Goal: Transaction & Acquisition: Register for event/course

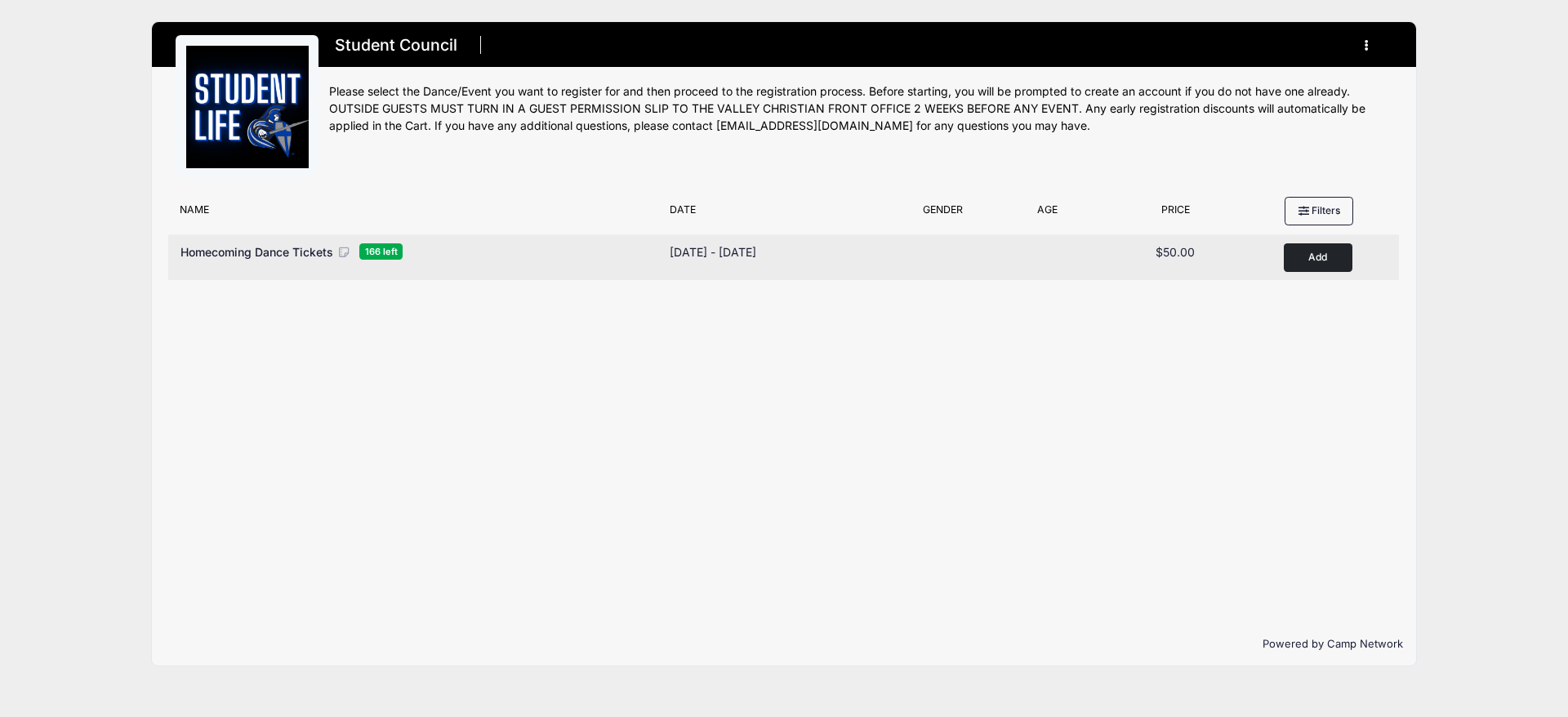
click at [1311, 262] on button "Add to Cart" at bounding box center [1318, 257] width 68 height 28
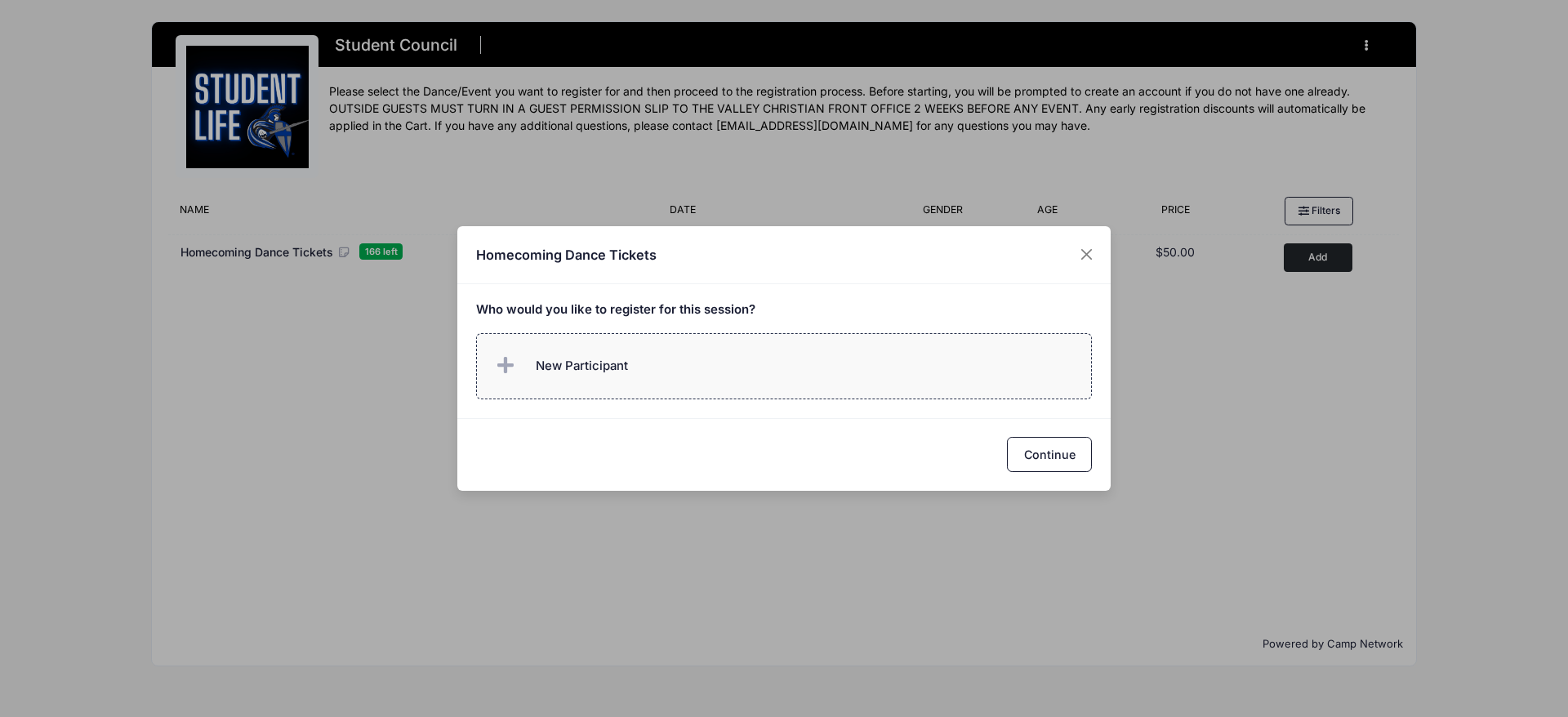
click at [499, 366] on icon at bounding box center [509, 366] width 23 height 0
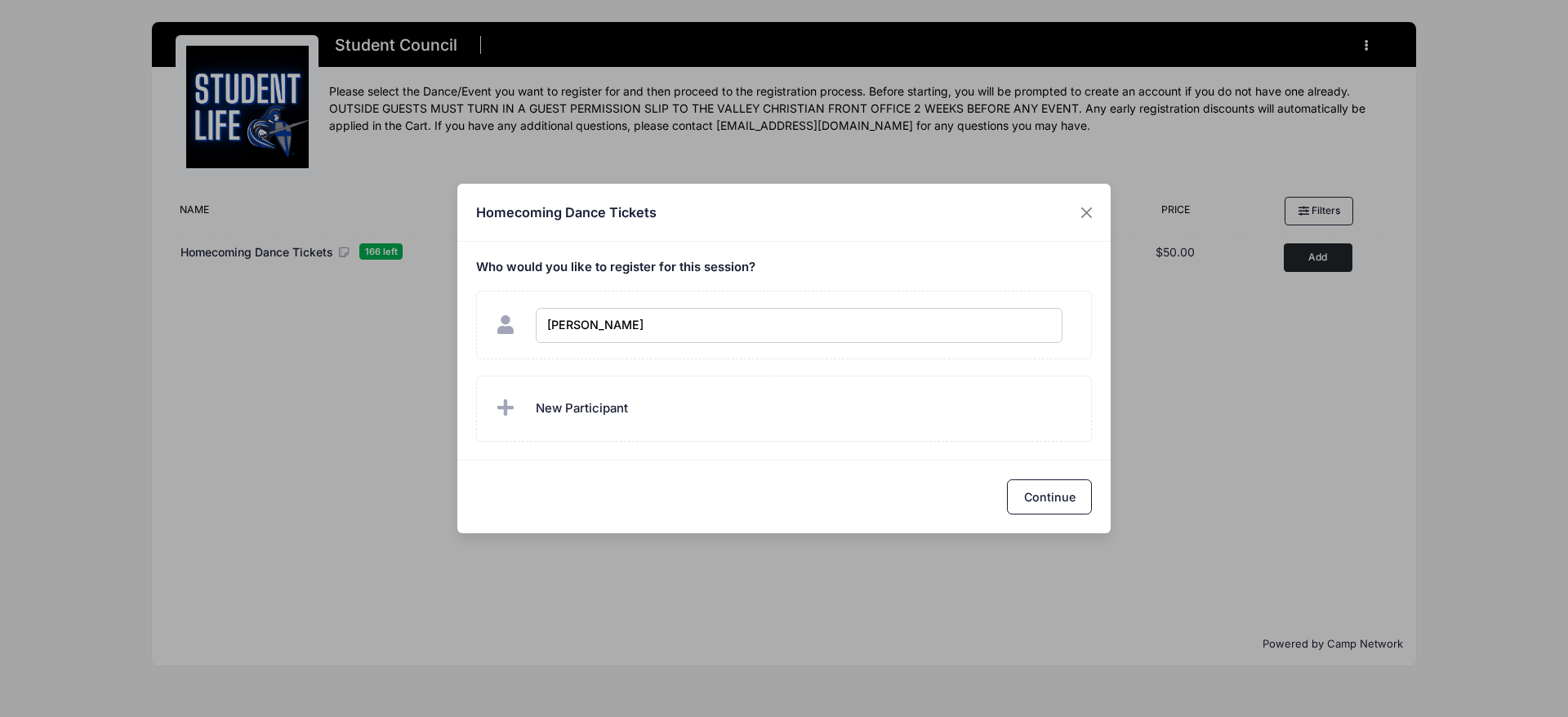
type input "Kruz Hernandez"
click at [1029, 327] on input "Kruz Hernandez" at bounding box center [799, 325] width 527 height 35
checkbox input "true"
click at [1064, 499] on button "Continue" at bounding box center [1049, 497] width 85 height 35
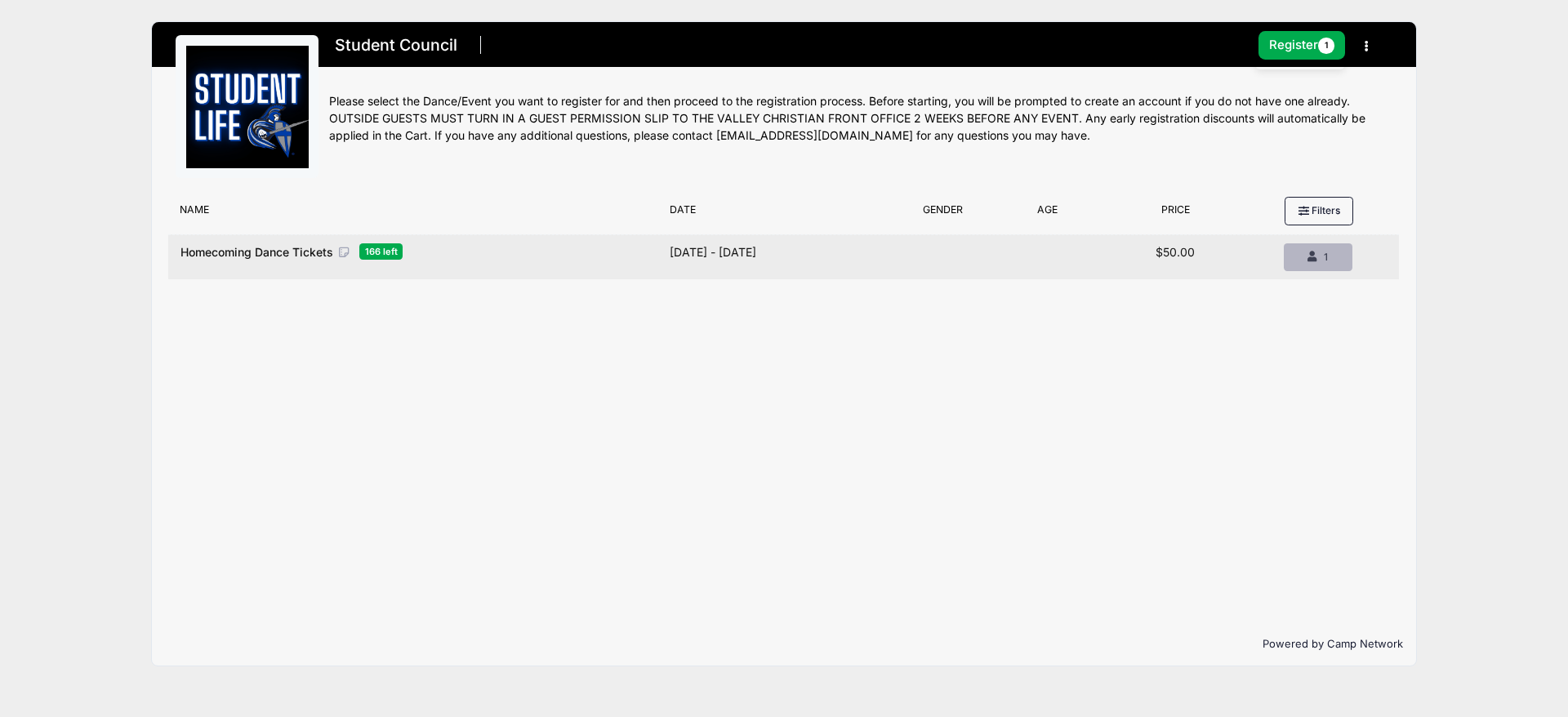
click at [1326, 256] on span "1" at bounding box center [1326, 257] width 4 height 12
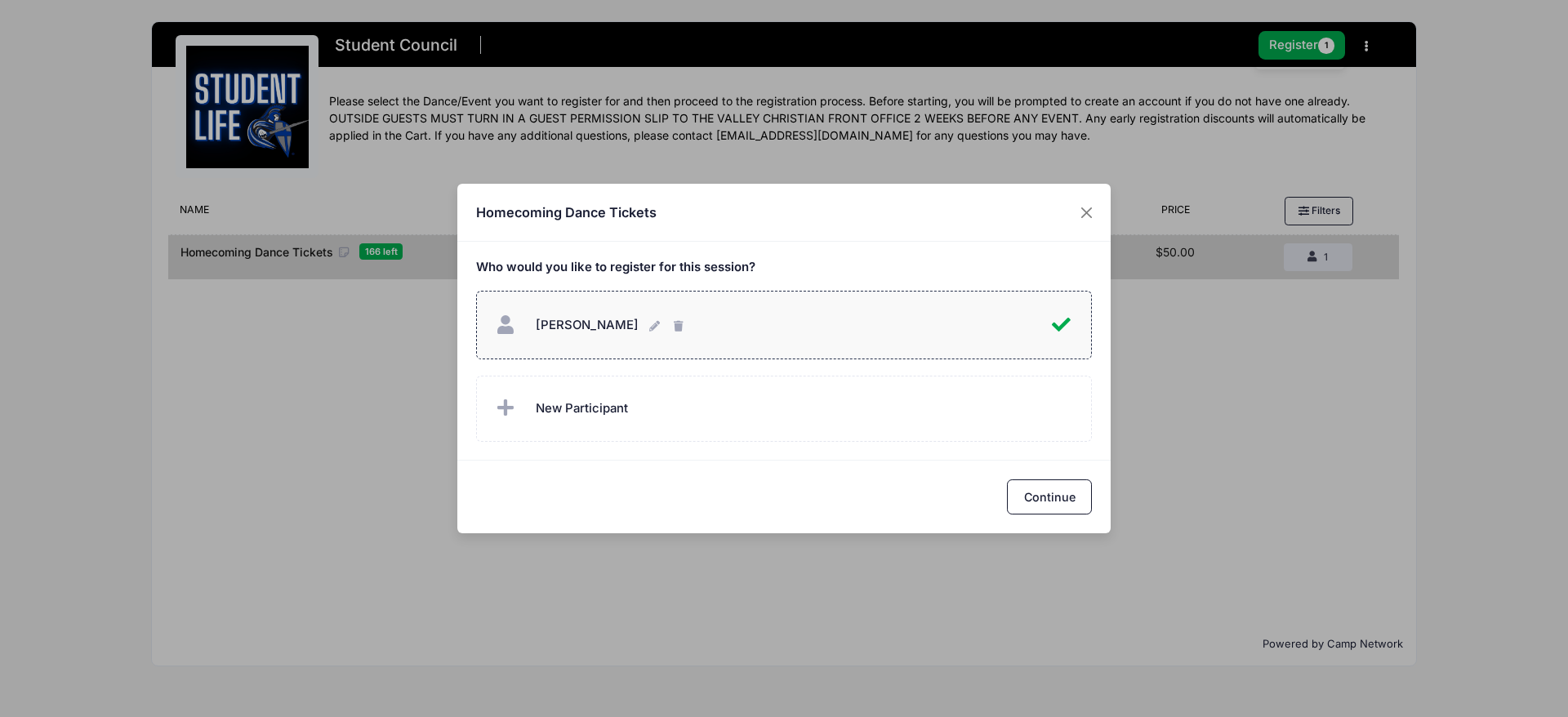
click at [1057, 325] on icon at bounding box center [1063, 325] width 23 height 0
click at [1058, 321] on div "Kruz Hernandez Kruz Hernandez" at bounding box center [784, 325] width 583 height 35
checkbox input "true"
click at [1046, 497] on button "Continue" at bounding box center [1049, 497] width 85 height 35
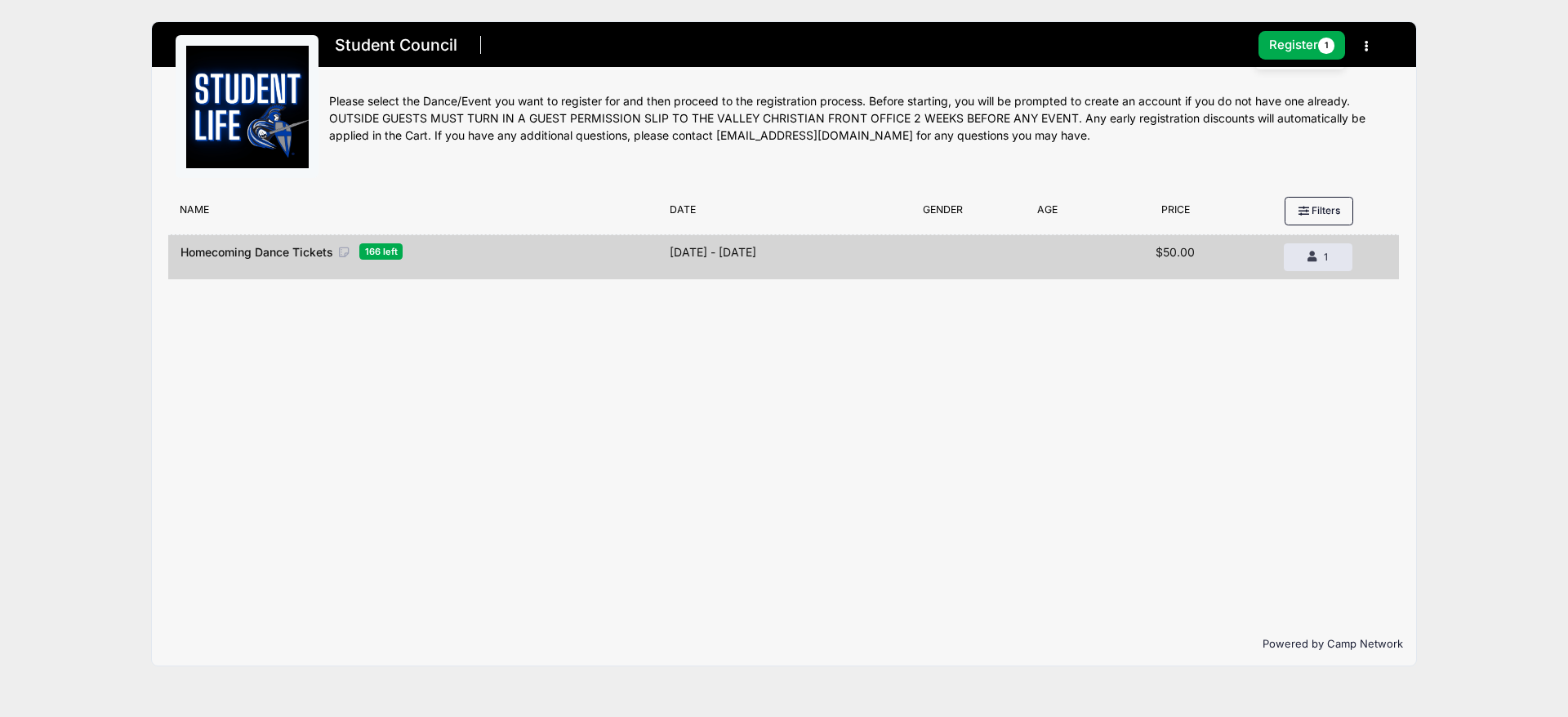
click at [1367, 47] on icon "button" at bounding box center [1371, 47] width 13 height 0
click at [1289, 79] on link "My Account" at bounding box center [1291, 85] width 189 height 31
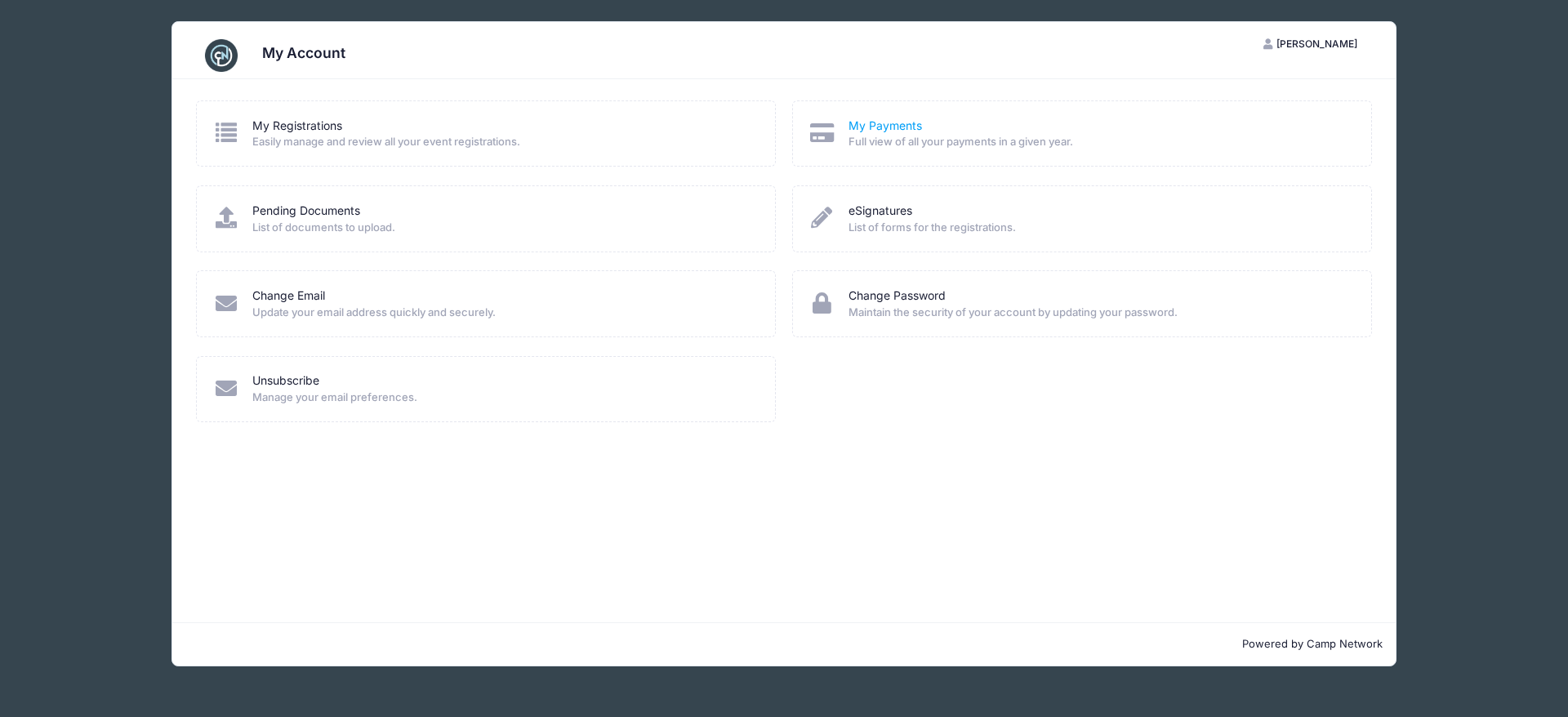
click at [901, 131] on link "My Payments" at bounding box center [885, 126] width 73 height 17
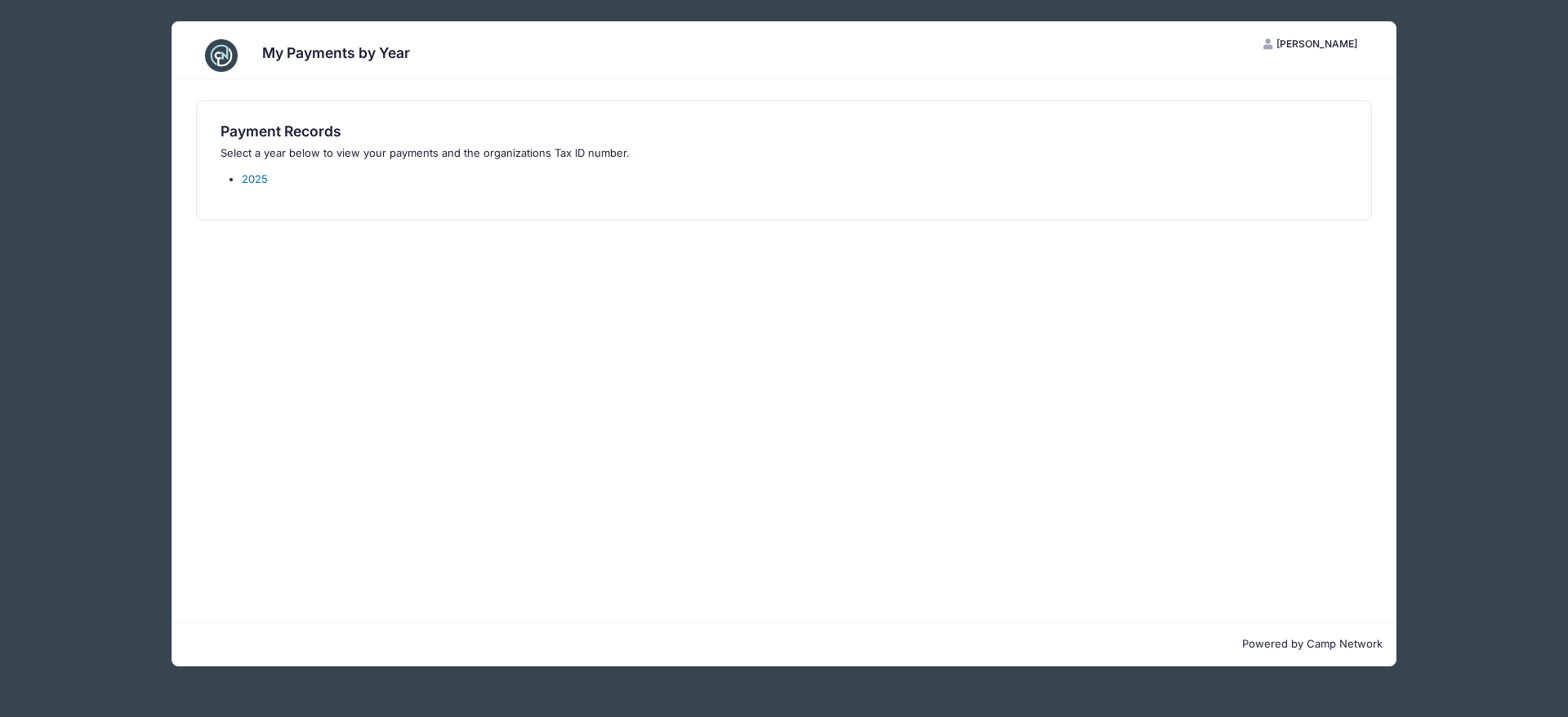
click at [257, 183] on link "2025" at bounding box center [254, 178] width 26 height 13
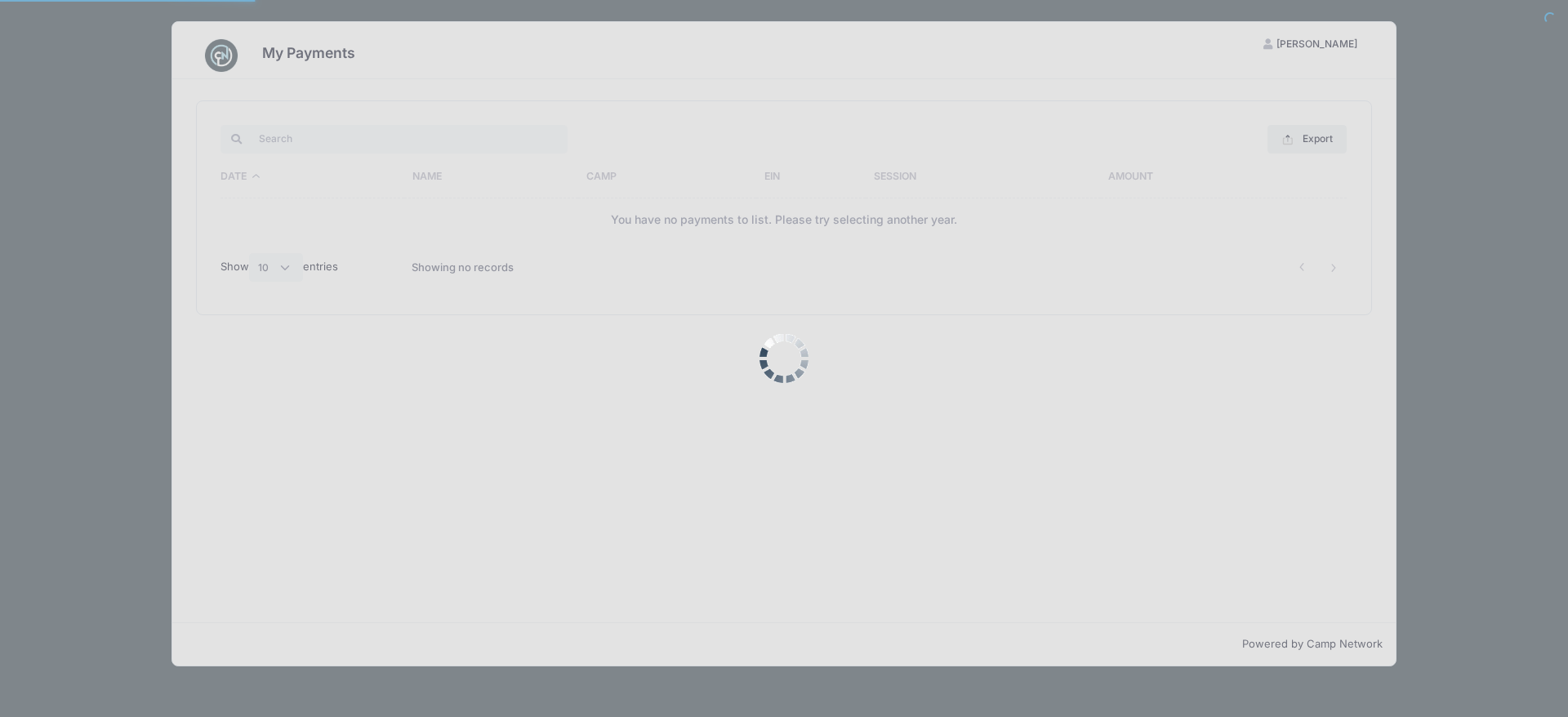
select select "10"
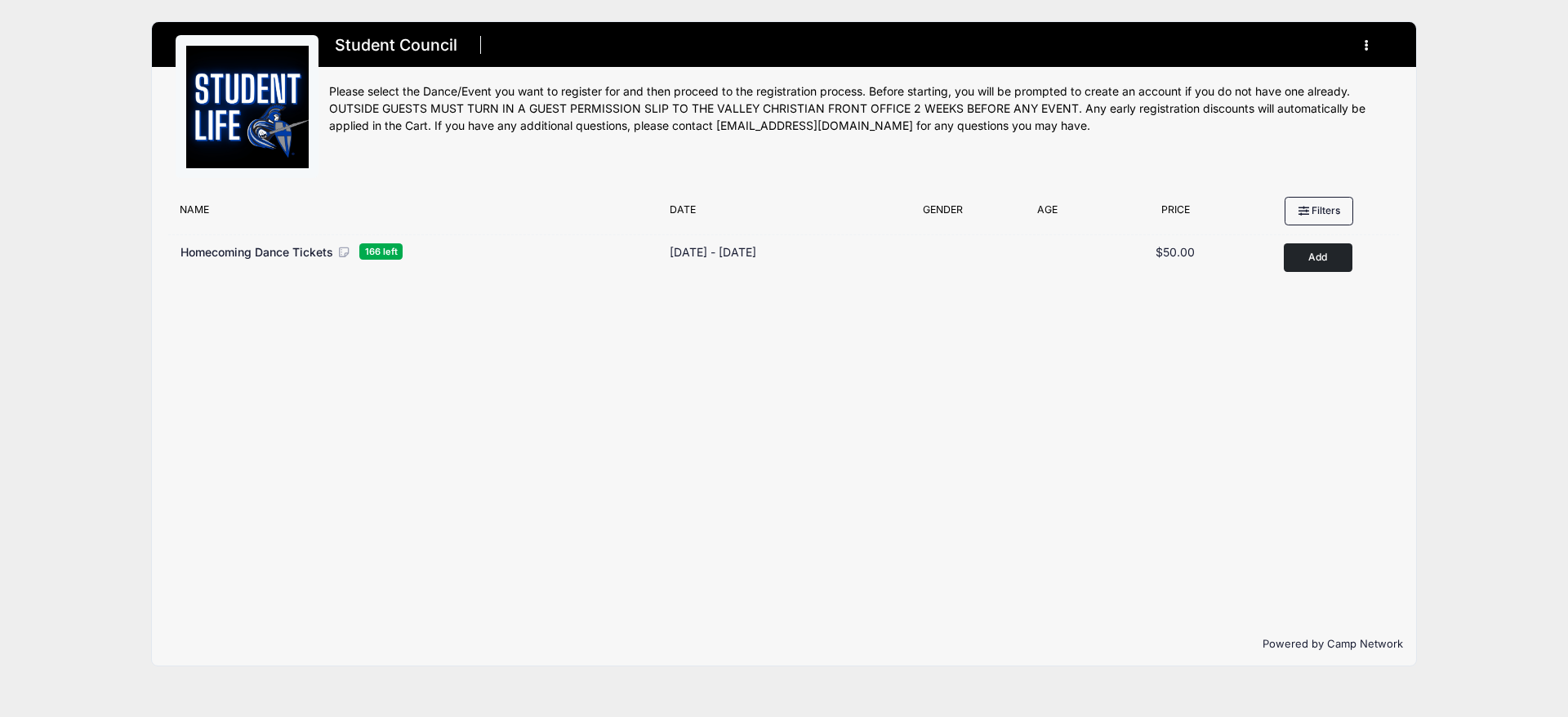
click at [1367, 35] on button "button" at bounding box center [1370, 44] width 44 height 28
click at [1269, 90] on link "My Account" at bounding box center [1291, 85] width 189 height 31
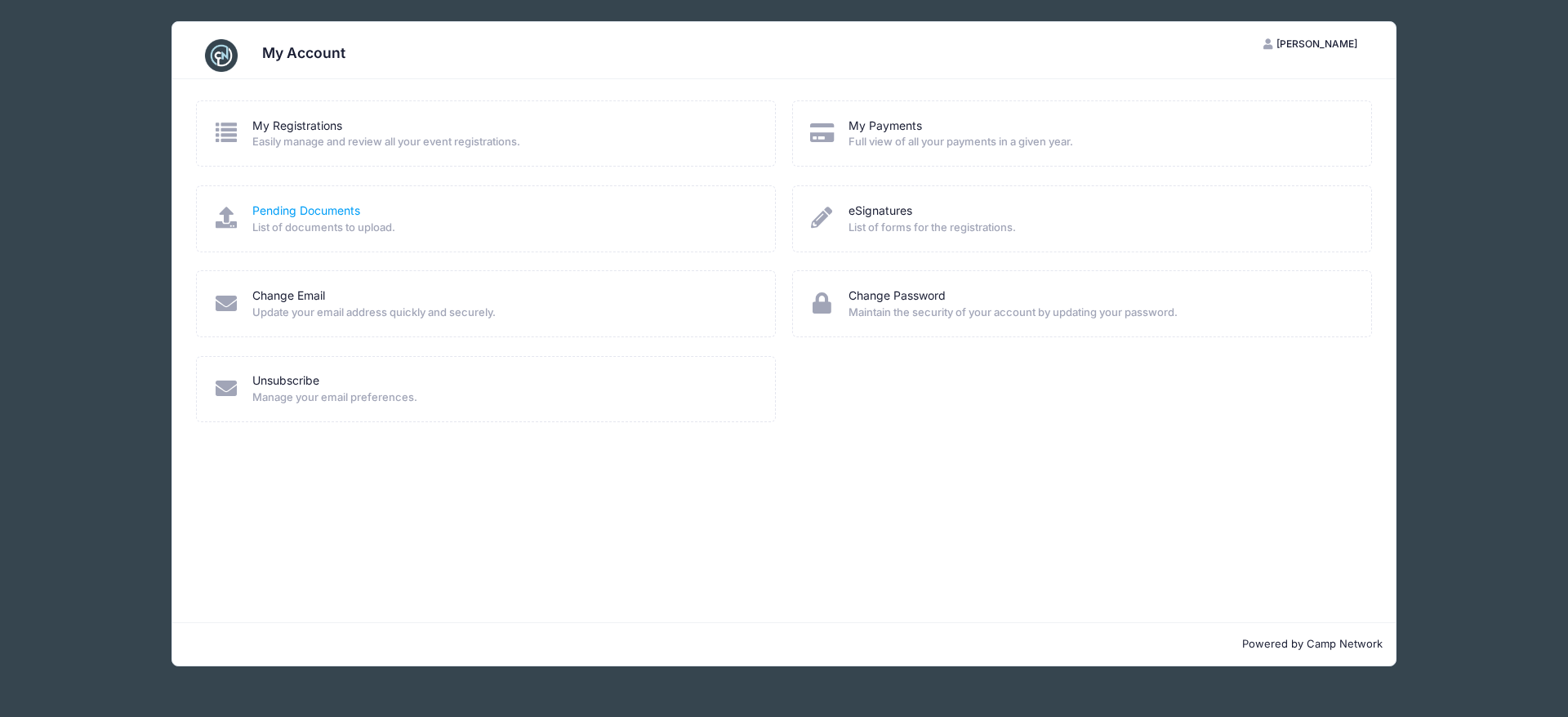
click at [355, 219] on link "Pending Documents" at bounding box center [306, 211] width 108 height 17
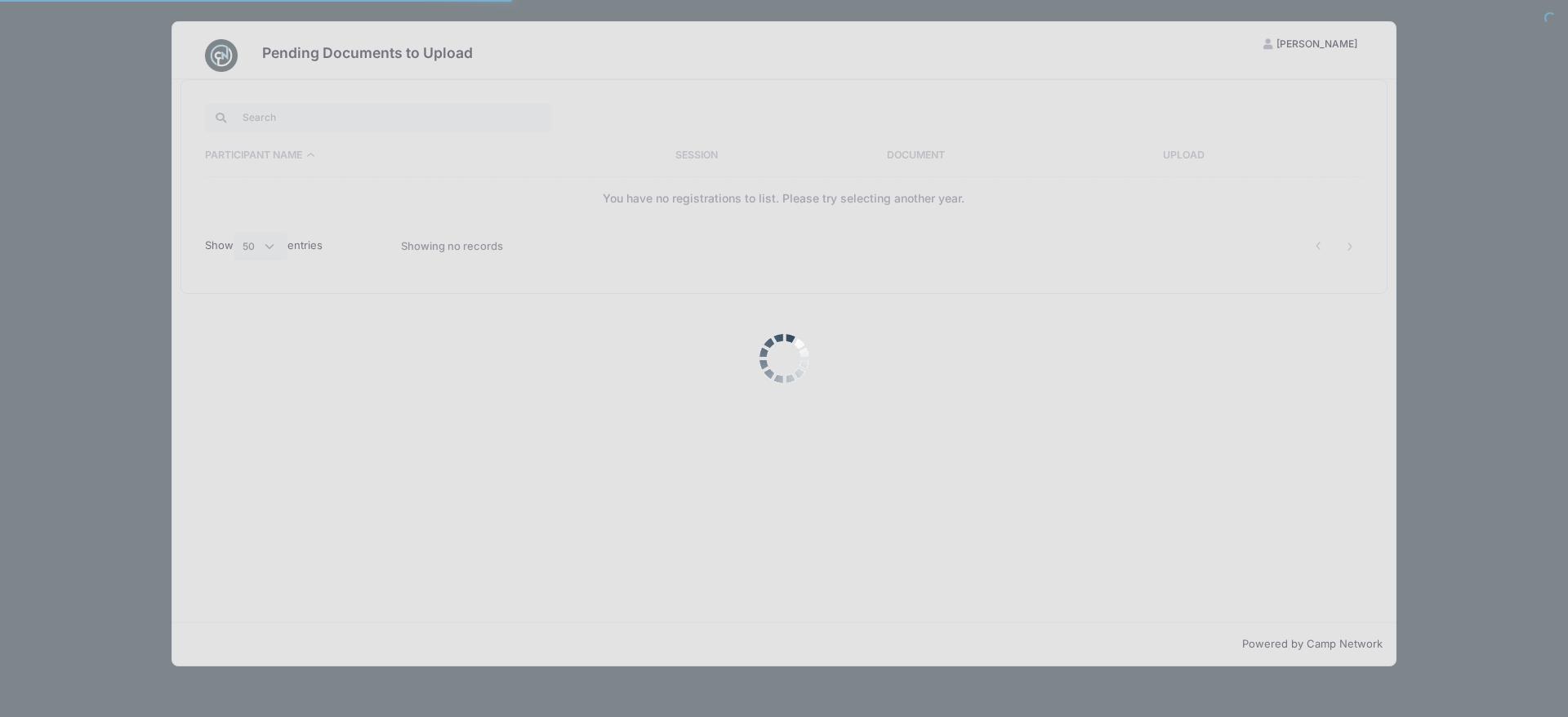
select select "50"
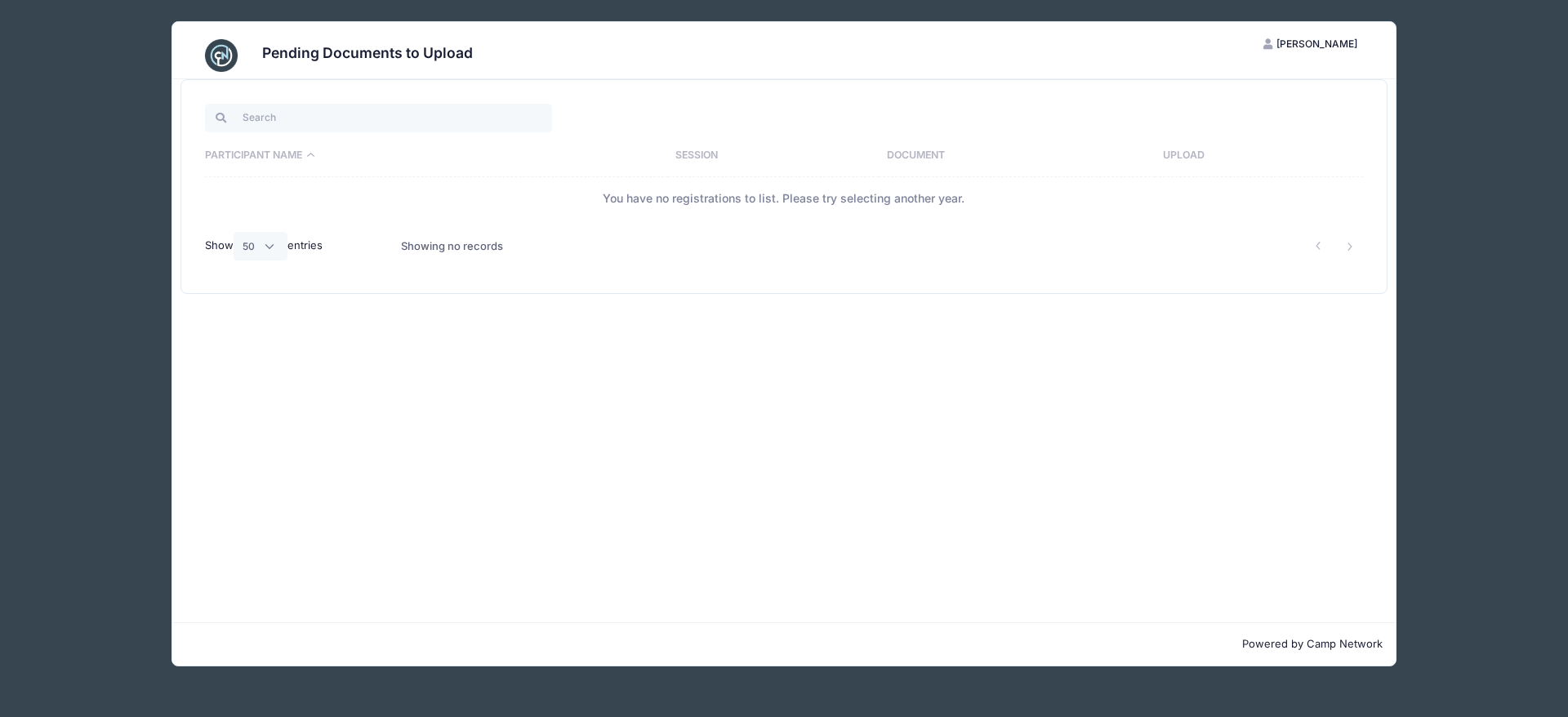
click at [1321, 38] on span "Lindsey Athey" at bounding box center [1316, 44] width 81 height 12
click at [1262, 87] on link "My Account" at bounding box center [1270, 88] width 189 height 31
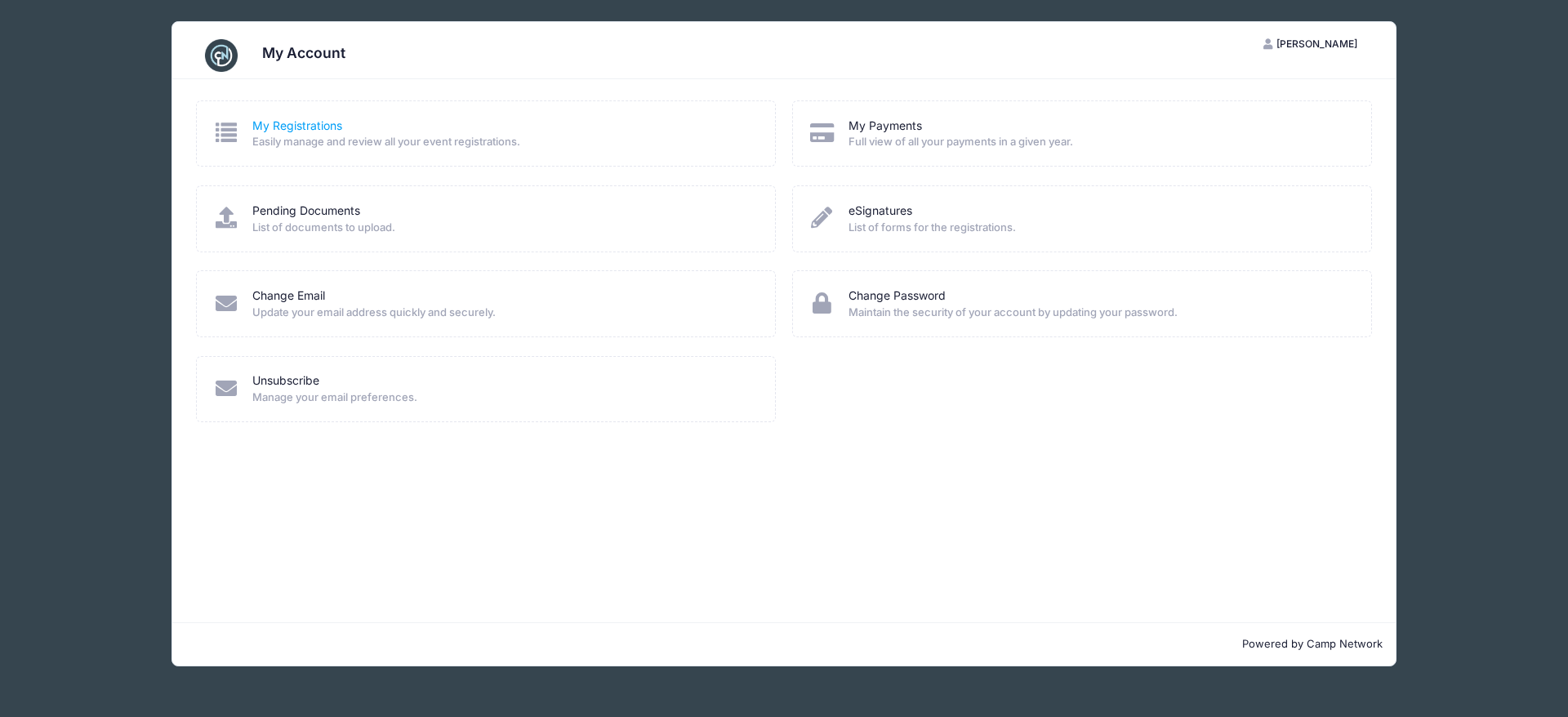
click at [310, 131] on link "My Registrations" at bounding box center [297, 126] width 90 height 17
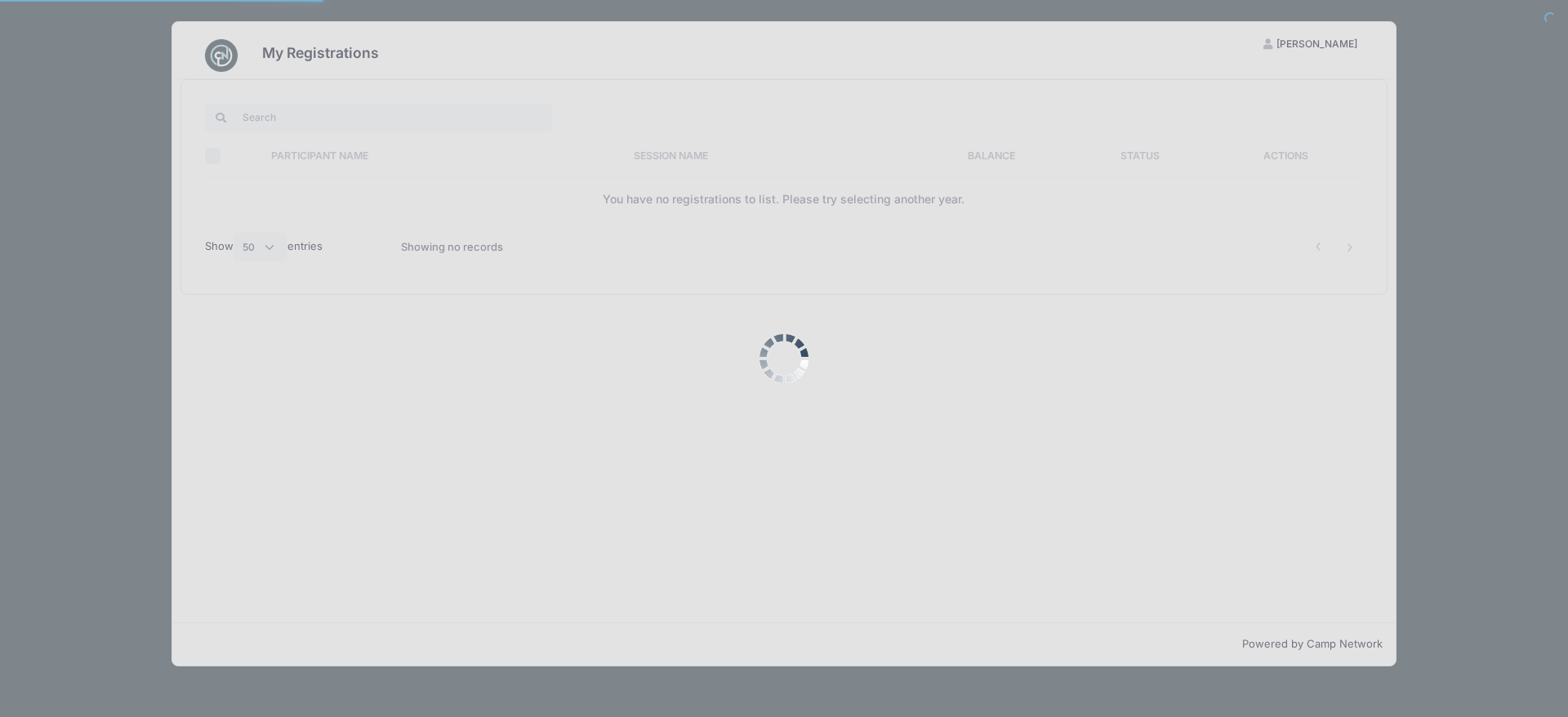
select select "50"
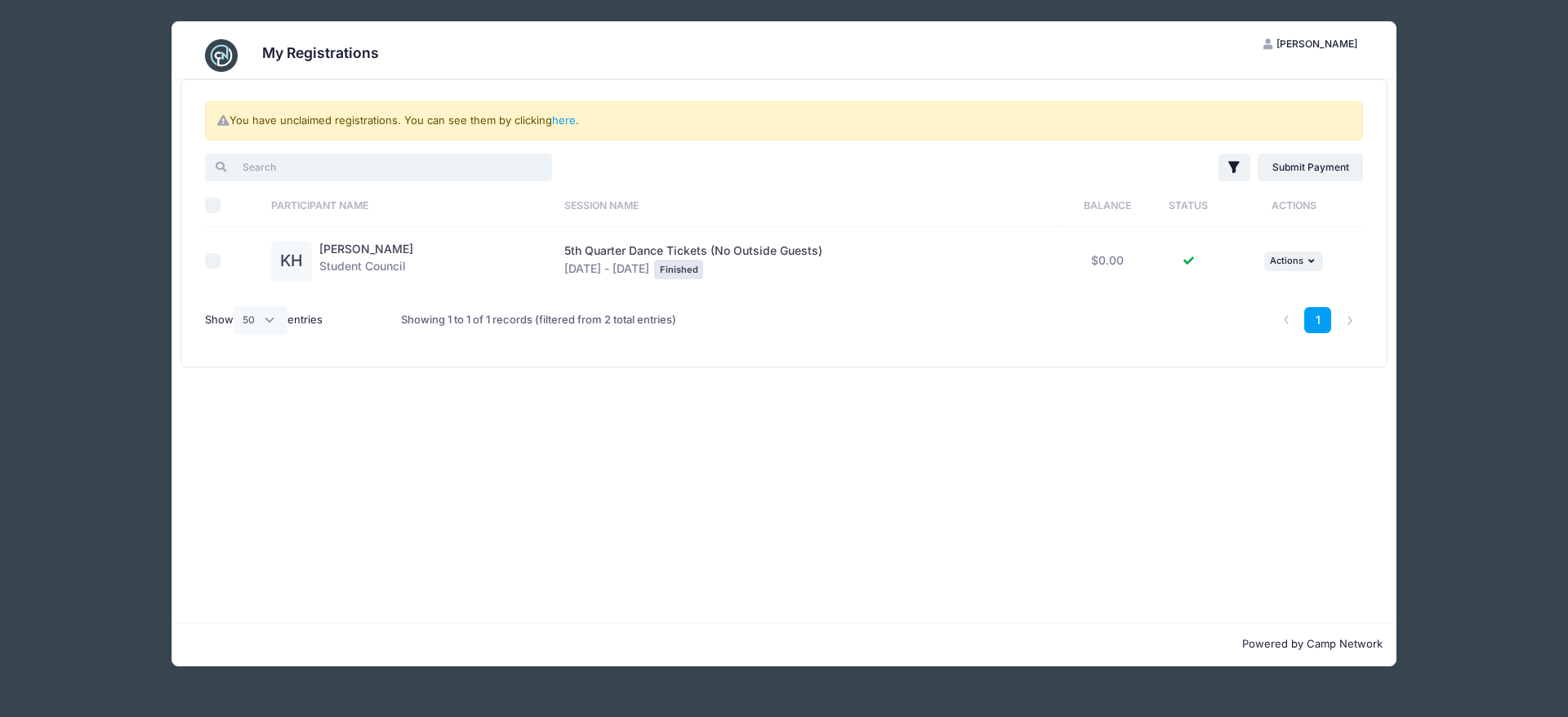
click at [395, 166] on input "search" at bounding box center [378, 167] width 347 height 28
click at [209, 270] on input "checkbox" at bounding box center [213, 261] width 16 height 16
click at [215, 278] on td at bounding box center [234, 260] width 58 height 67
click at [206, 270] on input "checkbox" at bounding box center [213, 261] width 16 height 16
checkbox input "false"
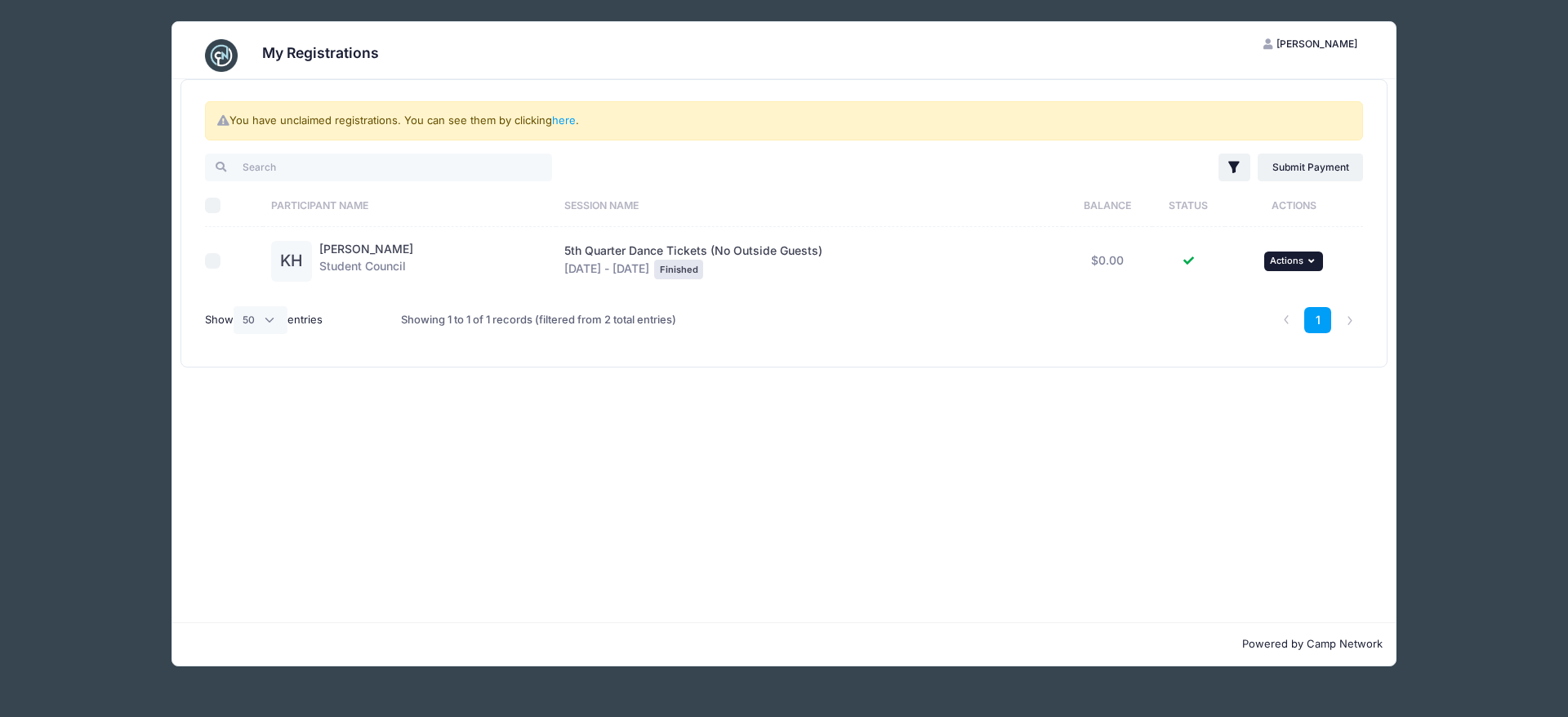
click at [1300, 266] on span "Actions" at bounding box center [1286, 259] width 33 height 11
click at [1239, 458] on div "You have unclaimed registrations. You can see them by clicking here . Filter Fi…" at bounding box center [784, 351] width 1223 height 543
click at [575, 121] on link "here" at bounding box center [564, 120] width 24 height 13
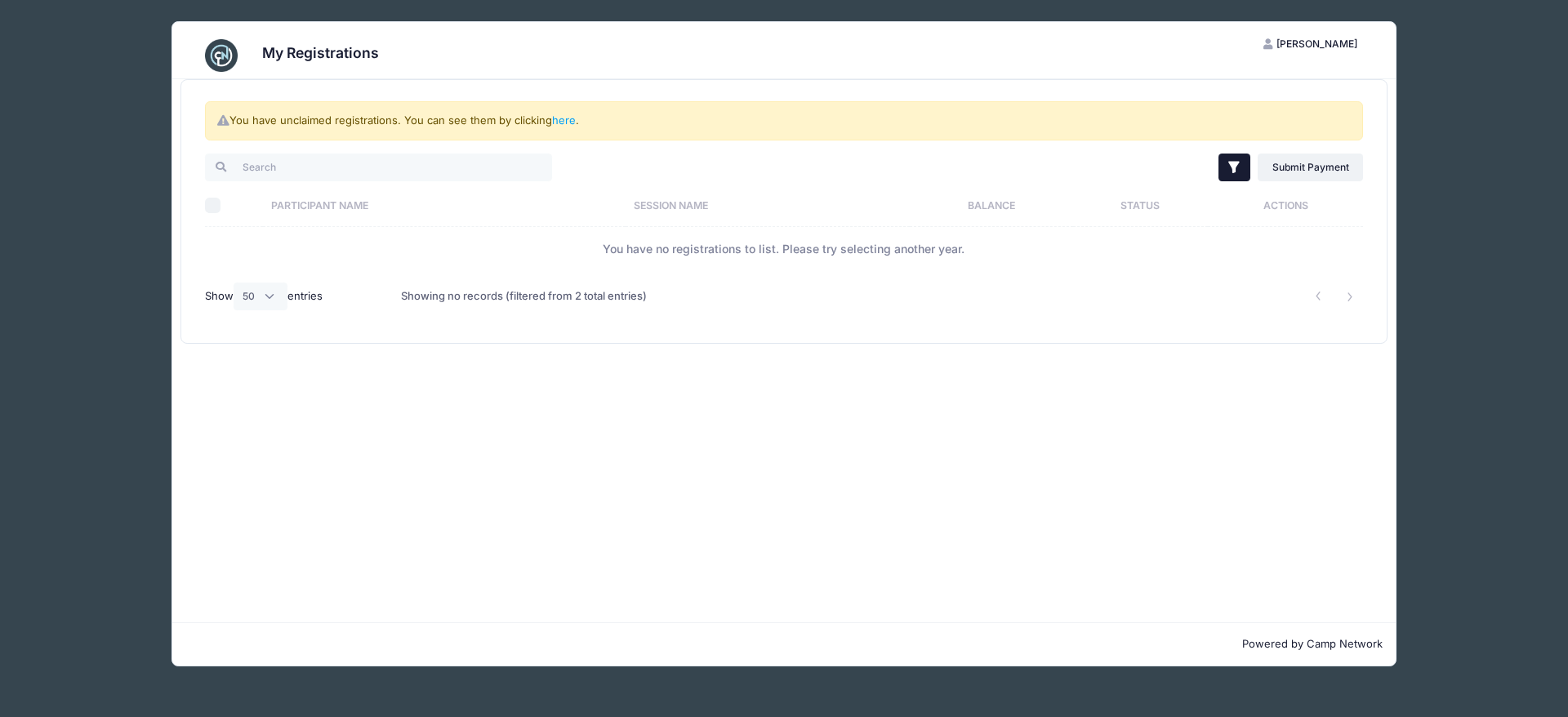
click at [1218, 175] on button "Filter" at bounding box center [1233, 167] width 32 height 28
click at [996, 276] on input "Current Registrations" at bounding box center [994, 280] width 19 height 19
checkbox input "true"
click at [992, 477] on div "You have unclaimed registrations. You can see them by clicking here . Filter Fi…" at bounding box center [784, 351] width 1223 height 543
click at [225, 50] on img at bounding box center [221, 55] width 32 height 32
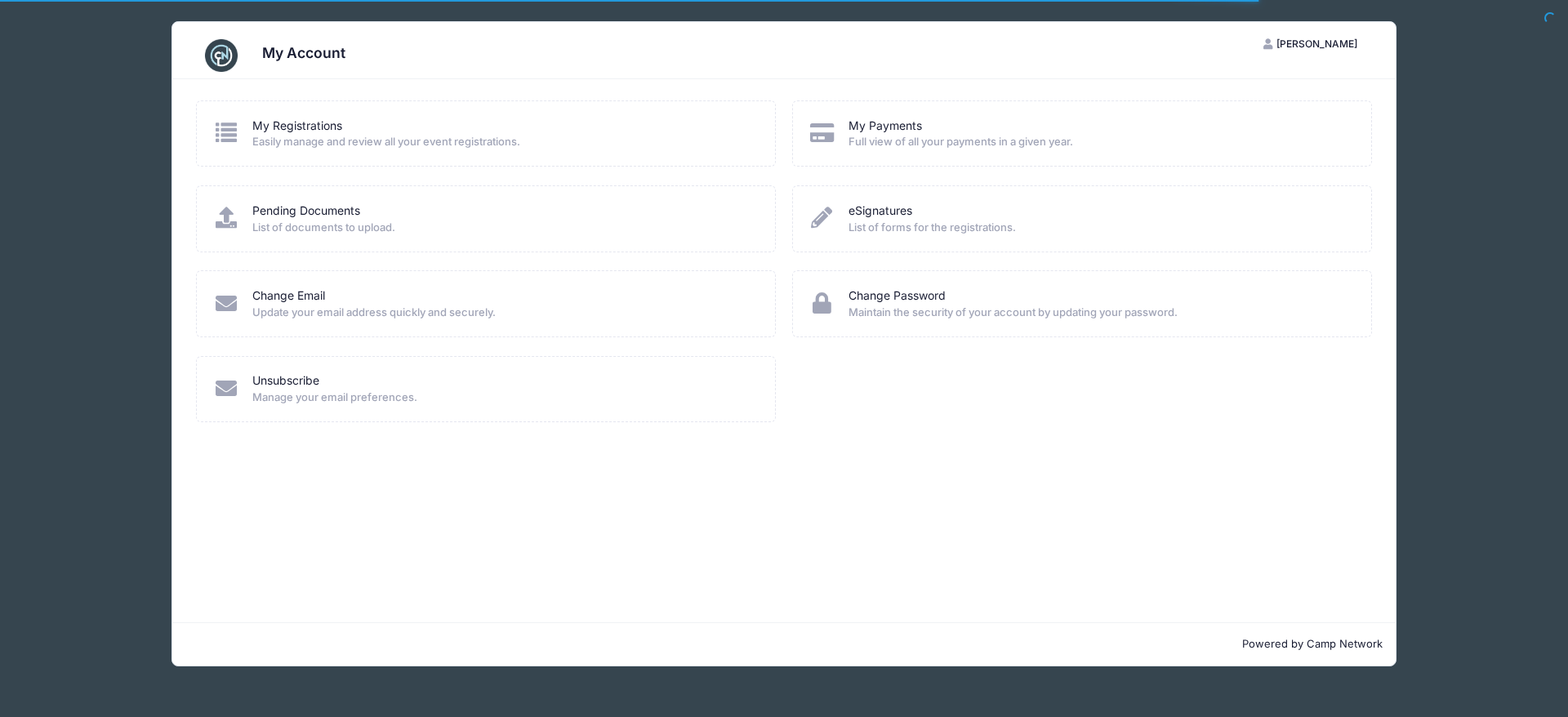
click at [300, 46] on h3 "My Account" at bounding box center [304, 53] width 84 height 17
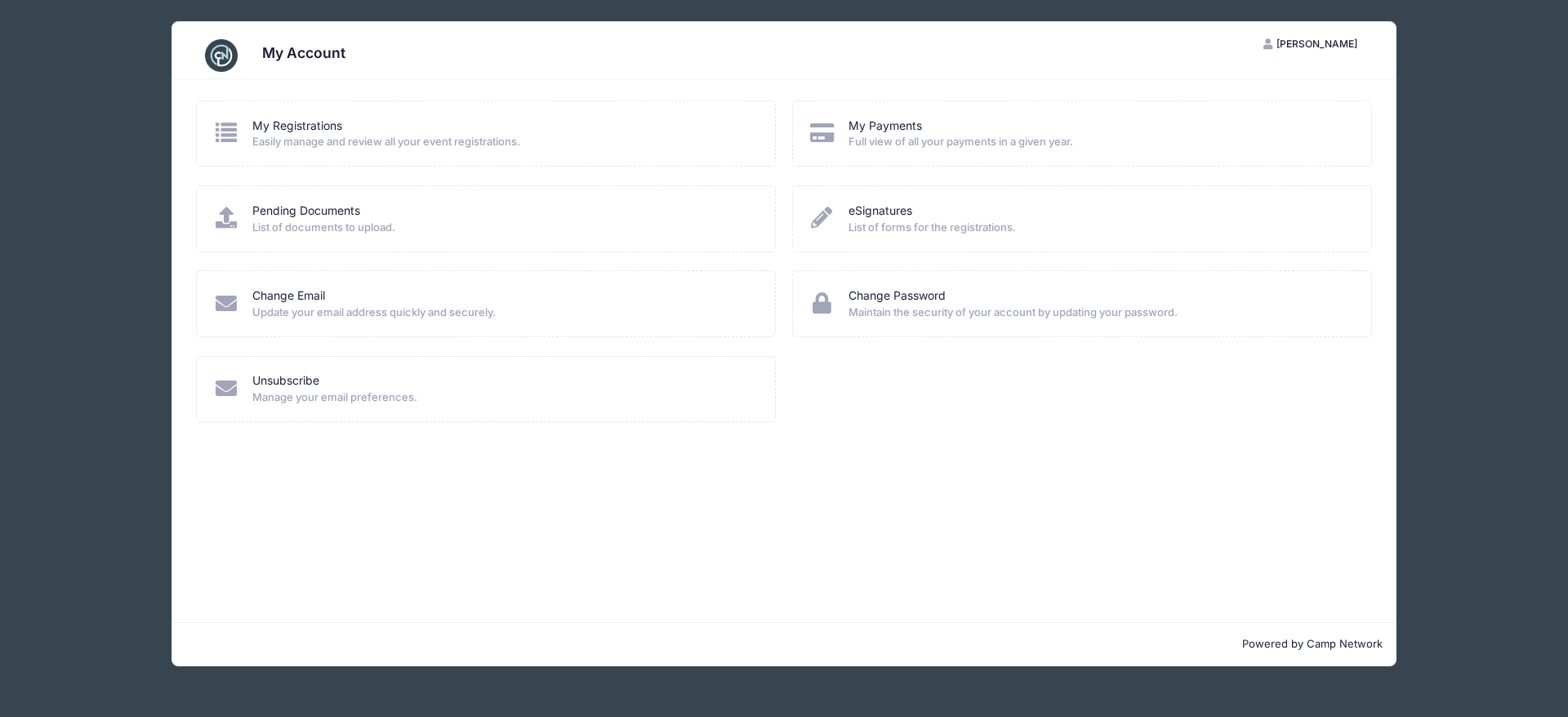
click at [220, 54] on img at bounding box center [221, 55] width 32 height 32
click at [332, 120] on link "My Registrations" at bounding box center [297, 126] width 90 height 17
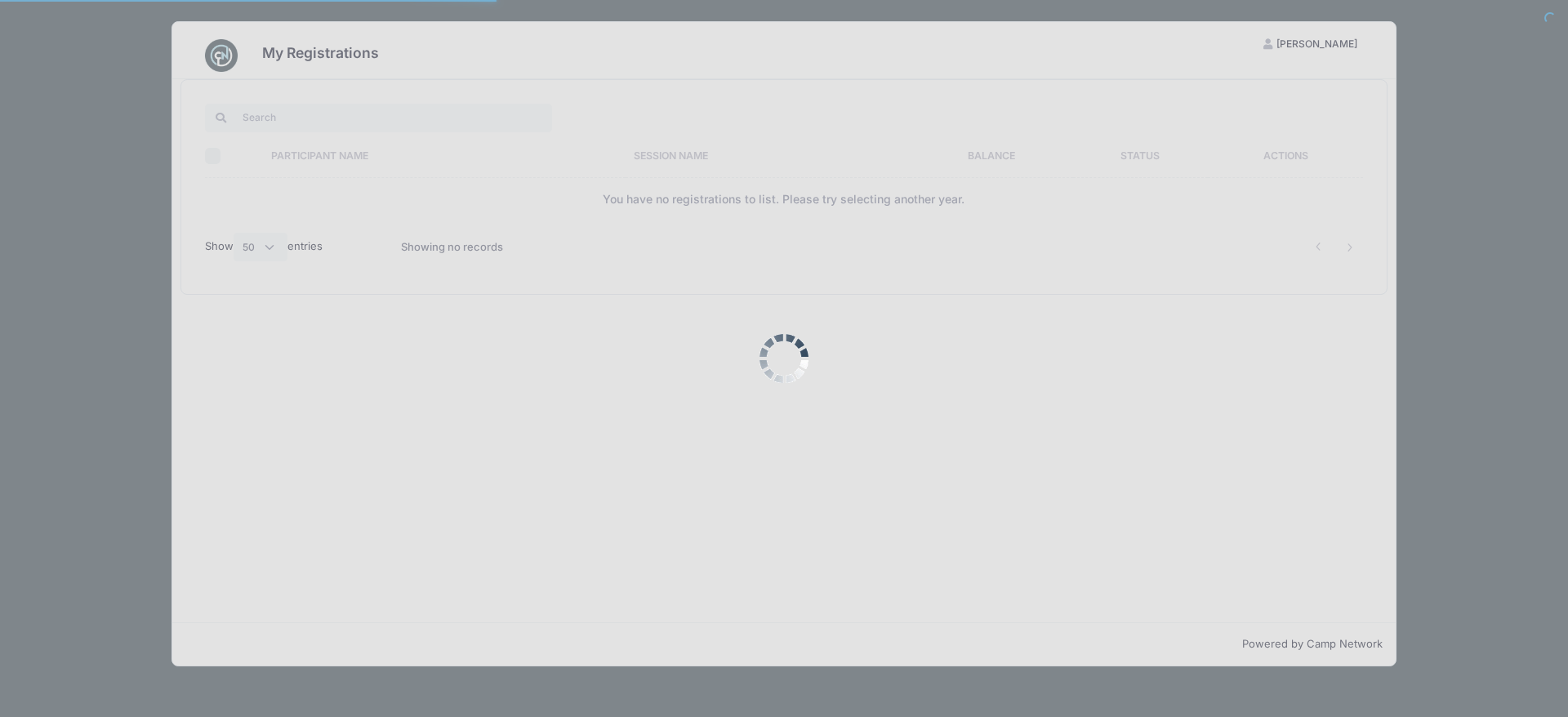
select select "50"
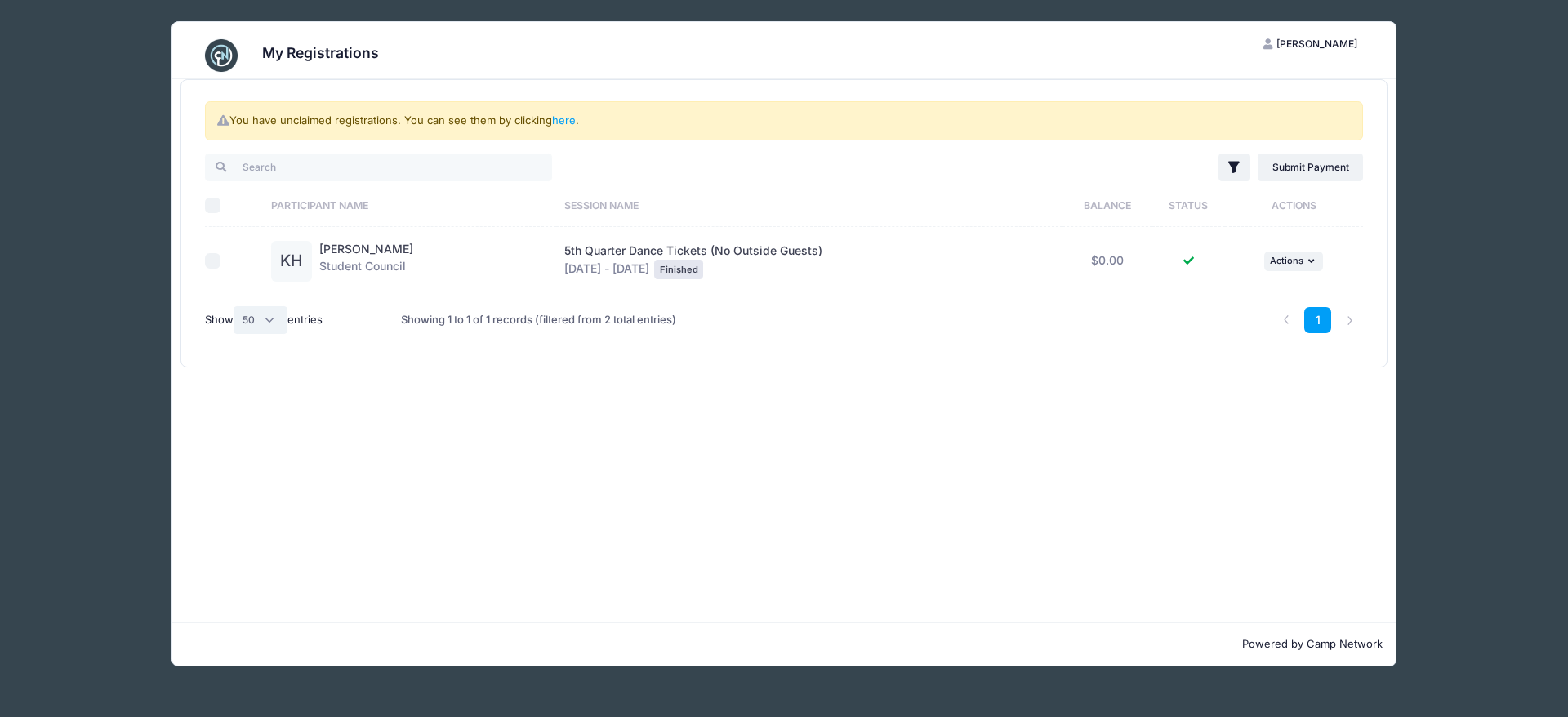
click at [278, 334] on select "All 10 25 50" at bounding box center [260, 320] width 54 height 28
click at [421, 489] on div "You have unclaimed registrations. You can see them by clicking here . Filter Fi…" at bounding box center [784, 351] width 1223 height 543
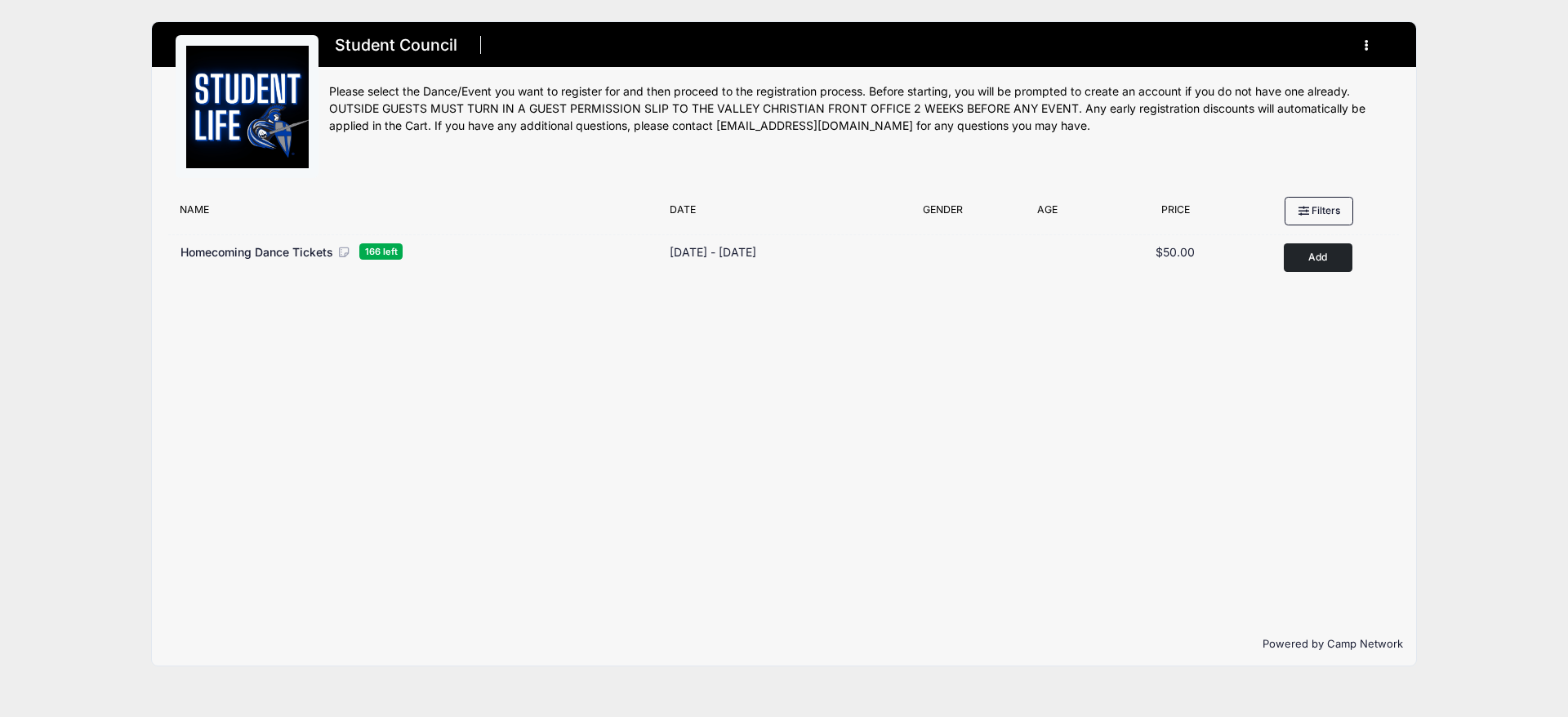
click at [1362, 44] on button "button" at bounding box center [1370, 44] width 44 height 28
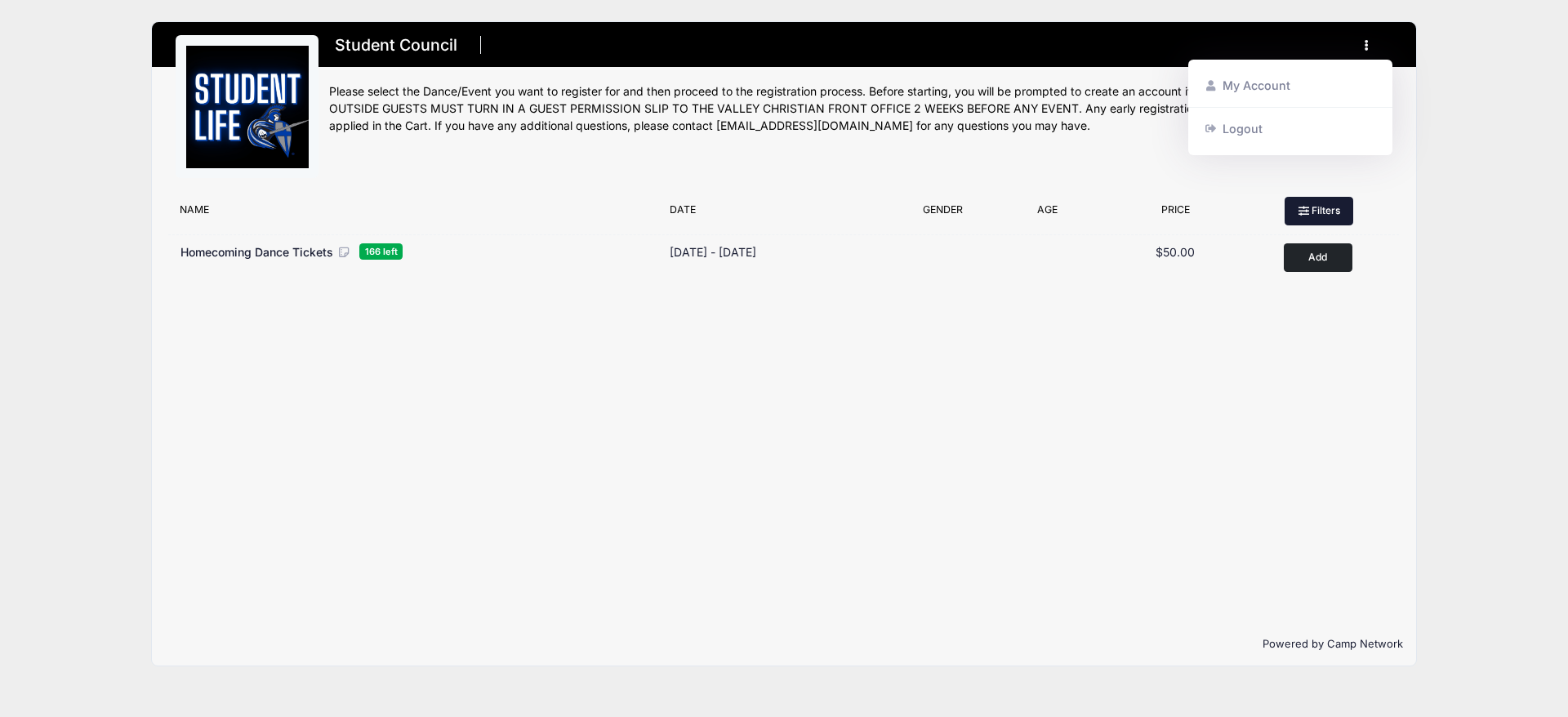
click at [1329, 210] on button "Filters" at bounding box center [1319, 211] width 68 height 28
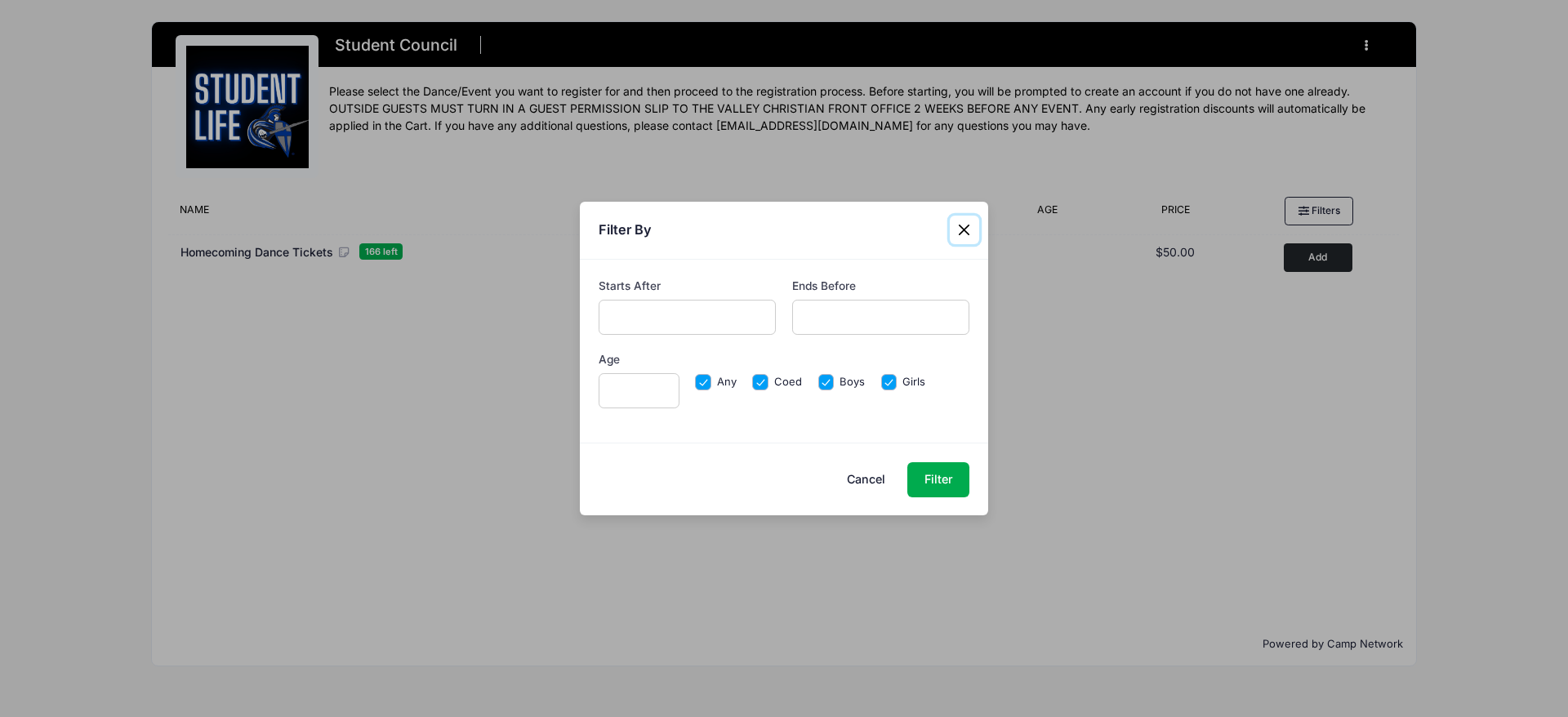
click at [964, 229] on button "Close" at bounding box center [965, 230] width 29 height 29
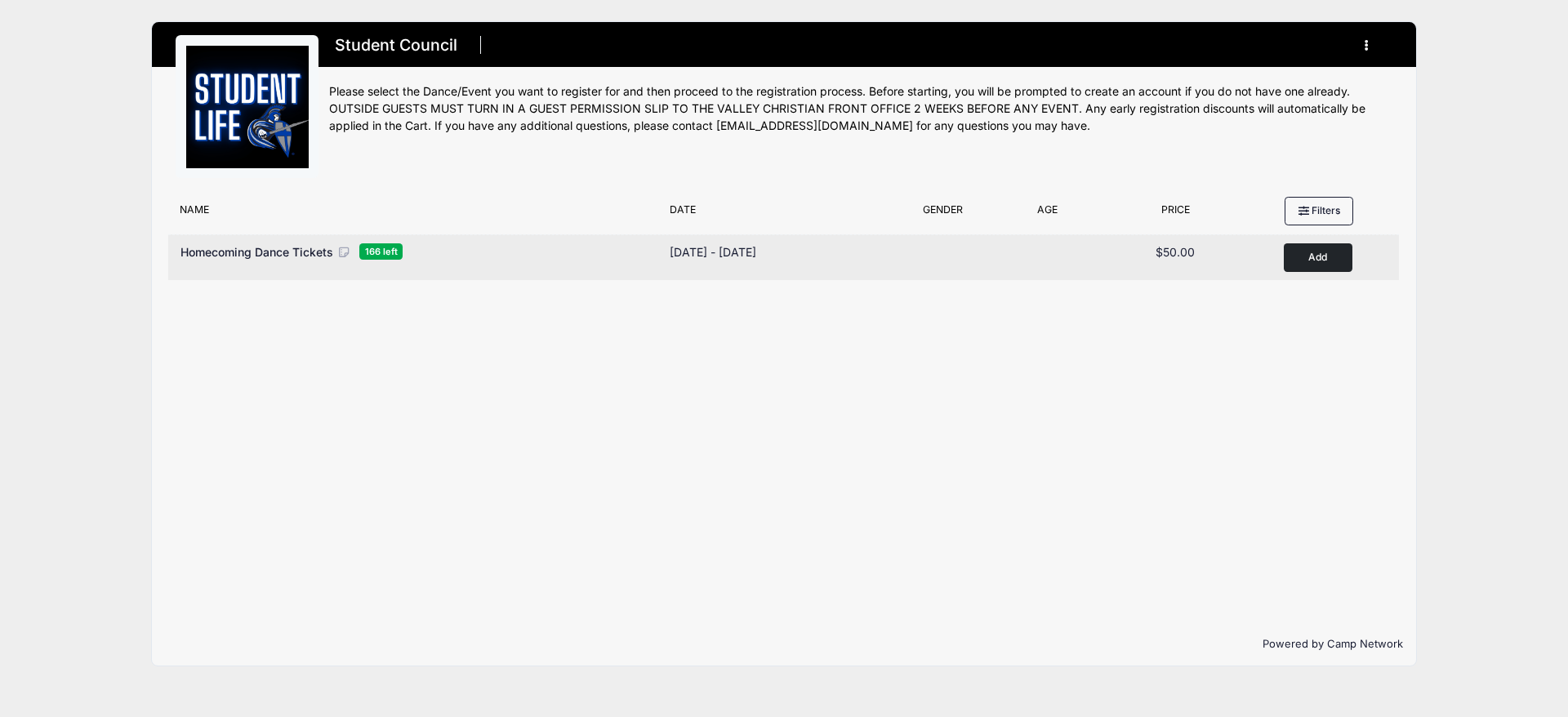
click at [1306, 260] on button "Add to Cart" at bounding box center [1318, 257] width 68 height 28
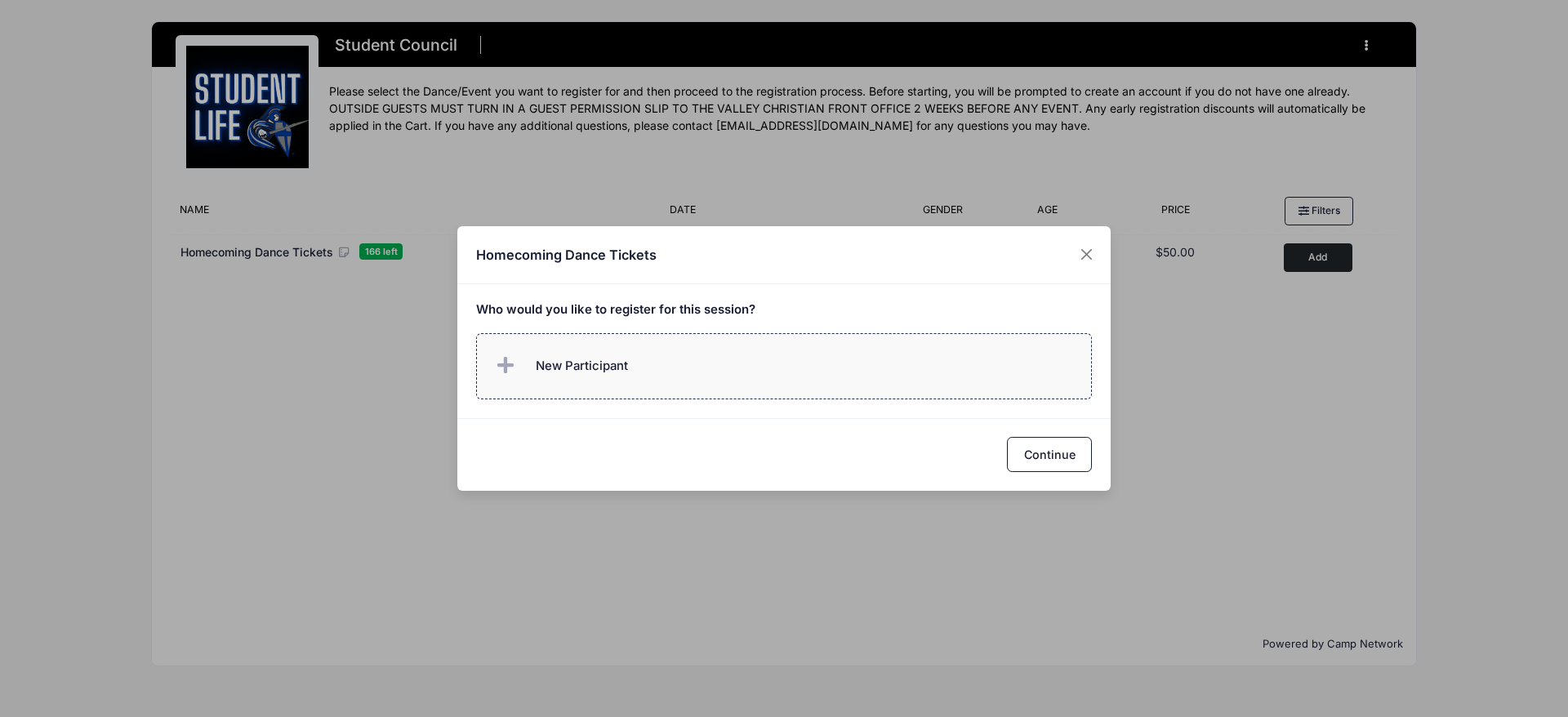
click at [839, 350] on label "New Participant" at bounding box center [784, 365] width 616 height 66
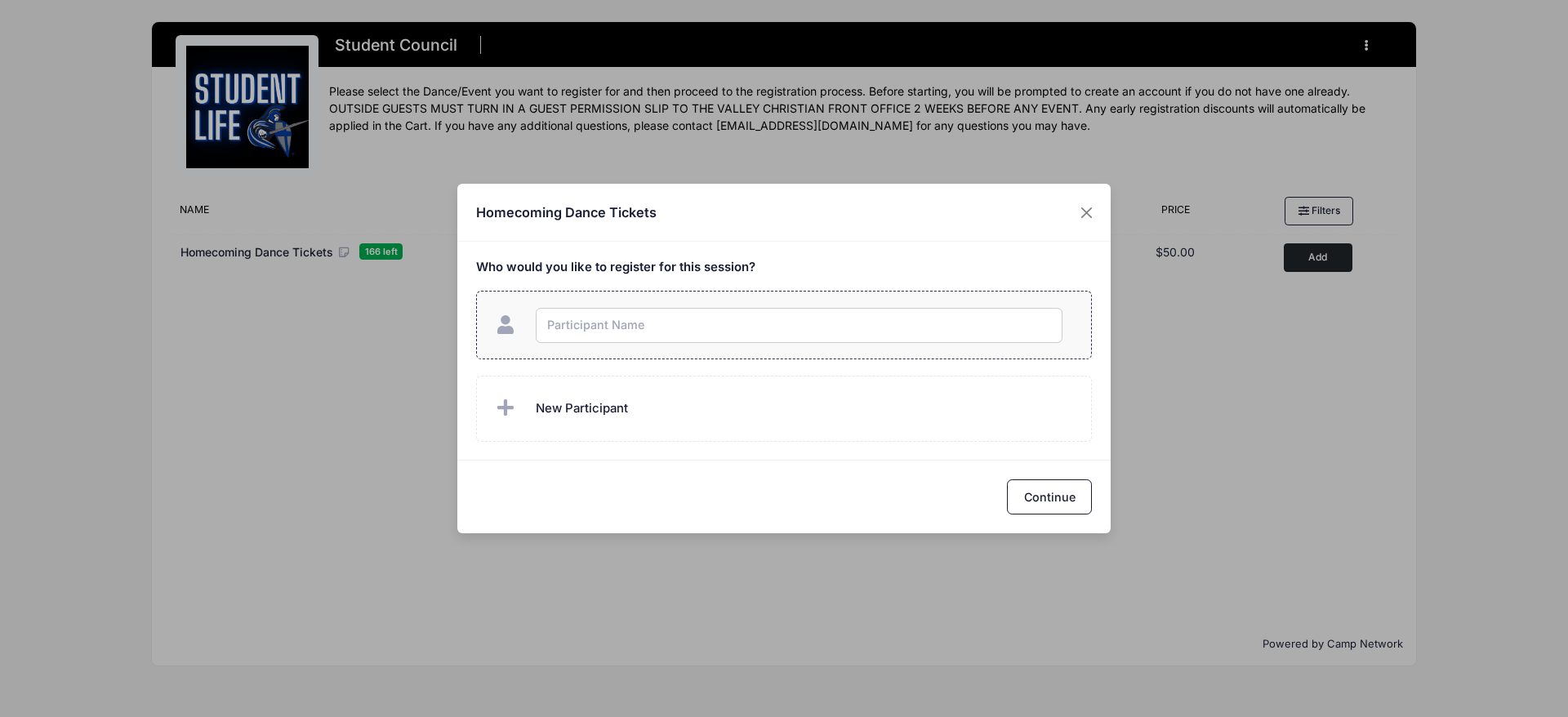
click at [634, 319] on input "text" at bounding box center [799, 325] width 527 height 35
type input "k"
type input "Kruz Hernandez"
checkbox input "true"
click at [1051, 494] on button "Continue" at bounding box center [1049, 497] width 85 height 35
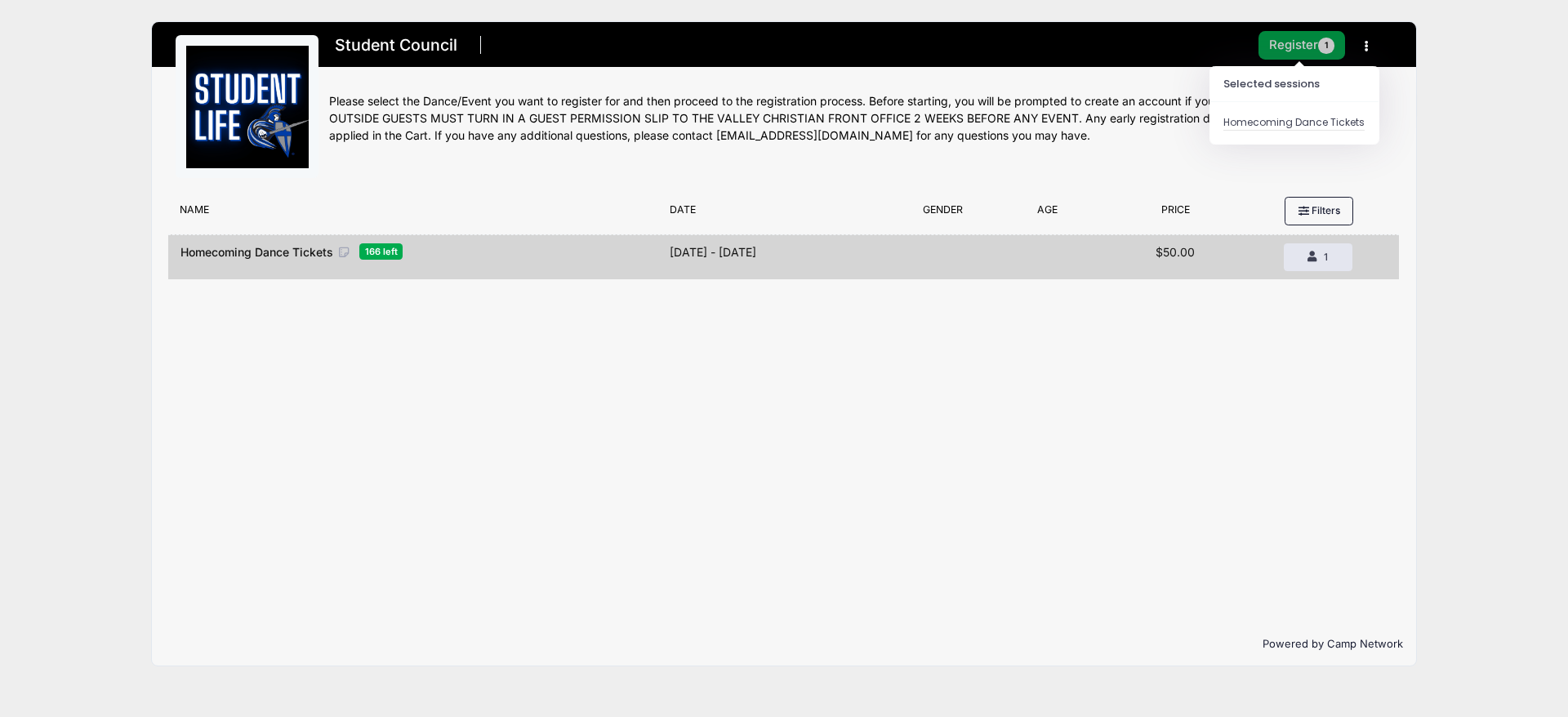
click at [1298, 37] on button "Register 1" at bounding box center [1301, 44] width 86 height 28
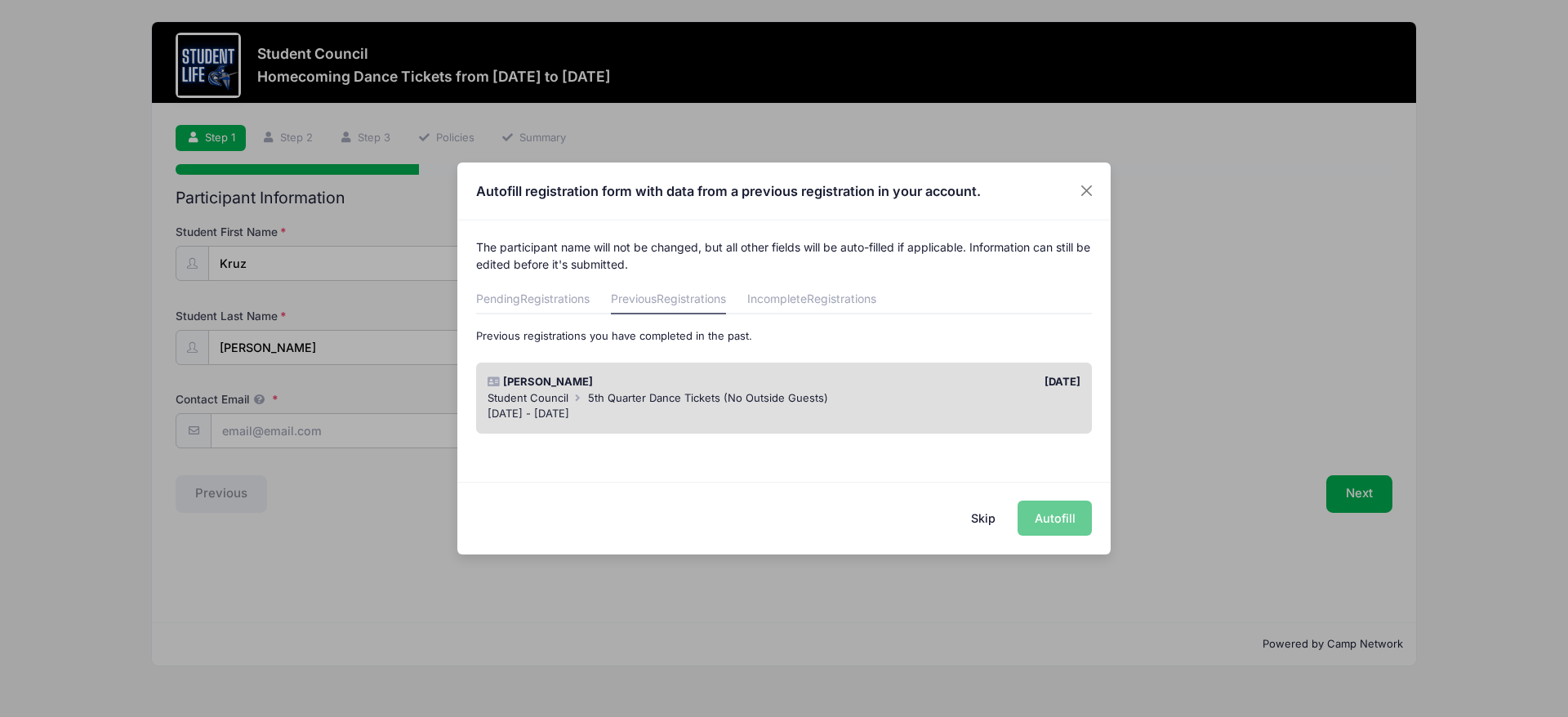
click at [1068, 514] on div "Skip Autofill" at bounding box center [784, 517] width 653 height 73
click at [989, 514] on button "Skip" at bounding box center [983, 517] width 58 height 35
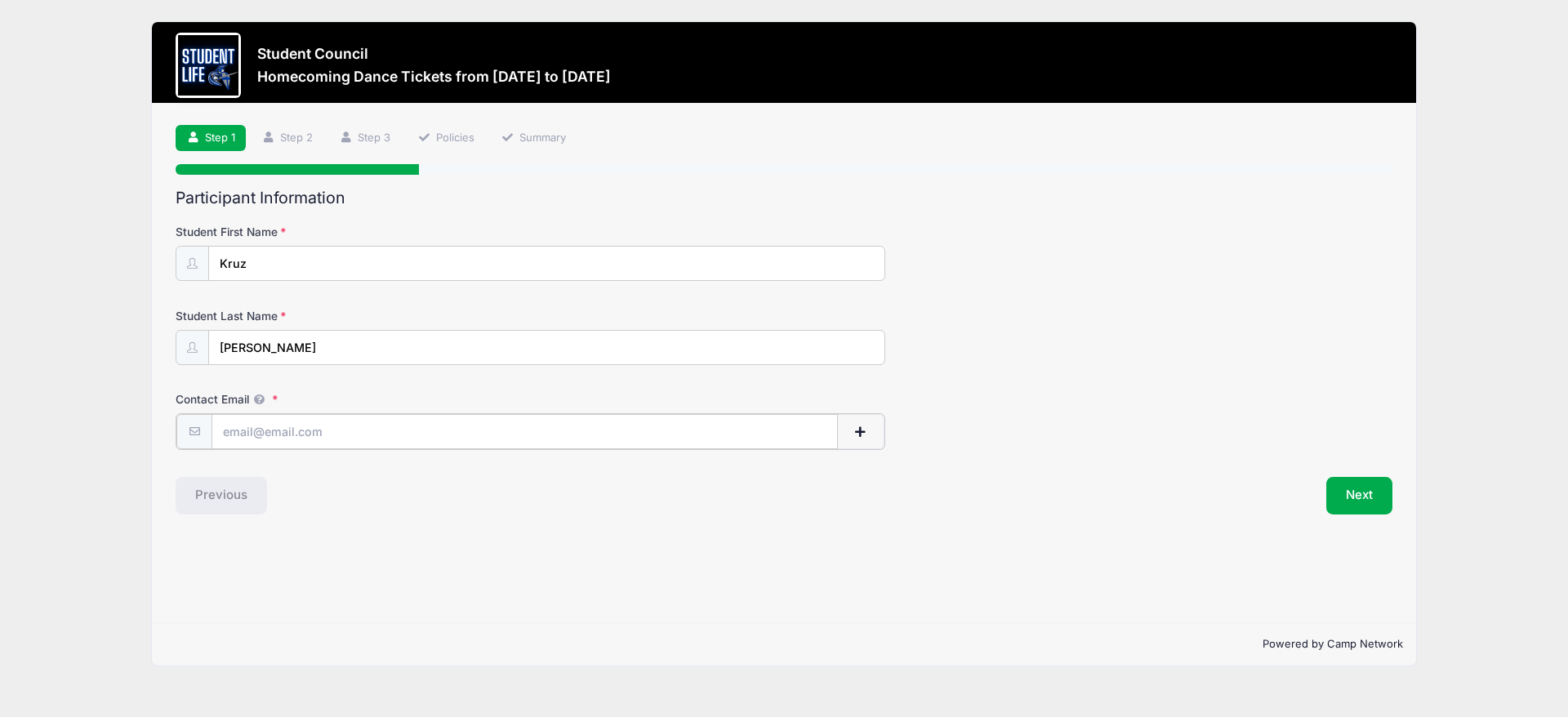
click at [353, 442] on input "Contact Email" at bounding box center [525, 431] width 627 height 35
type input "LindseyMarieAthey@gmail.com"
click at [1357, 502] on button "Next" at bounding box center [1359, 494] width 66 height 38
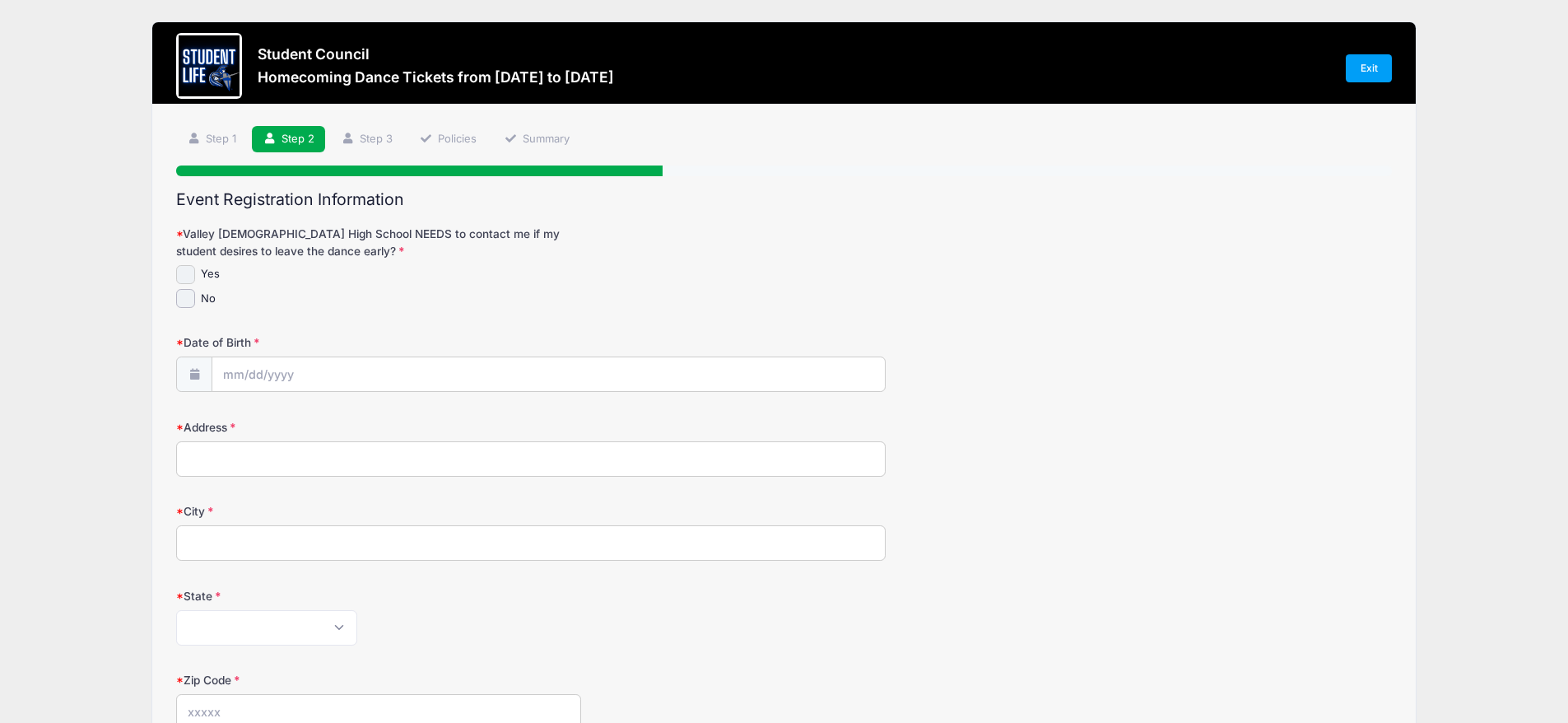
click at [187, 276] on input "Yes" at bounding box center [186, 275] width 19 height 19
checkbox input "true"
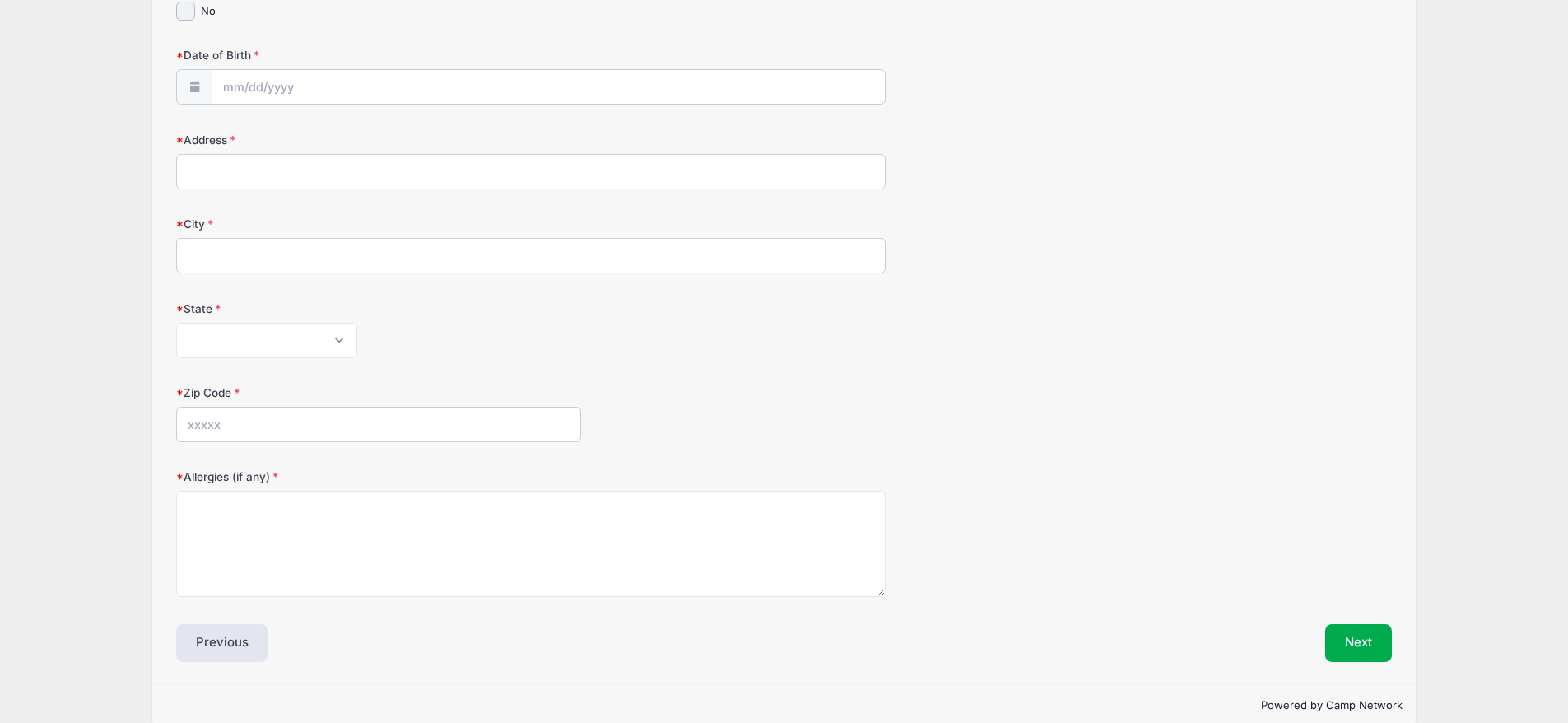
scroll to position [330, 0]
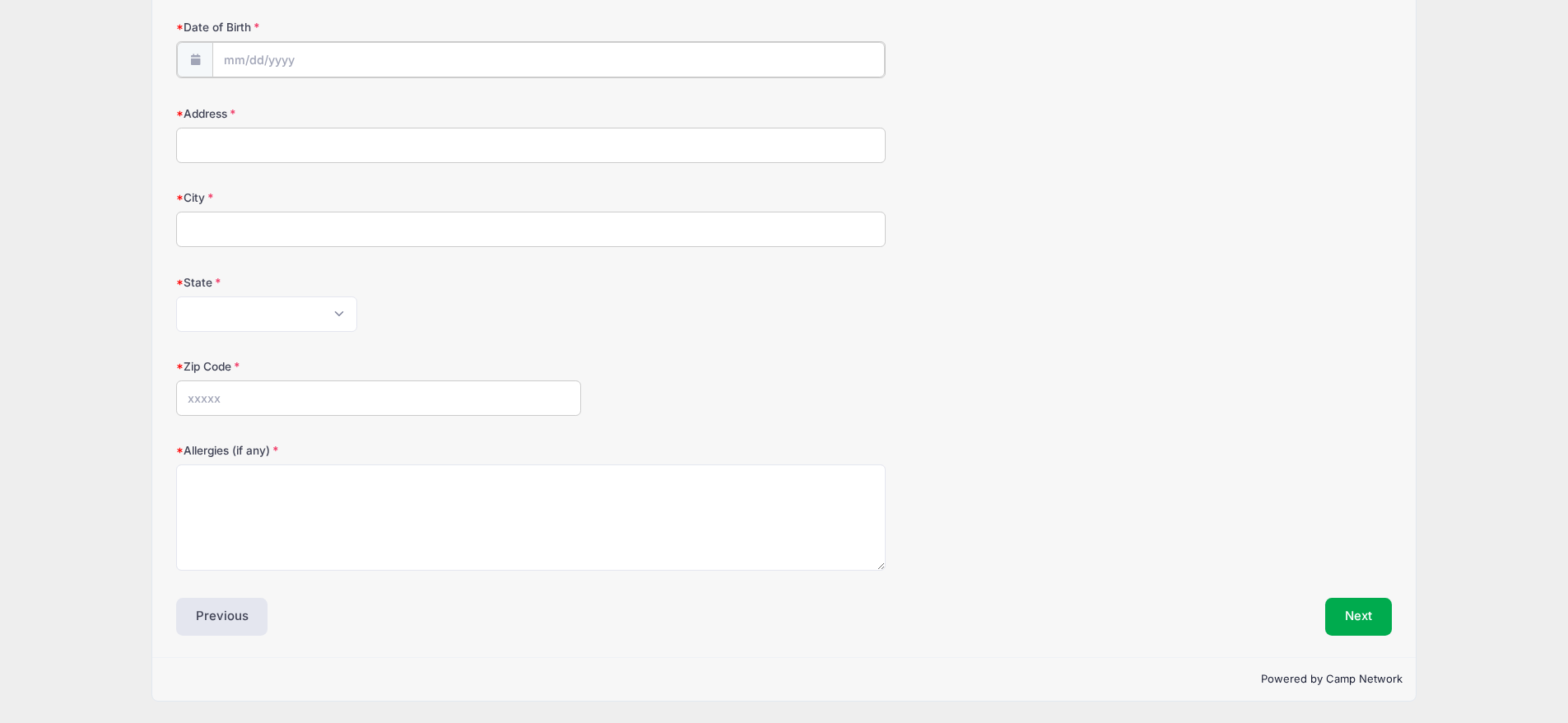
click at [260, 55] on input "Date of Birth" at bounding box center [548, 59] width 672 height 35
click at [311, 104] on select "January February March April May June July August September October November De…" at bounding box center [298, 114] width 73 height 22
select select "10"
click at [262, 104] on select "January February March April May June July August September October November De…" at bounding box center [298, 114] width 73 height 22
click at [297, 220] on span "11" at bounding box center [298, 235] width 29 height 29
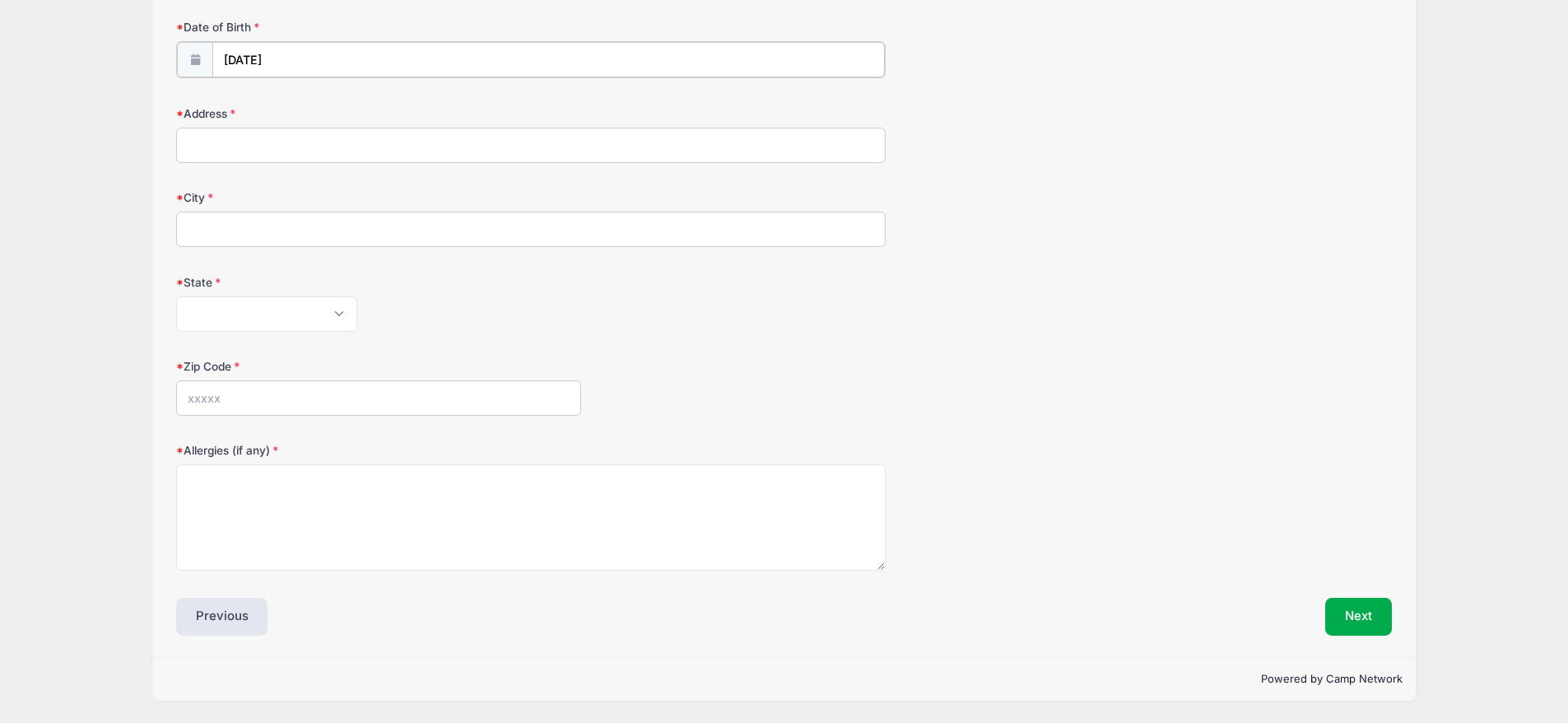
click at [303, 50] on input "11/11/2025" at bounding box center [548, 59] width 672 height 35
click at [281, 51] on input "11/11/2025" at bounding box center [548, 59] width 672 height 35
click at [329, 250] on span "19" at bounding box center [328, 265] width 29 height 29
type input "11/19/2025"
click at [286, 51] on input "11/19/2025" at bounding box center [548, 59] width 672 height 35
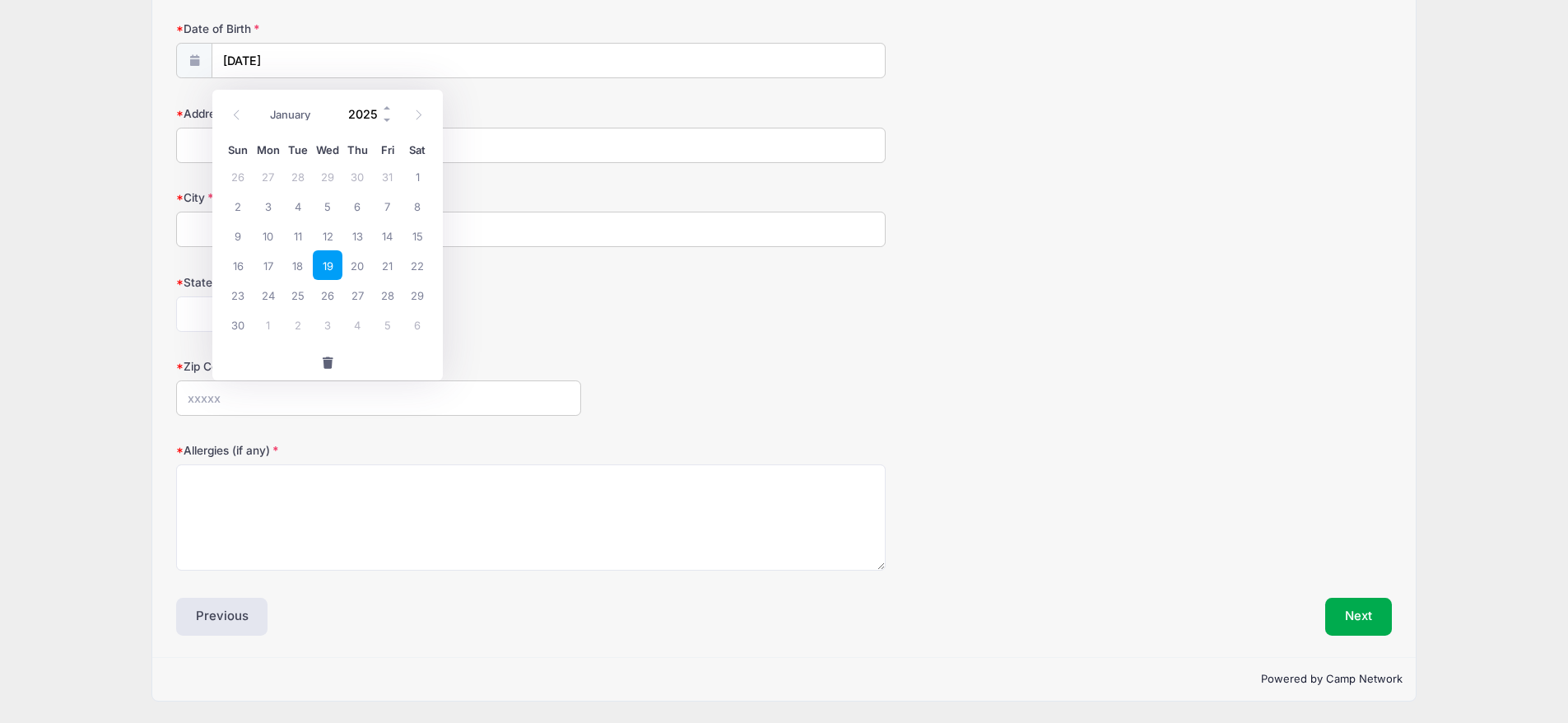
click at [373, 102] on input "2025" at bounding box center [367, 114] width 53 height 25
click at [390, 102] on span at bounding box center [387, 108] width 11 height 12
click at [390, 114] on span at bounding box center [387, 120] width 11 height 12
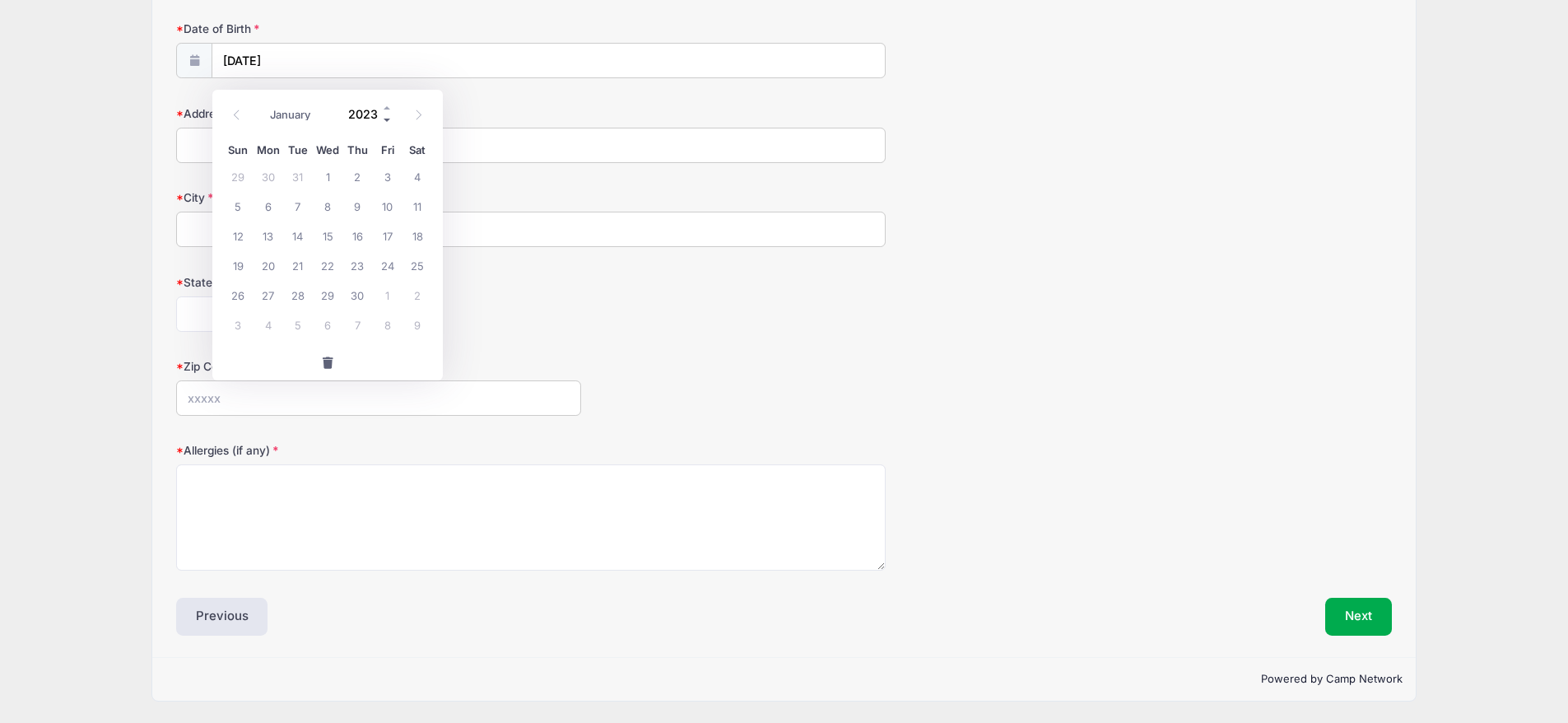
click at [390, 114] on span at bounding box center [387, 120] width 11 height 12
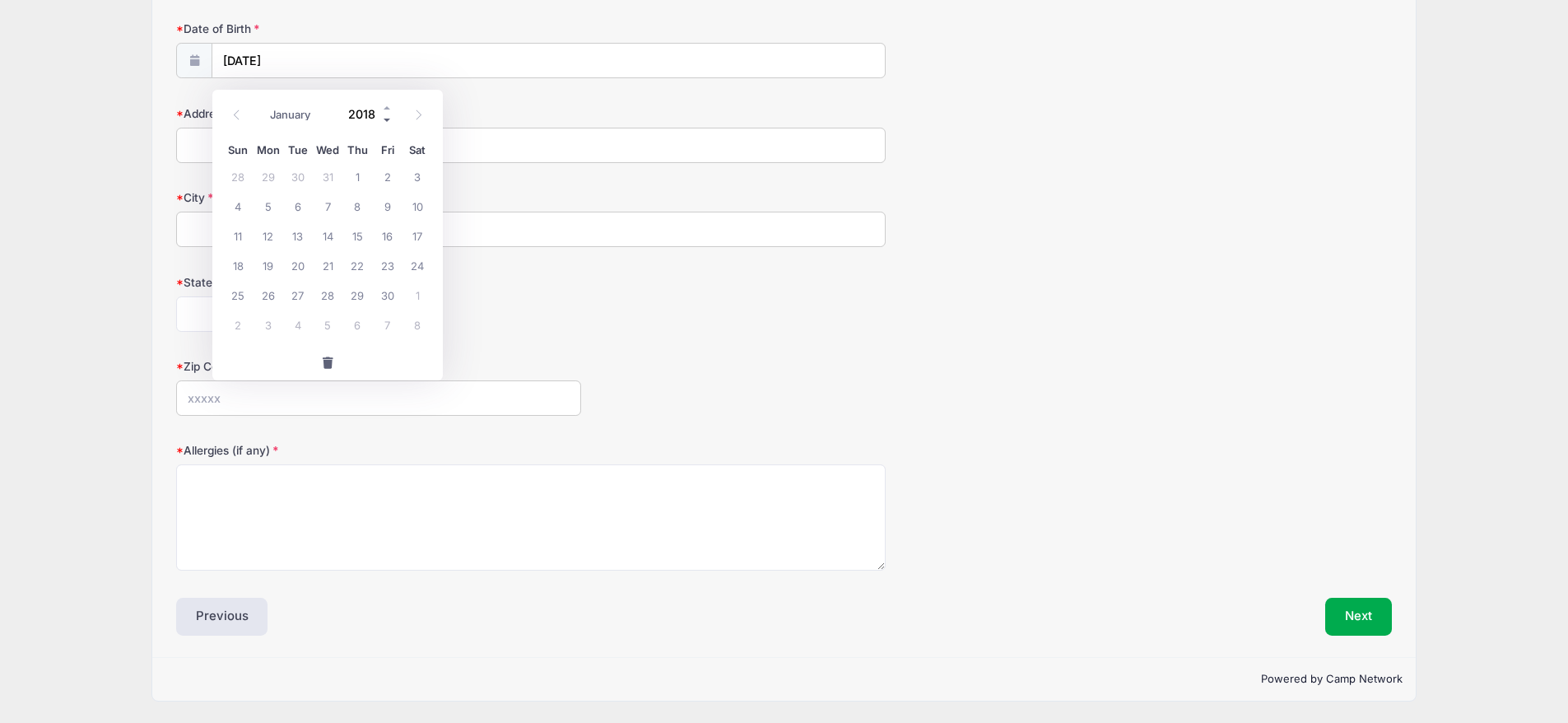
click at [390, 114] on span at bounding box center [387, 120] width 11 height 12
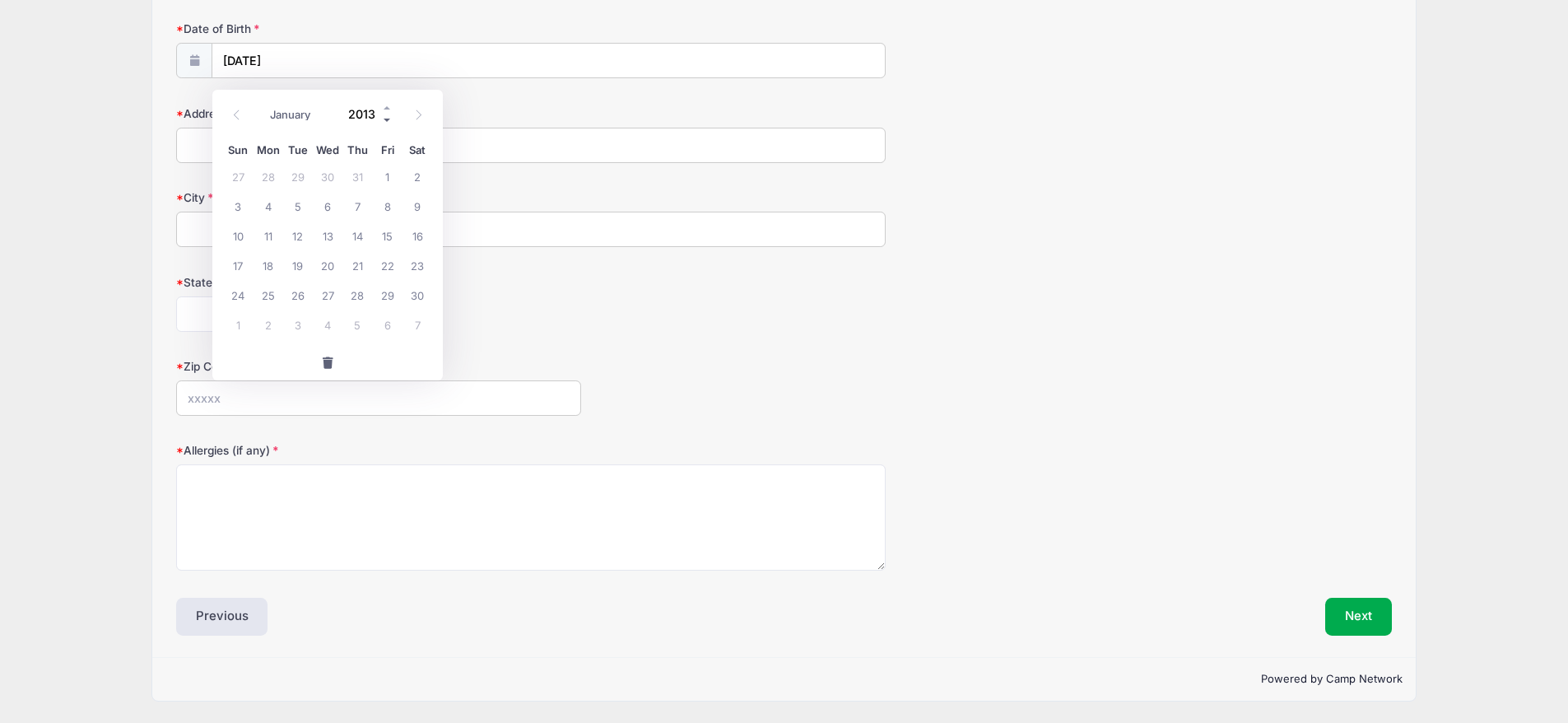
click at [390, 114] on span at bounding box center [387, 120] width 11 height 12
click at [627, 316] on div "Alabama Alaska American Samoa Arizona Arkansas Armed Forces Africa Armed Forces…" at bounding box center [531, 313] width 710 height 35
click at [275, 53] on input "11/19/2025" at bounding box center [548, 59] width 672 height 35
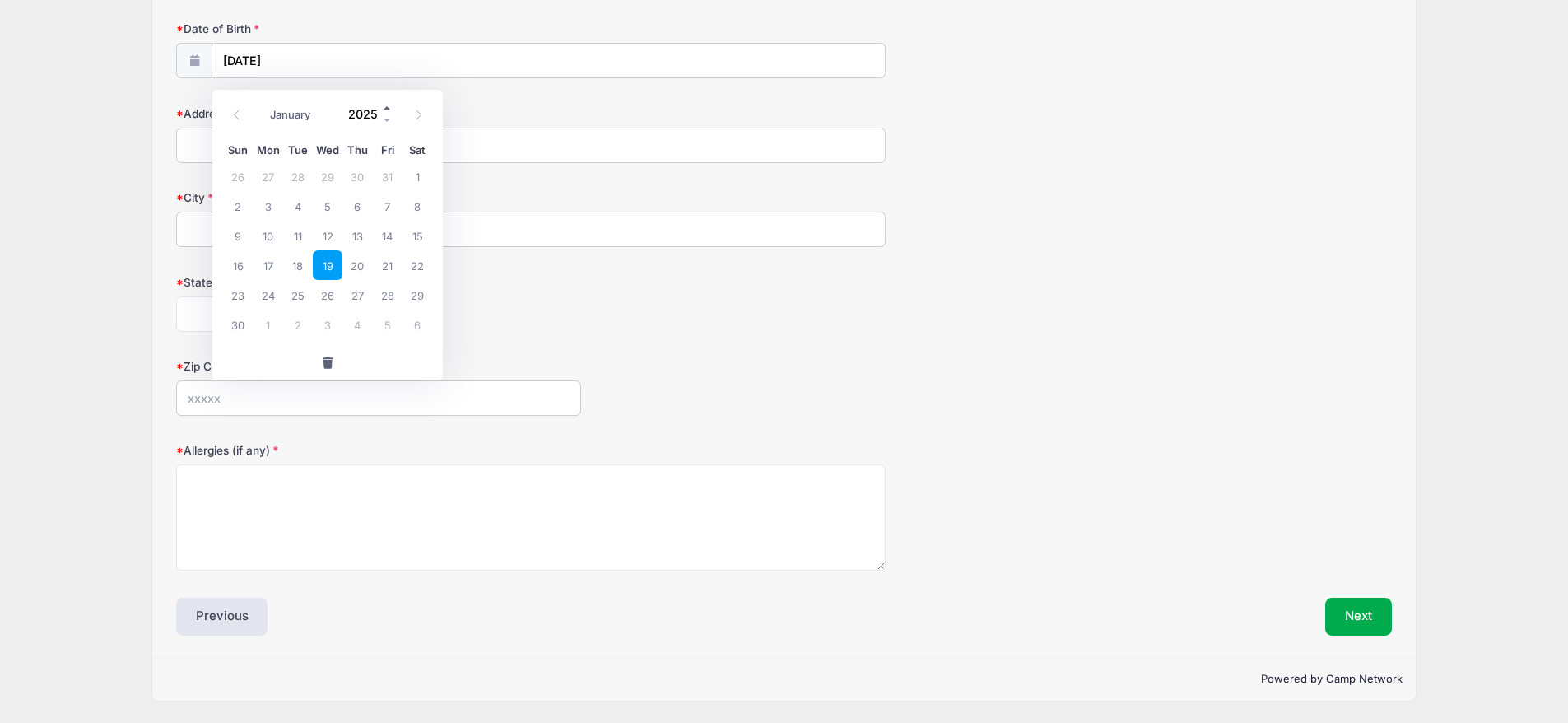
click at [389, 102] on span at bounding box center [387, 108] width 11 height 12
click at [390, 114] on span at bounding box center [387, 120] width 11 height 12
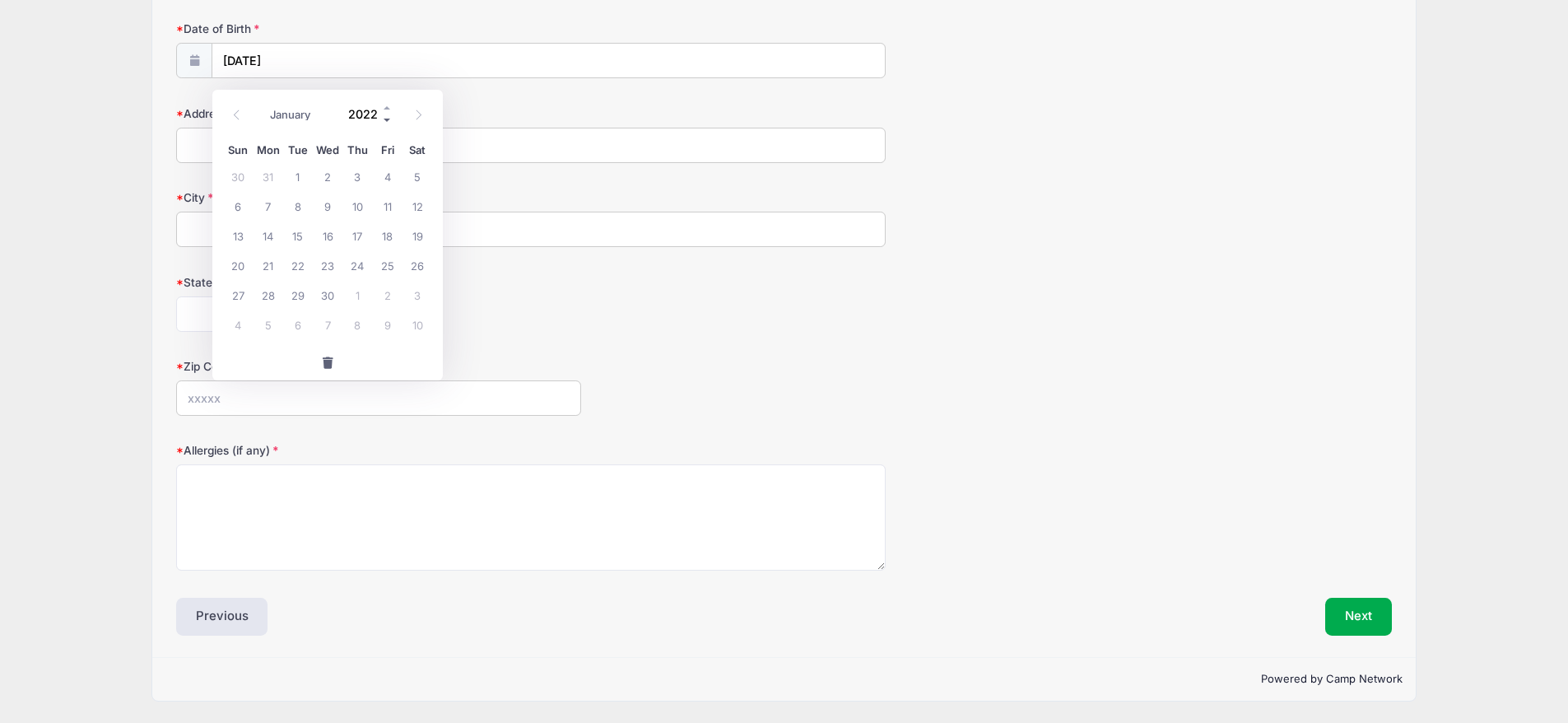
click at [390, 114] on span at bounding box center [387, 120] width 11 height 12
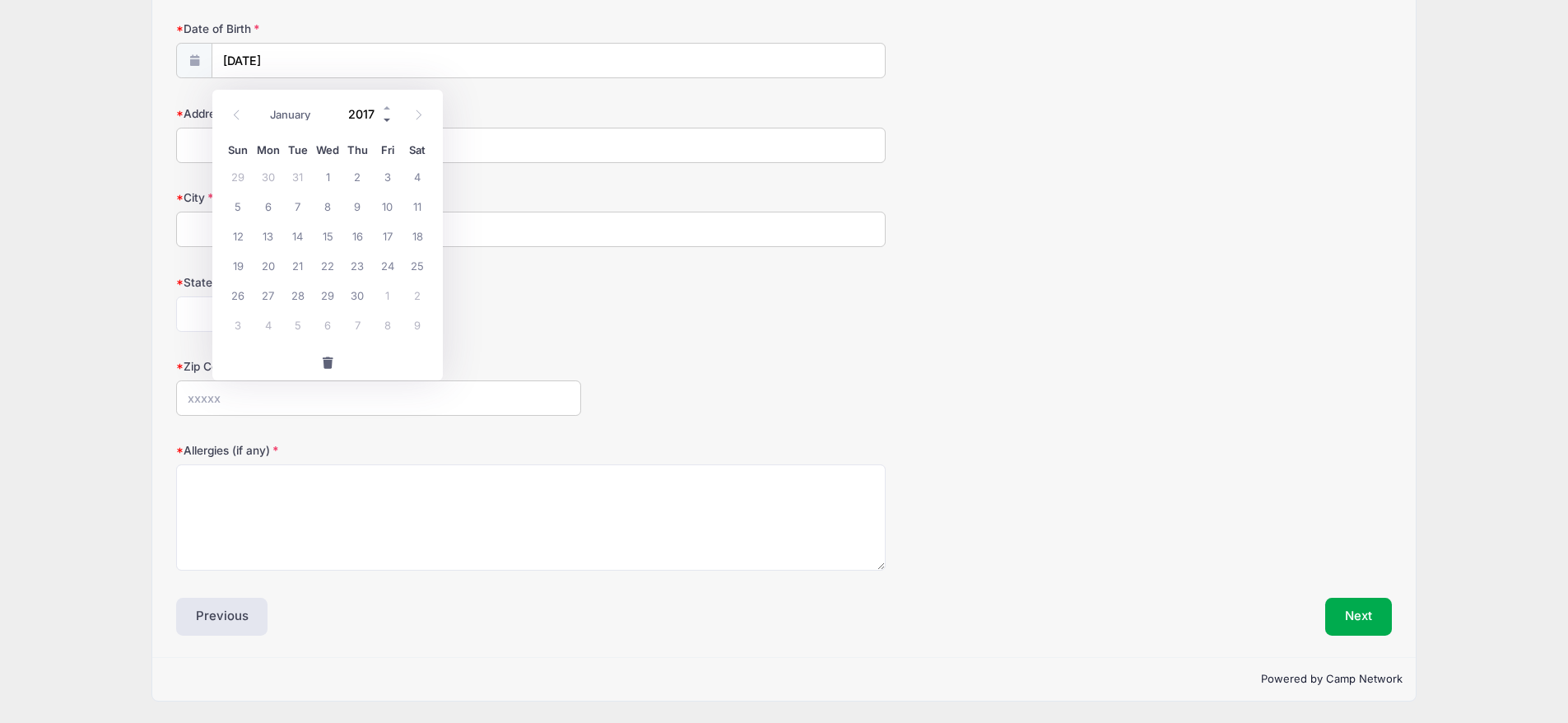
click at [390, 114] on span at bounding box center [387, 120] width 11 height 12
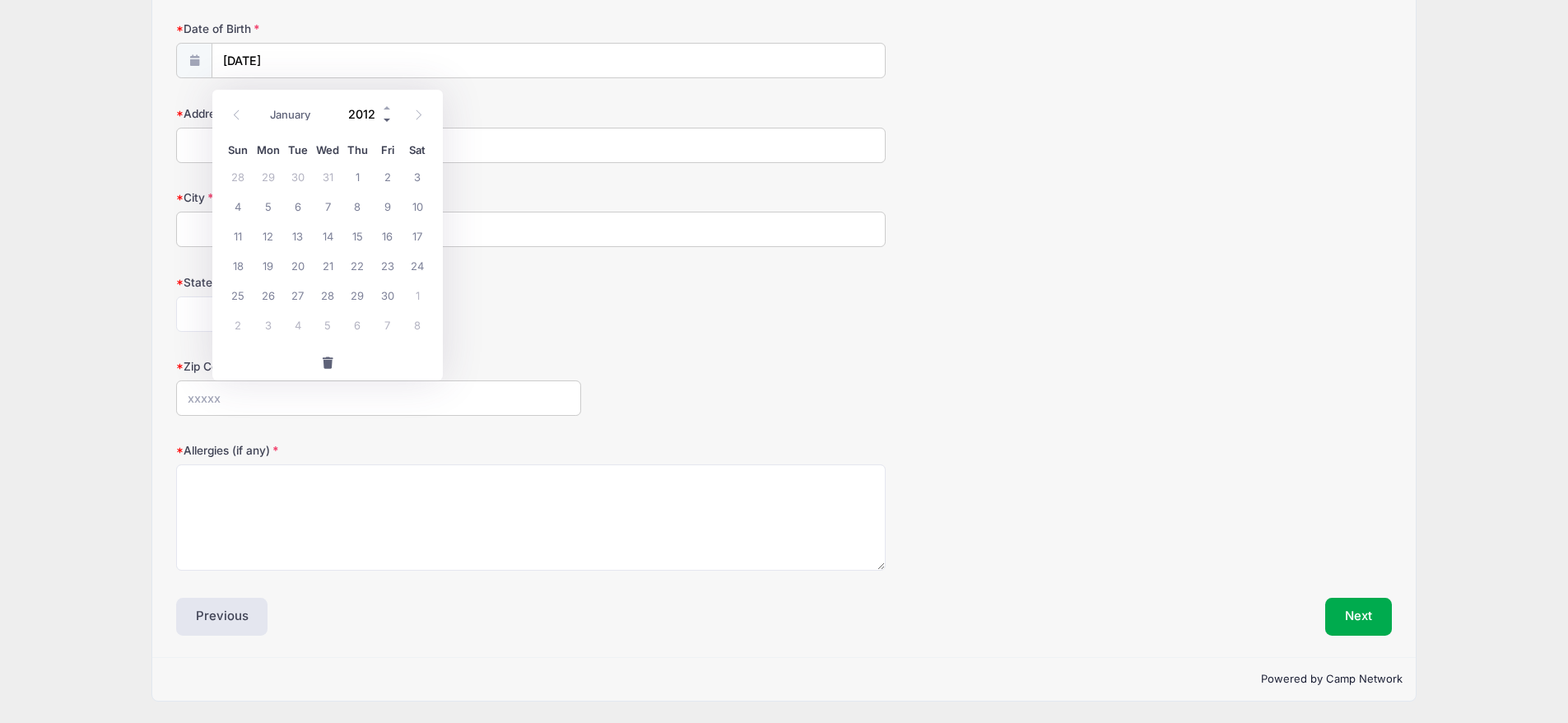
click at [390, 114] on span at bounding box center [387, 120] width 11 height 12
type input "2010"
click at [384, 220] on span "19" at bounding box center [387, 235] width 29 height 29
type input "11/19/2010"
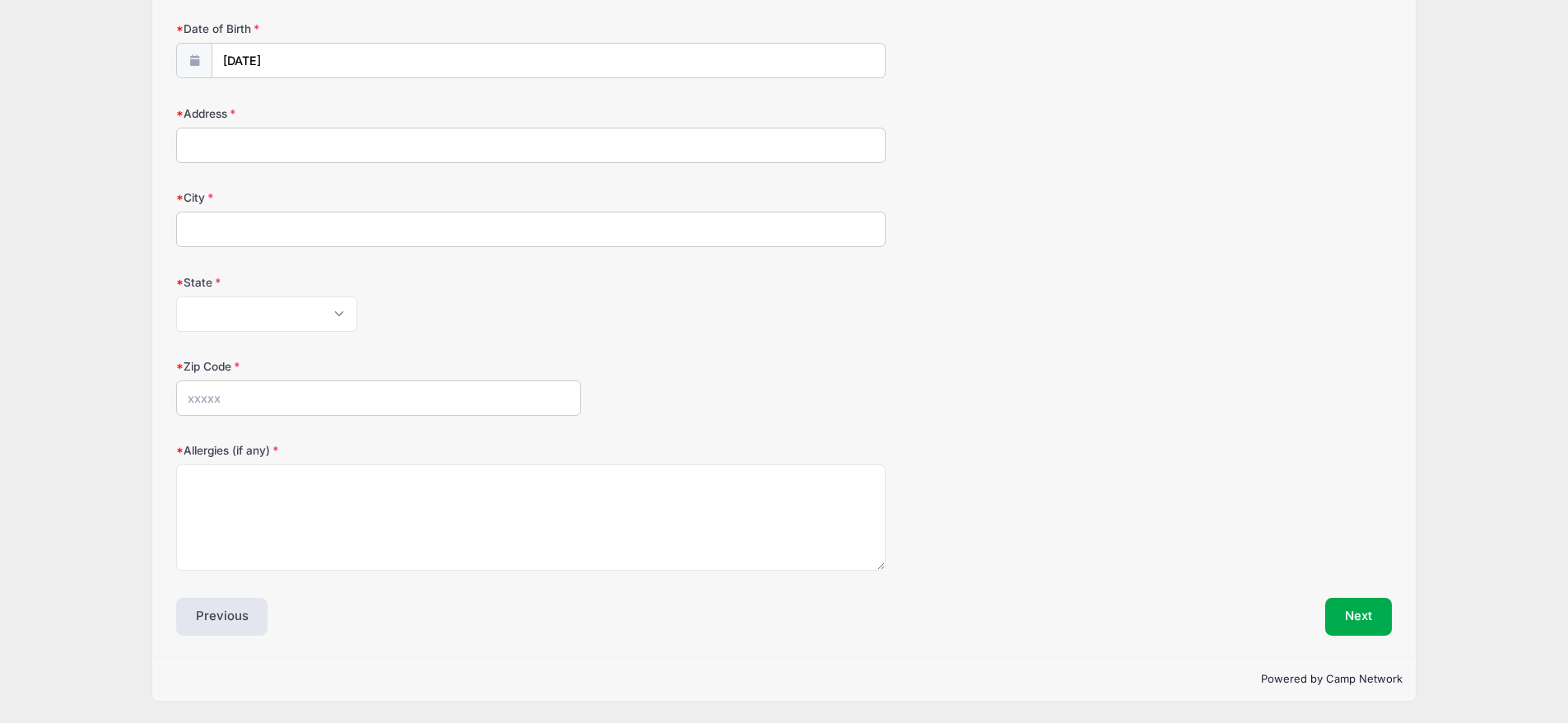
click at [453, 137] on input "Address" at bounding box center [531, 145] width 710 height 35
type input "1512 East Elmwood Circle"
type input "Mesa"
select select "AZ"
type input "85203"
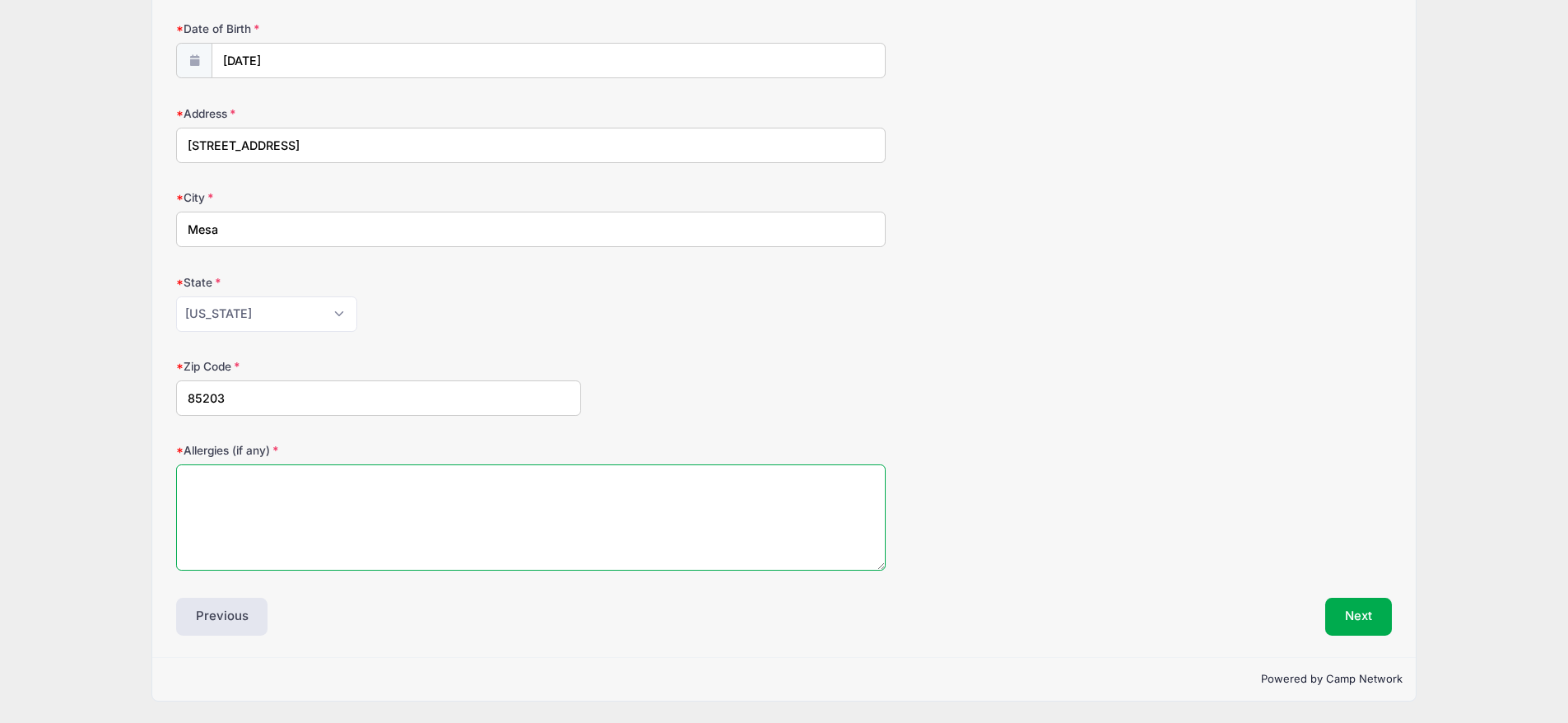
click at [281, 495] on textarea "Allergies (if any)" at bounding box center [531, 517] width 710 height 106
type textarea "Pollen/Grass"
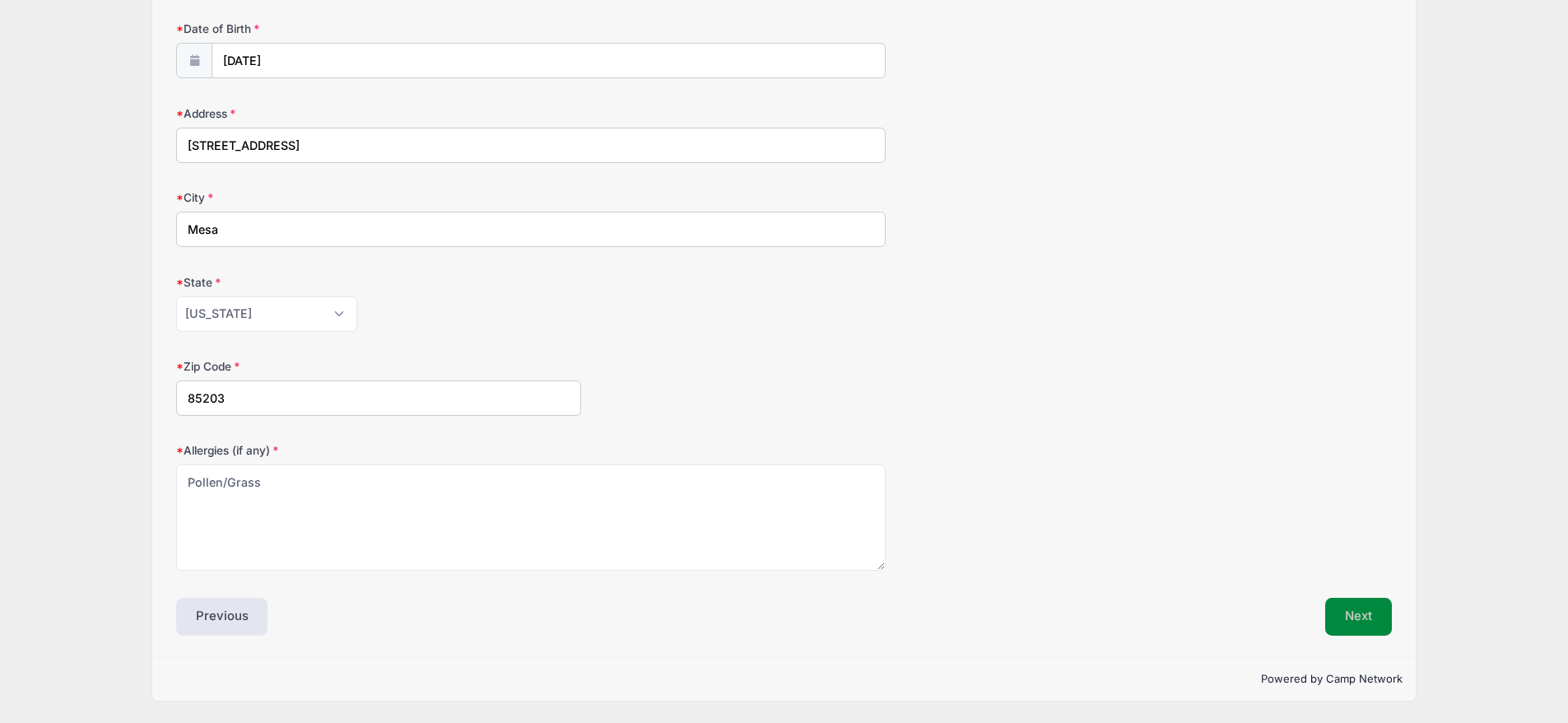
click at [1364, 628] on button "Next" at bounding box center [1358, 617] width 66 height 38
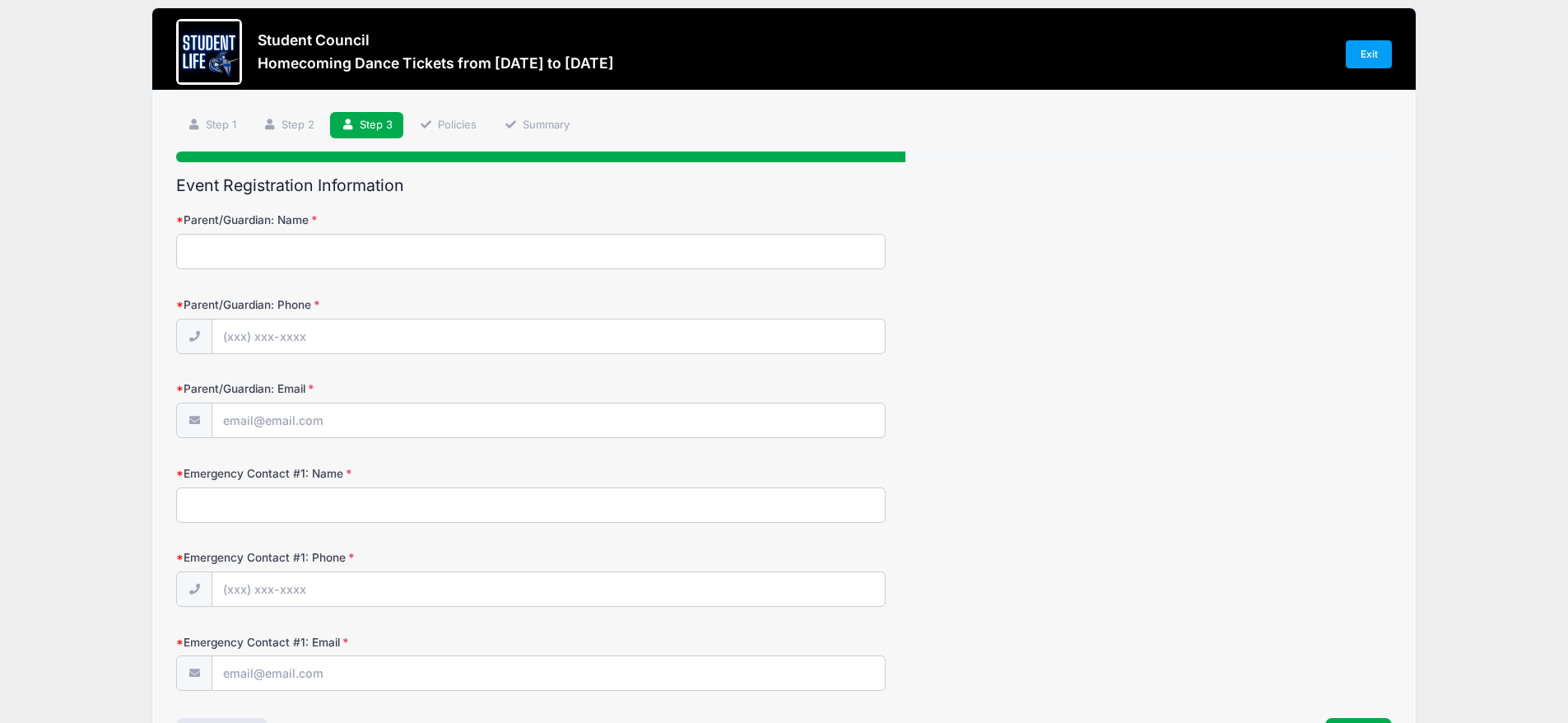
scroll to position [0, 0]
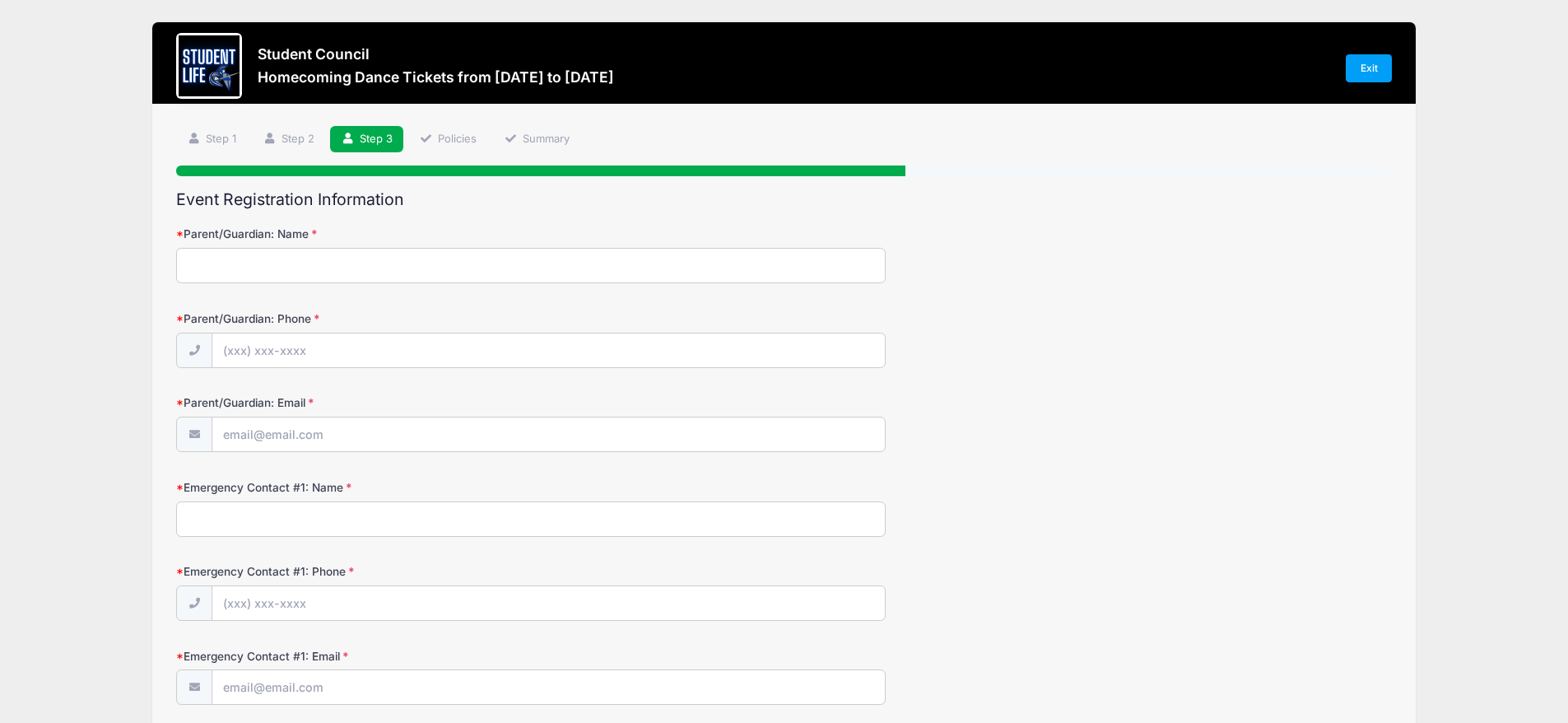
click at [432, 275] on input "Parent/Guardian: Name" at bounding box center [531, 265] width 710 height 35
type input "Lindsey Marie Athey"
type input "(480) 262-6098"
type input "LindseyMarieAthey@gmail.com"
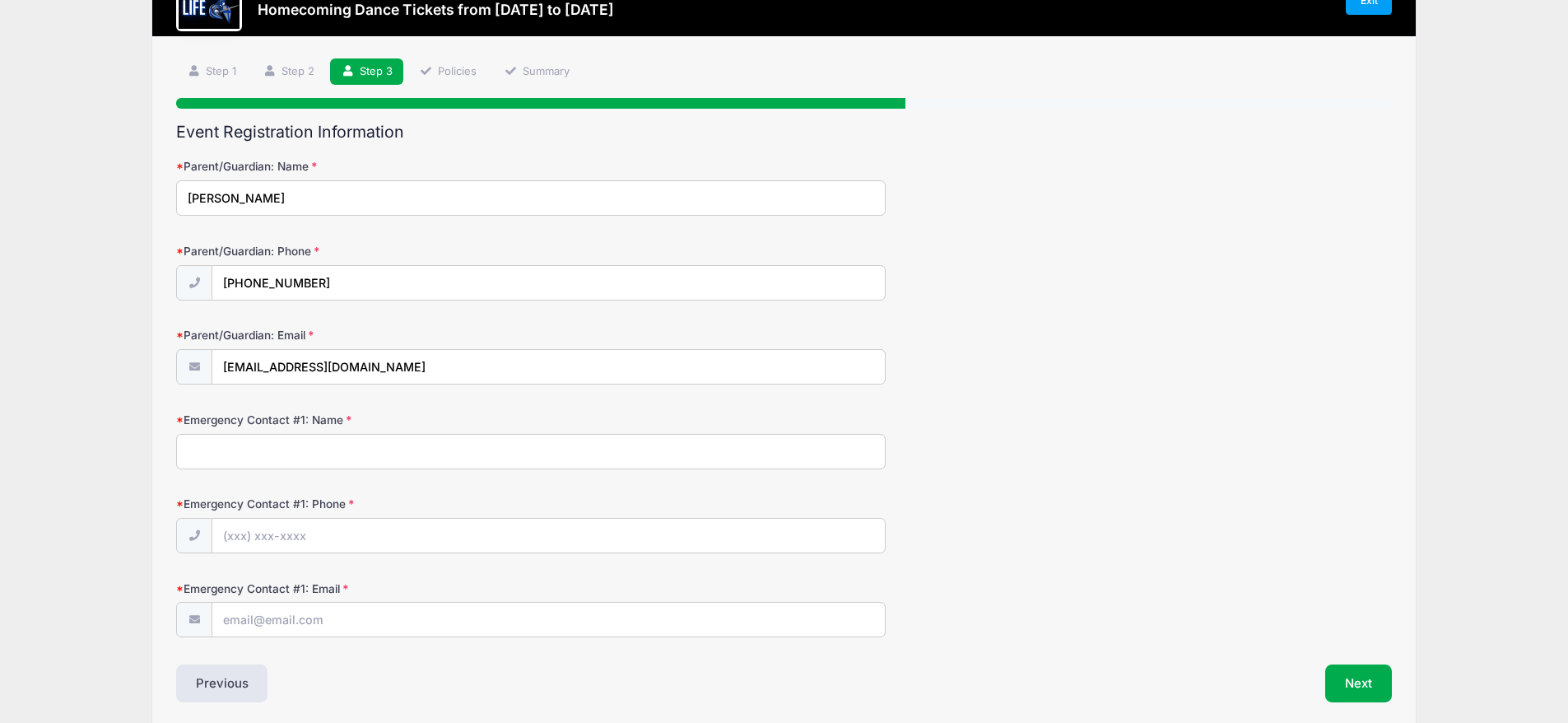
scroll to position [155, 0]
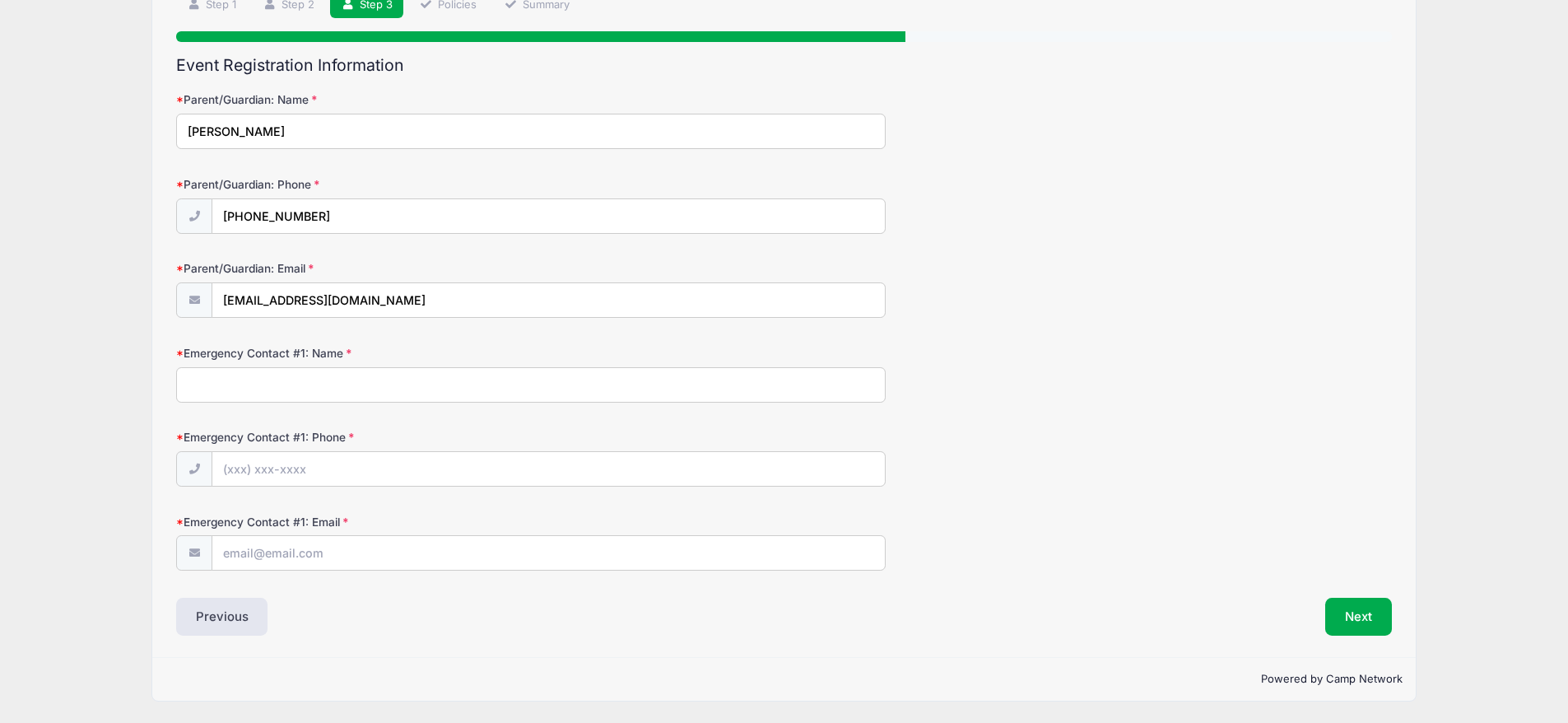
click at [342, 380] on input "Emergency Contact #1: Name" at bounding box center [531, 385] width 710 height 35
type input "miguel hernandez"
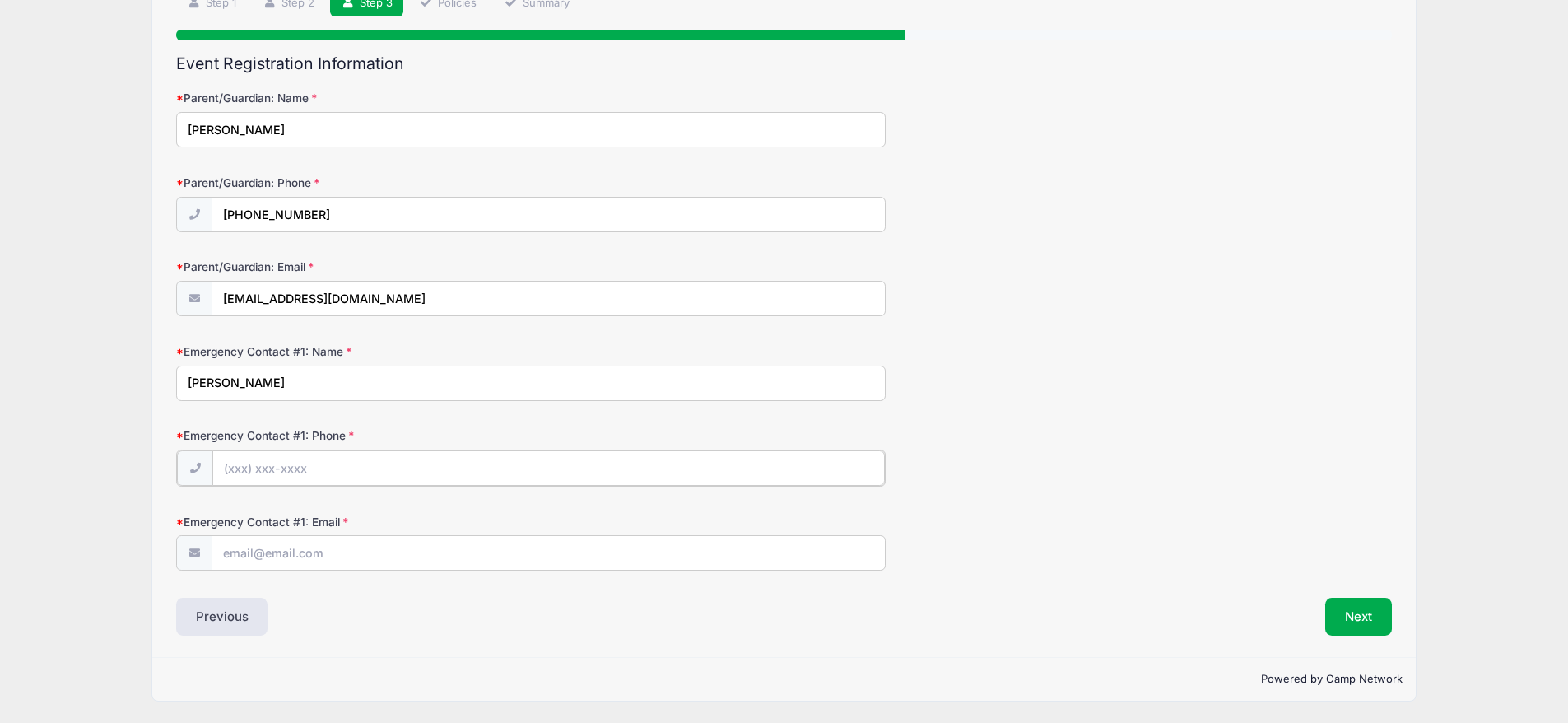
click at [329, 465] on input "Emergency Contact #1: Phone" at bounding box center [548, 467] width 672 height 35
click at [231, 468] on input "Emergency Contact #1: Phone" at bounding box center [548, 467] width 672 height 35
type input "(480) 240-0960"
click at [251, 553] on input "Emergency Contact #1: Email" at bounding box center [548, 552] width 672 height 35
type input "desertappeal@gmail.com"
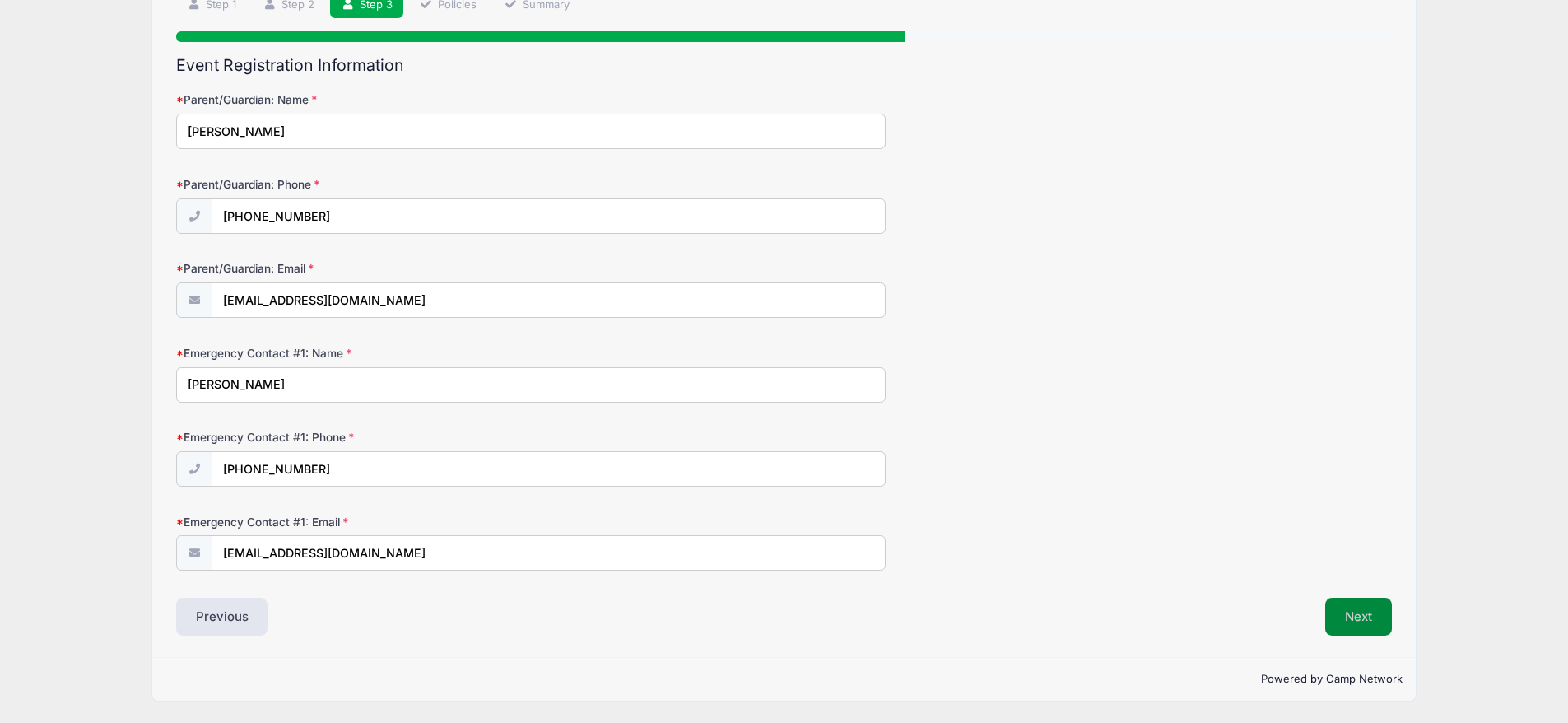
click at [1355, 612] on button "Next" at bounding box center [1358, 617] width 66 height 38
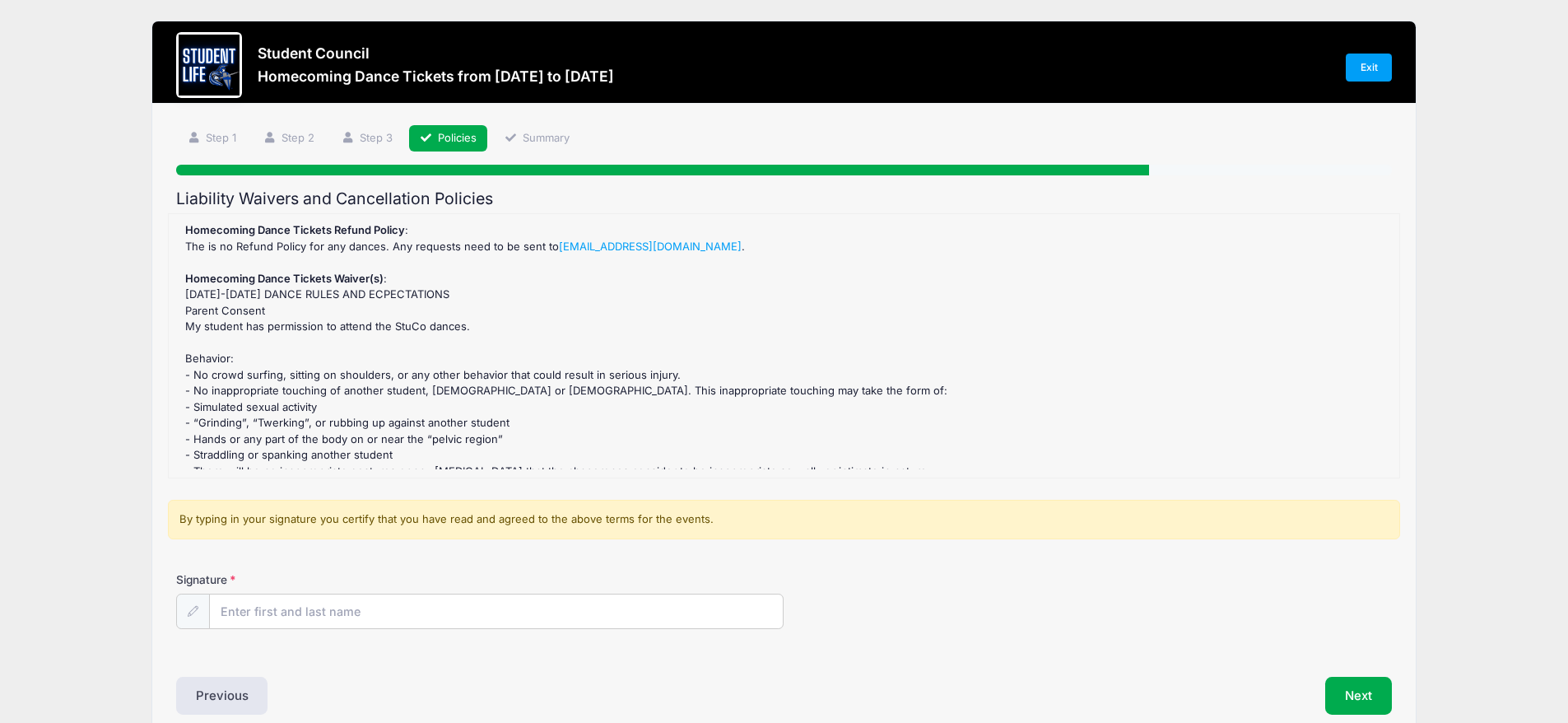
scroll to position [0, 0]
click at [271, 621] on input "Signature" at bounding box center [497, 613] width 574 height 35
type input "[PERSON_NAME]"
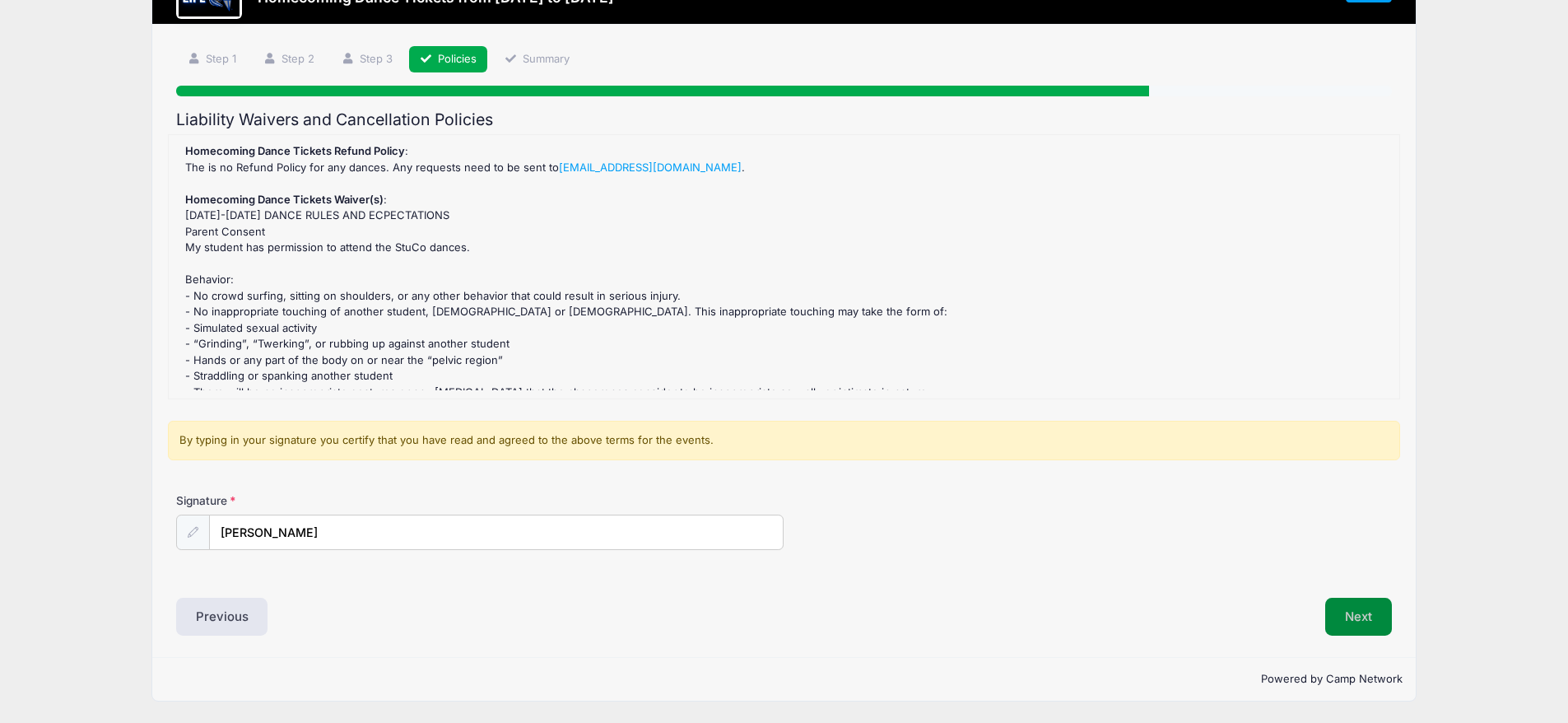
click at [1359, 615] on button "Next" at bounding box center [1358, 617] width 66 height 38
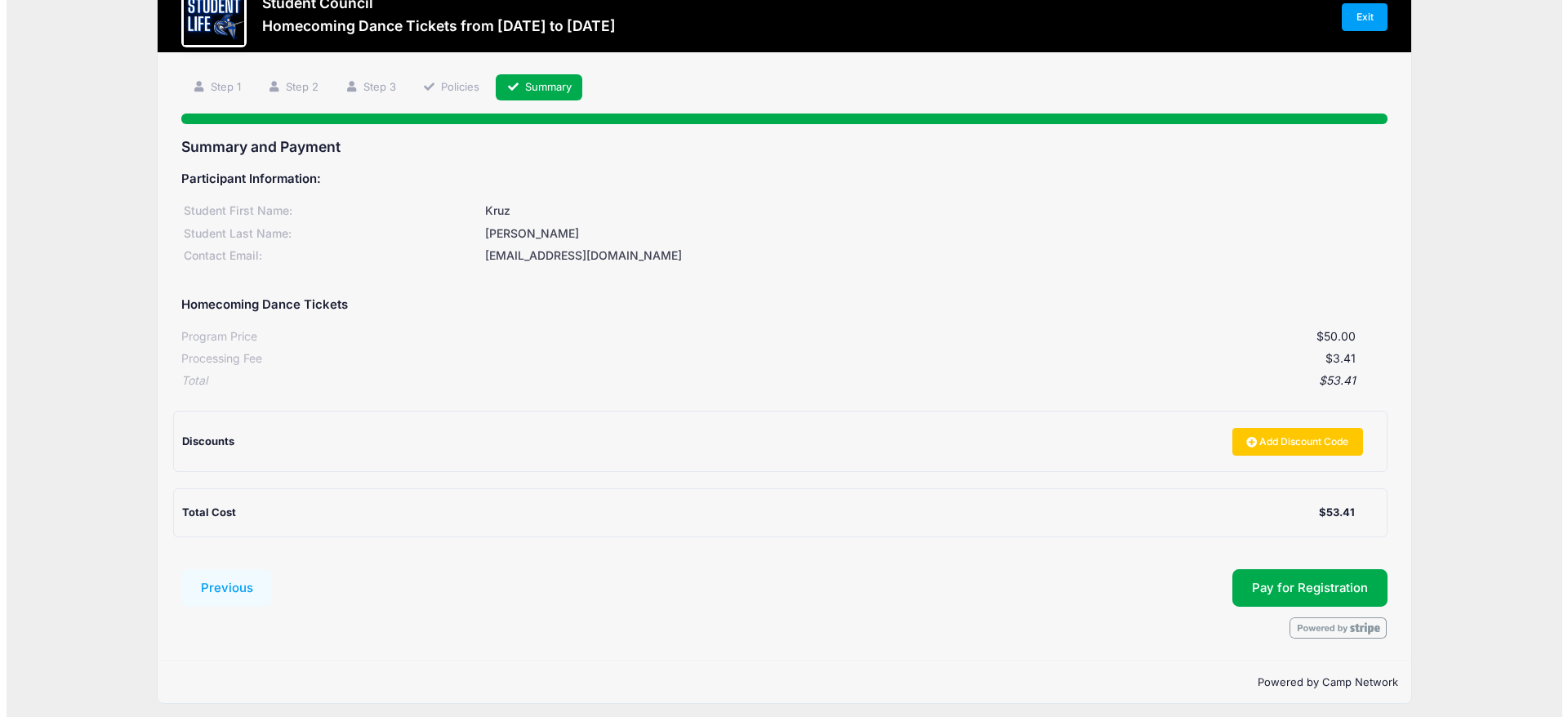
scroll to position [79, 0]
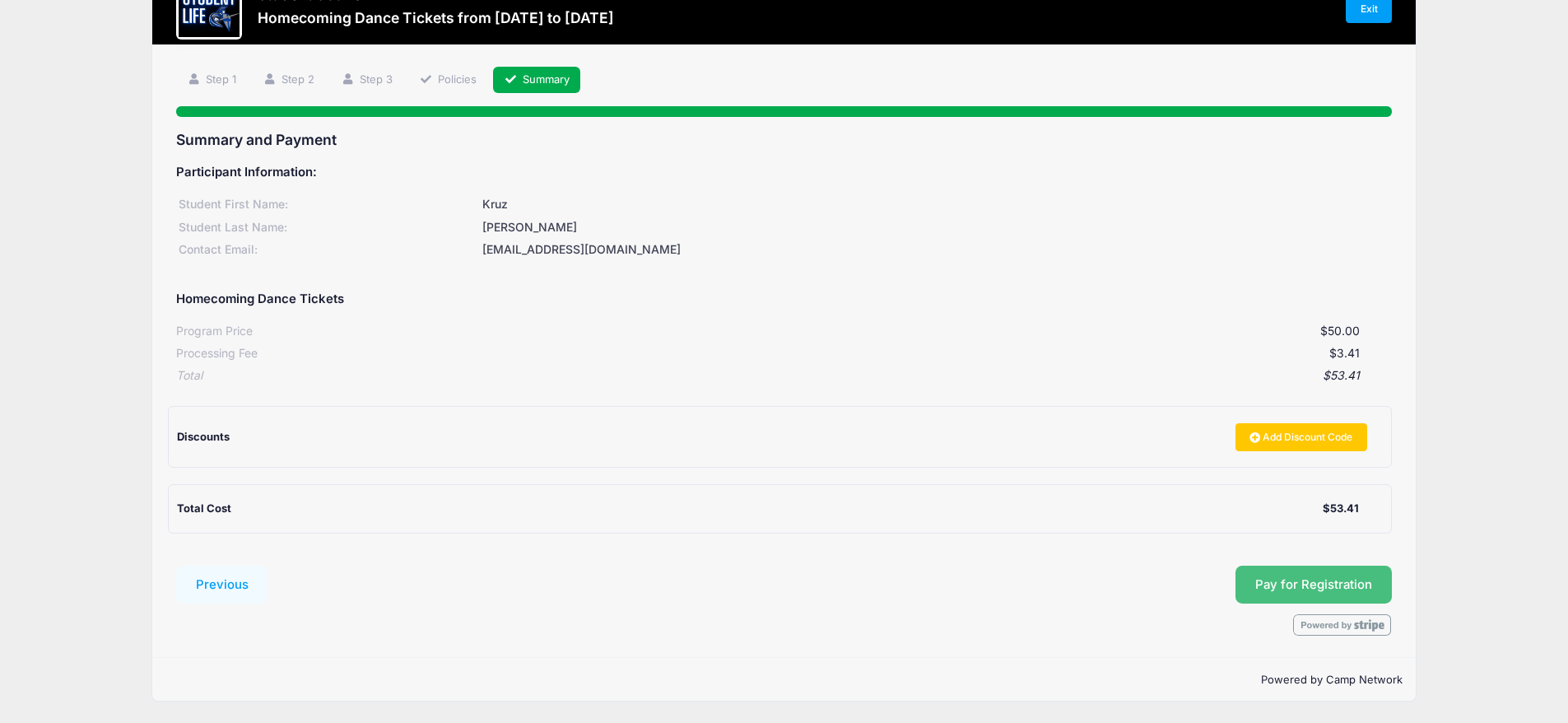
click at [1308, 580] on button "Pay for Registration" at bounding box center [1314, 584] width 157 height 38
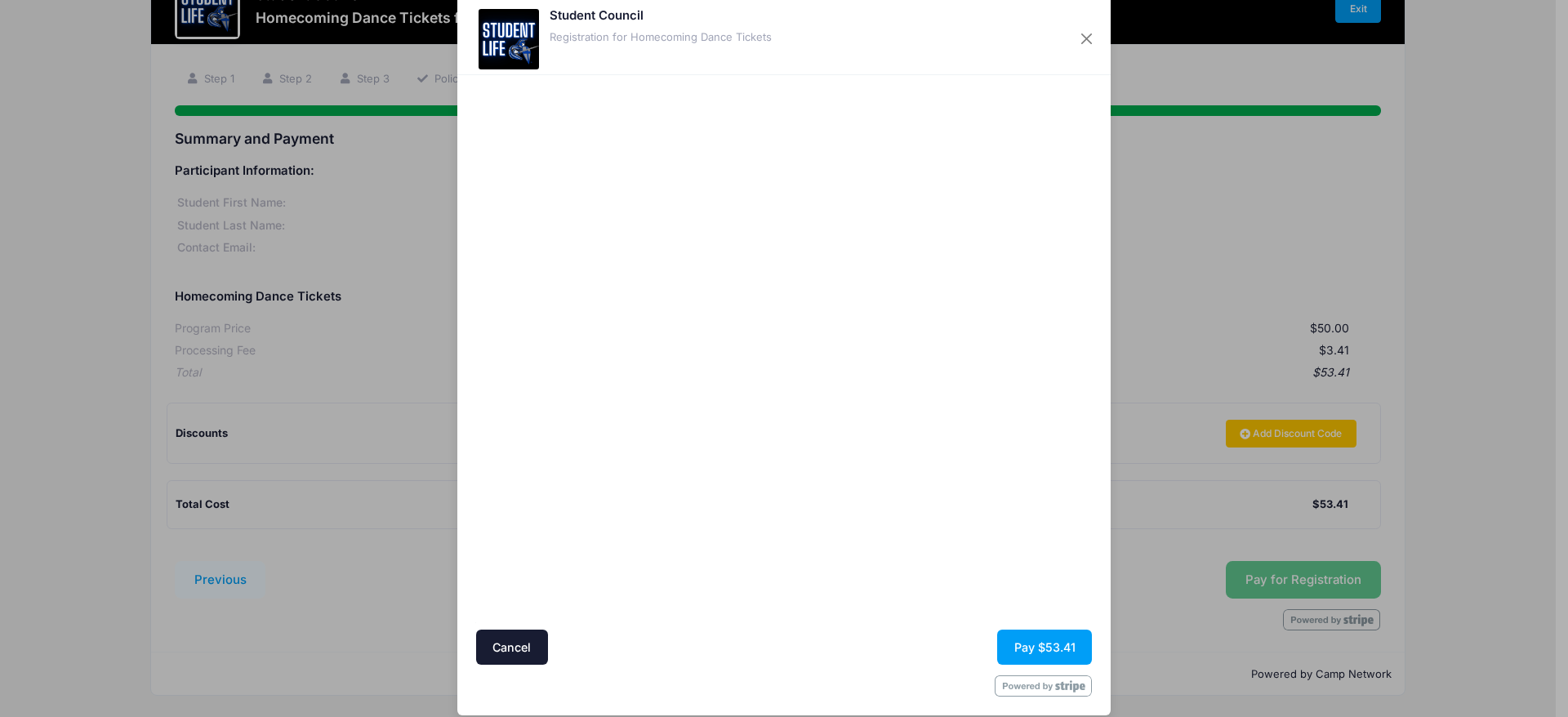
scroll to position [48, 0]
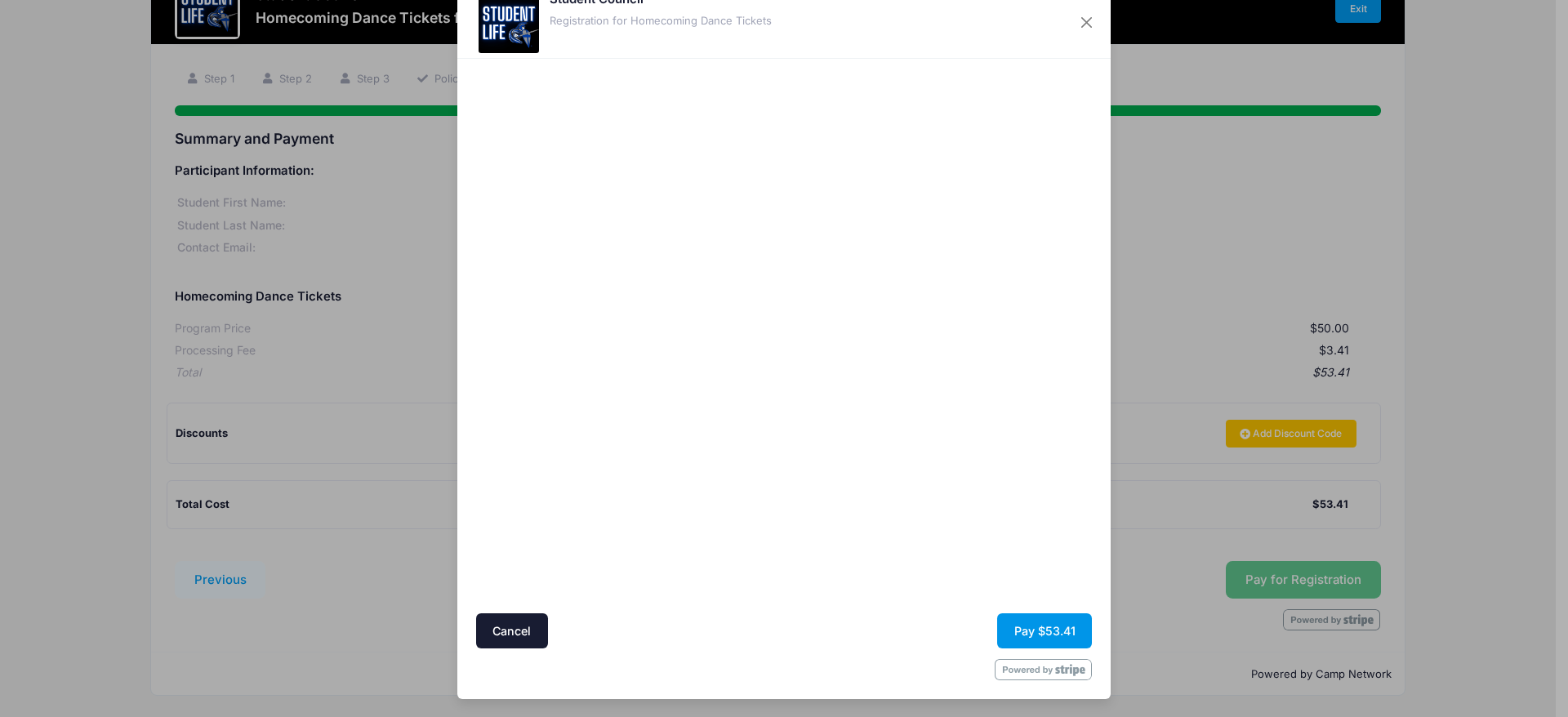
click at [1040, 632] on button "Pay $53.41" at bounding box center [1044, 630] width 95 height 35
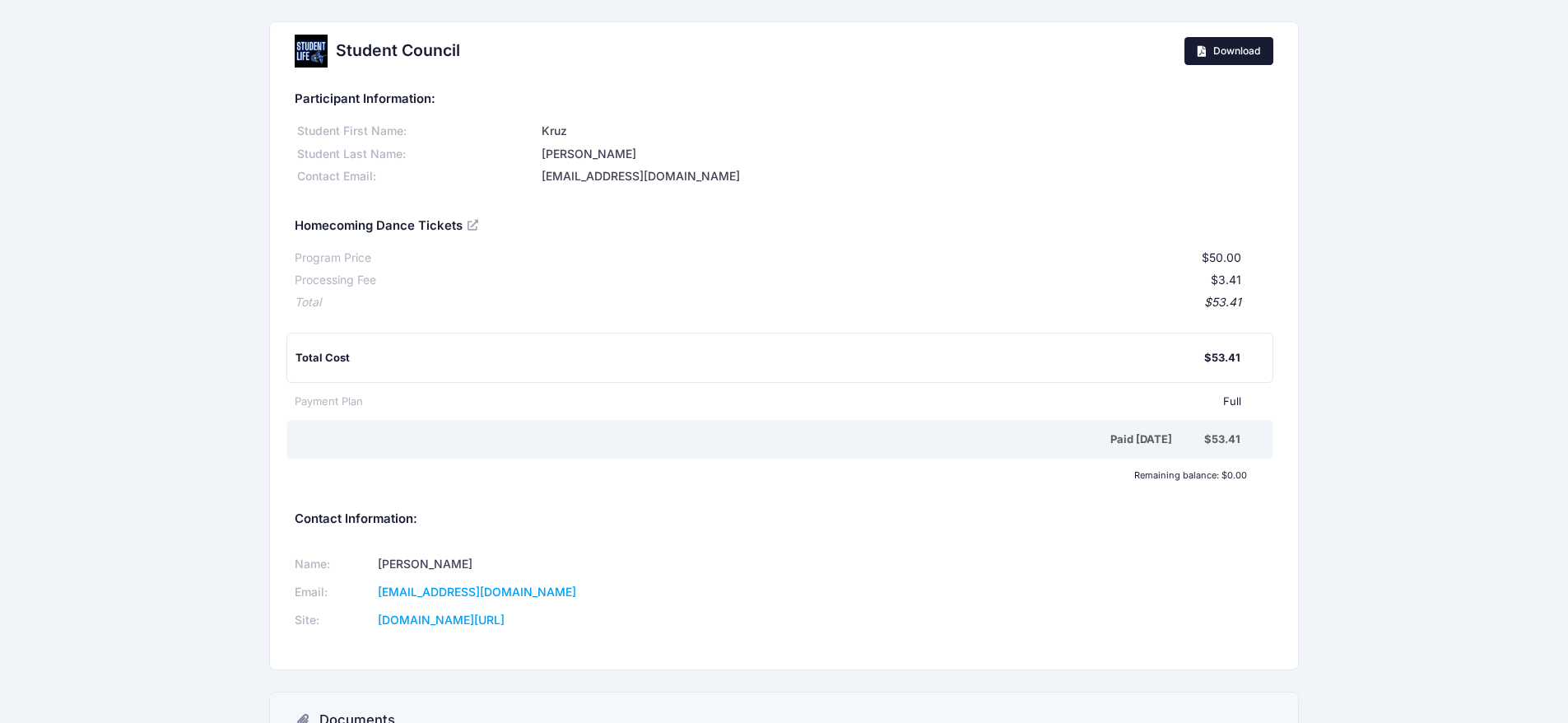
click at [1228, 51] on span "Download" at bounding box center [1237, 51] width 47 height 12
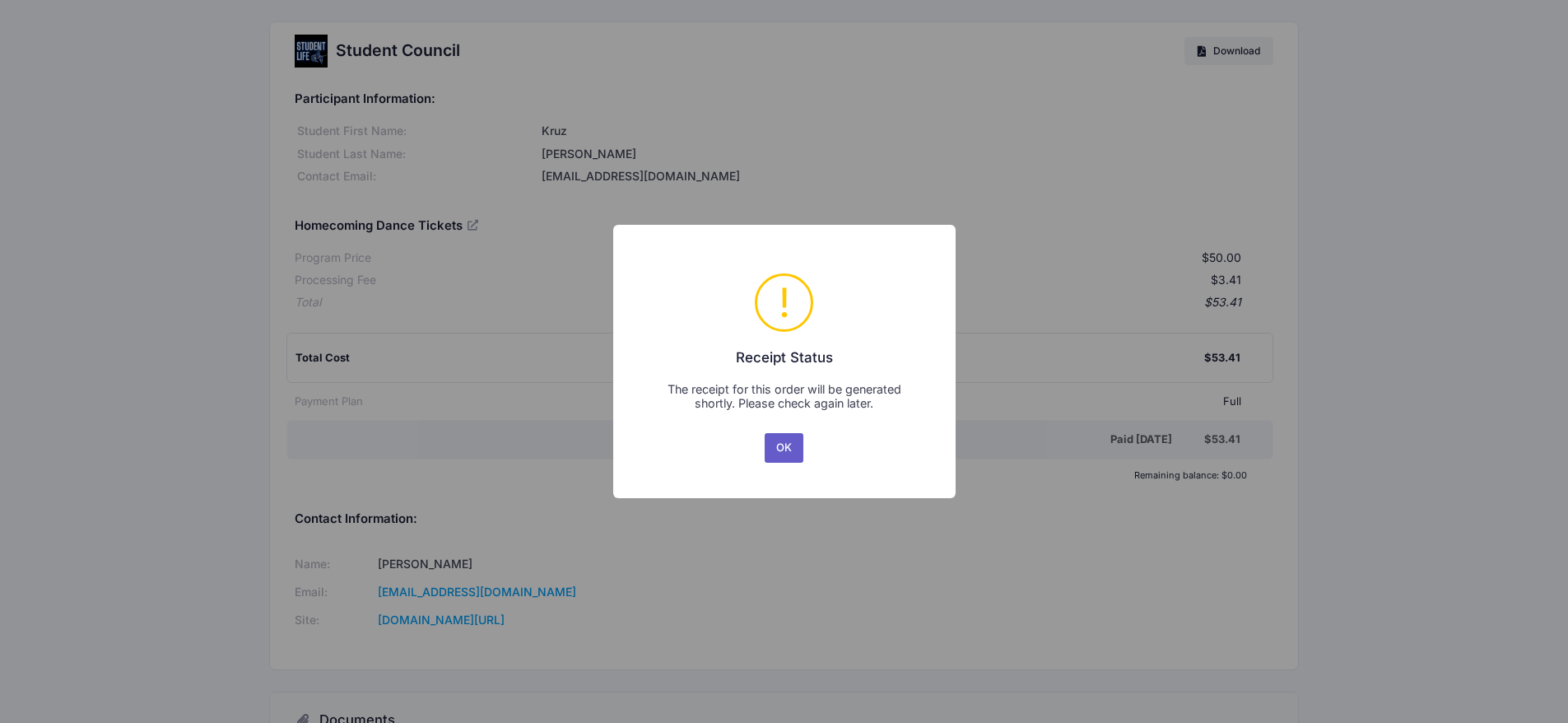
click at [782, 447] on button "OK" at bounding box center [785, 448] width 40 height 29
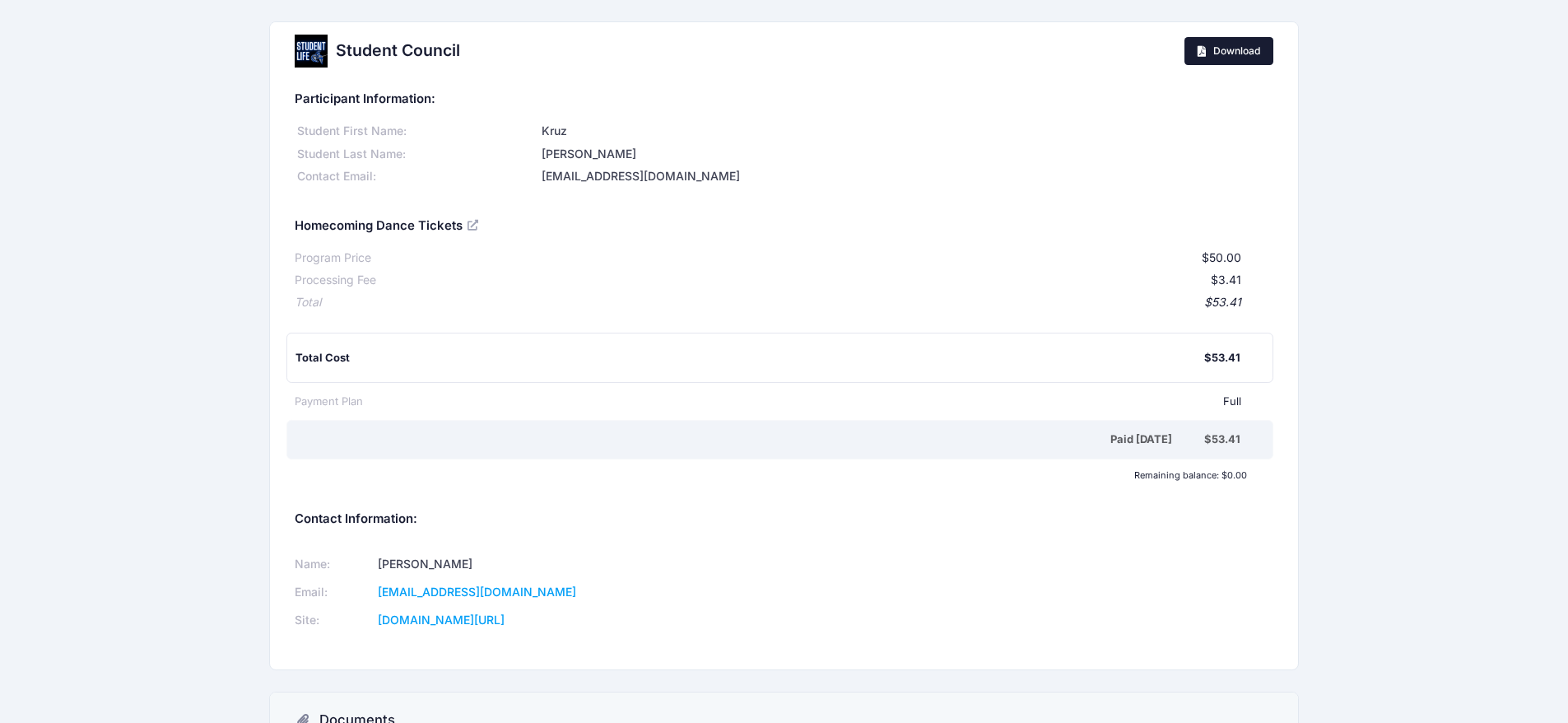
click at [1222, 53] on span "Download" at bounding box center [1237, 51] width 47 height 12
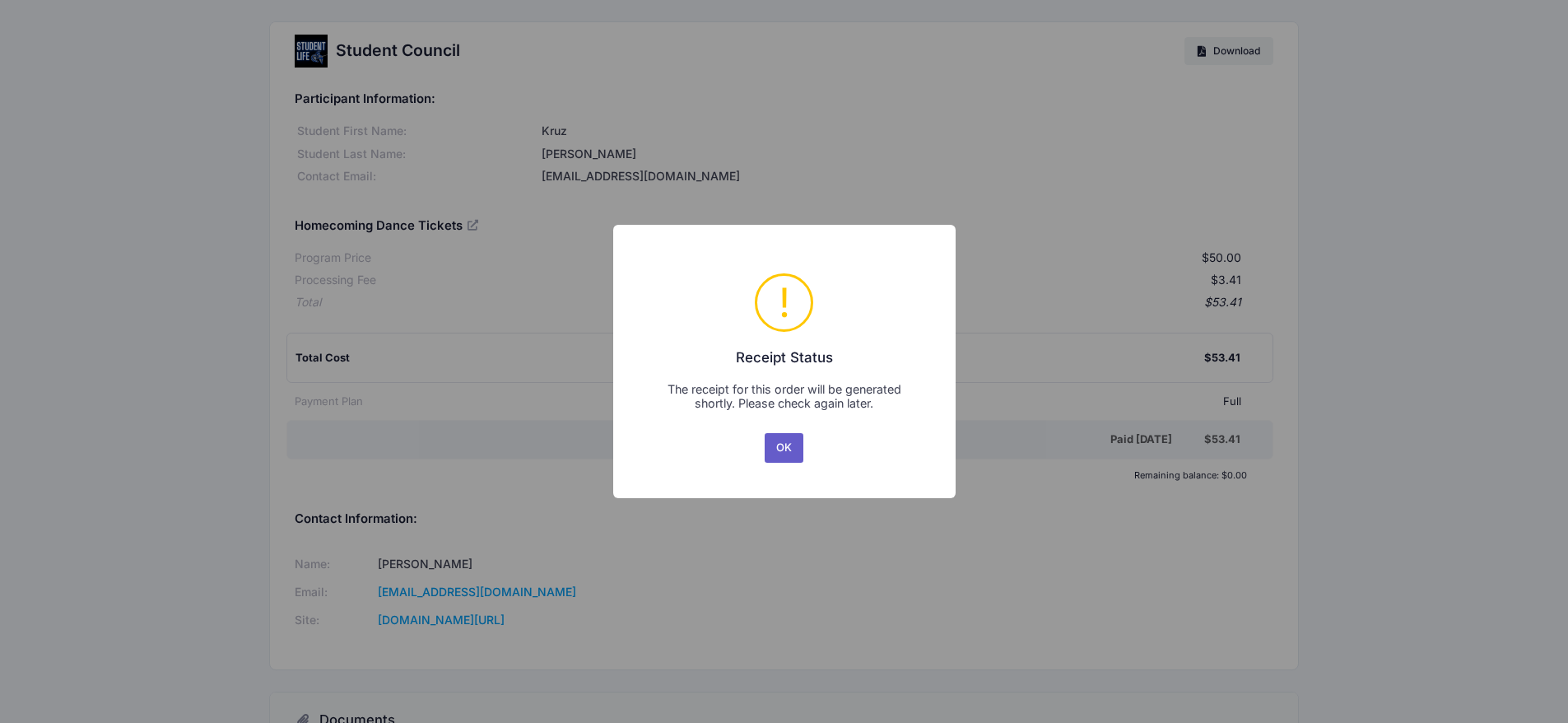
click at [793, 440] on button "OK" at bounding box center [785, 448] width 40 height 29
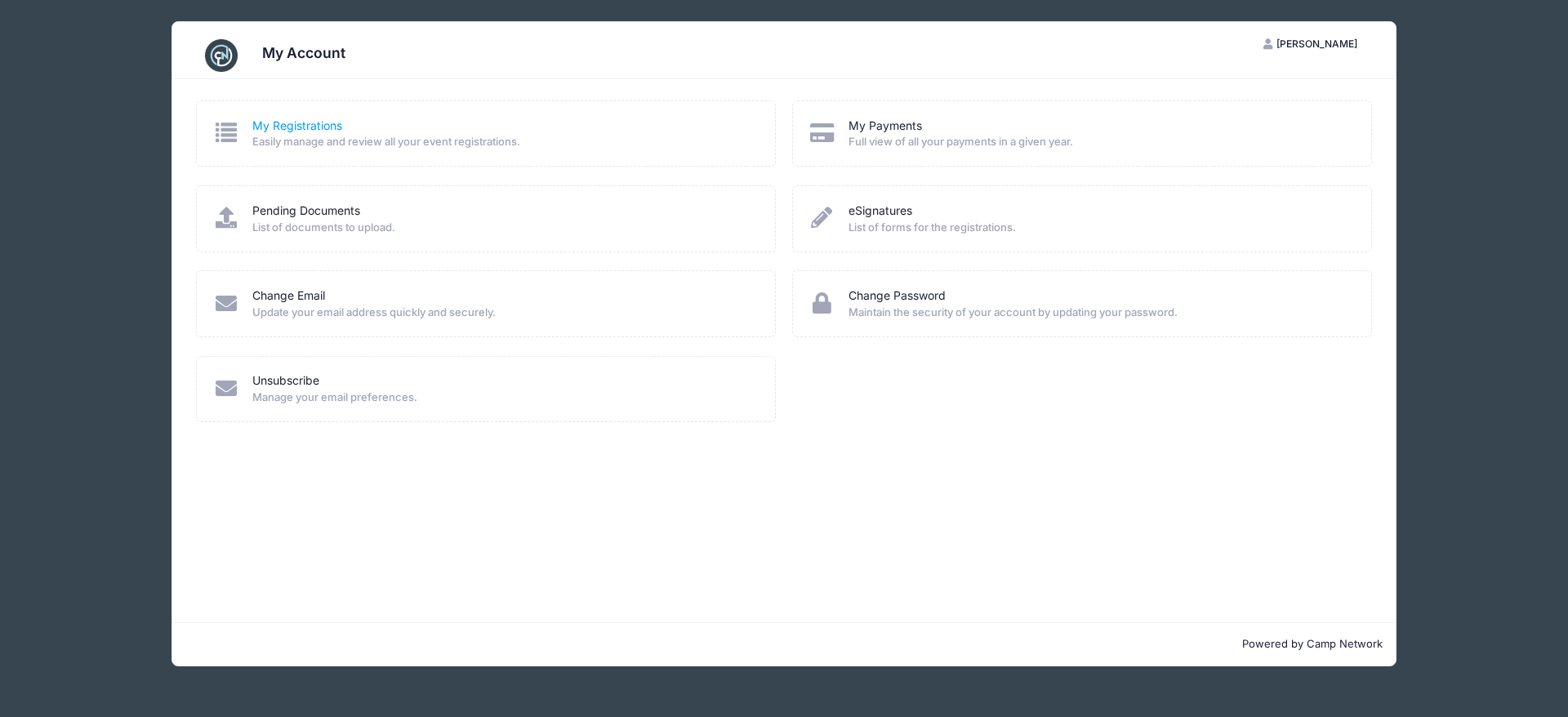
click at [275, 123] on link "My Registrations" at bounding box center [297, 126] width 90 height 17
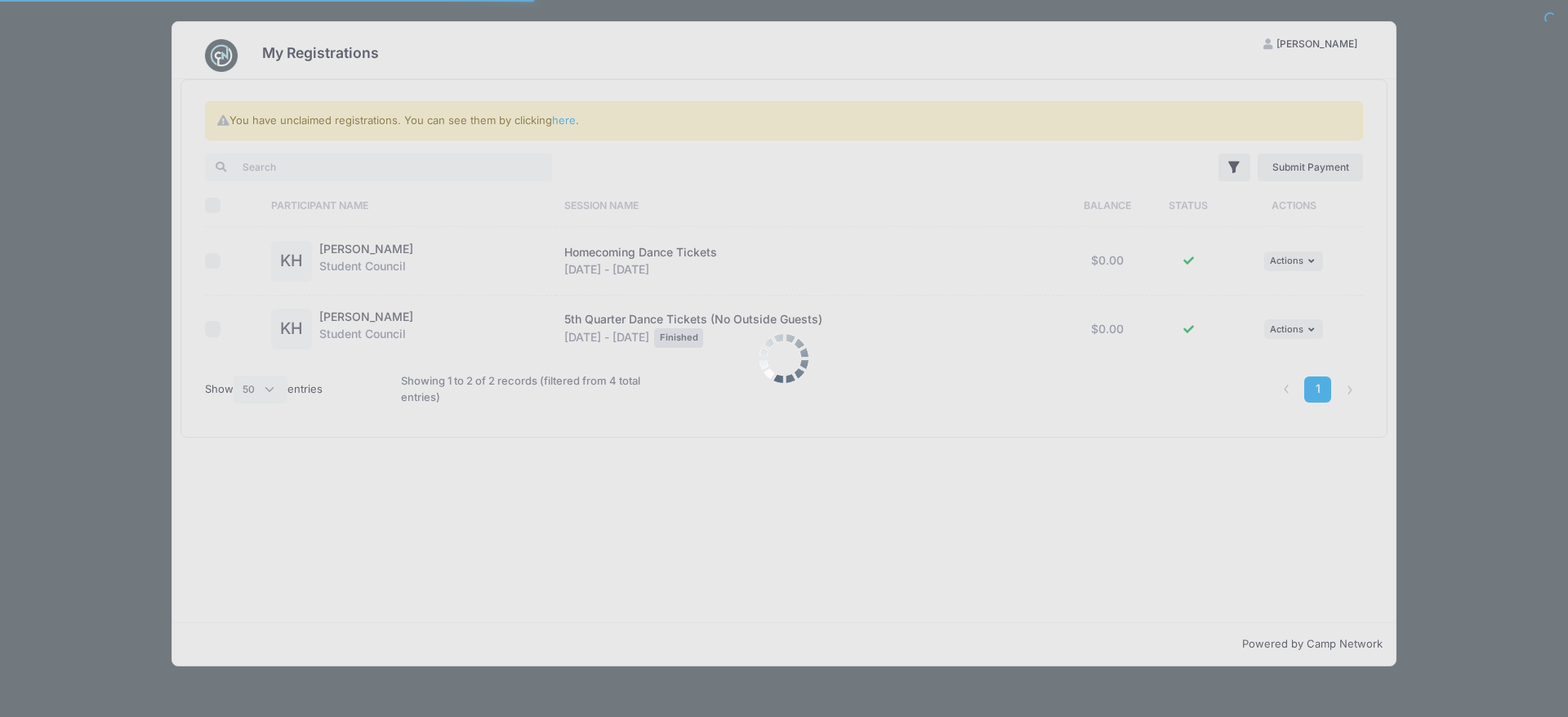
select select "50"
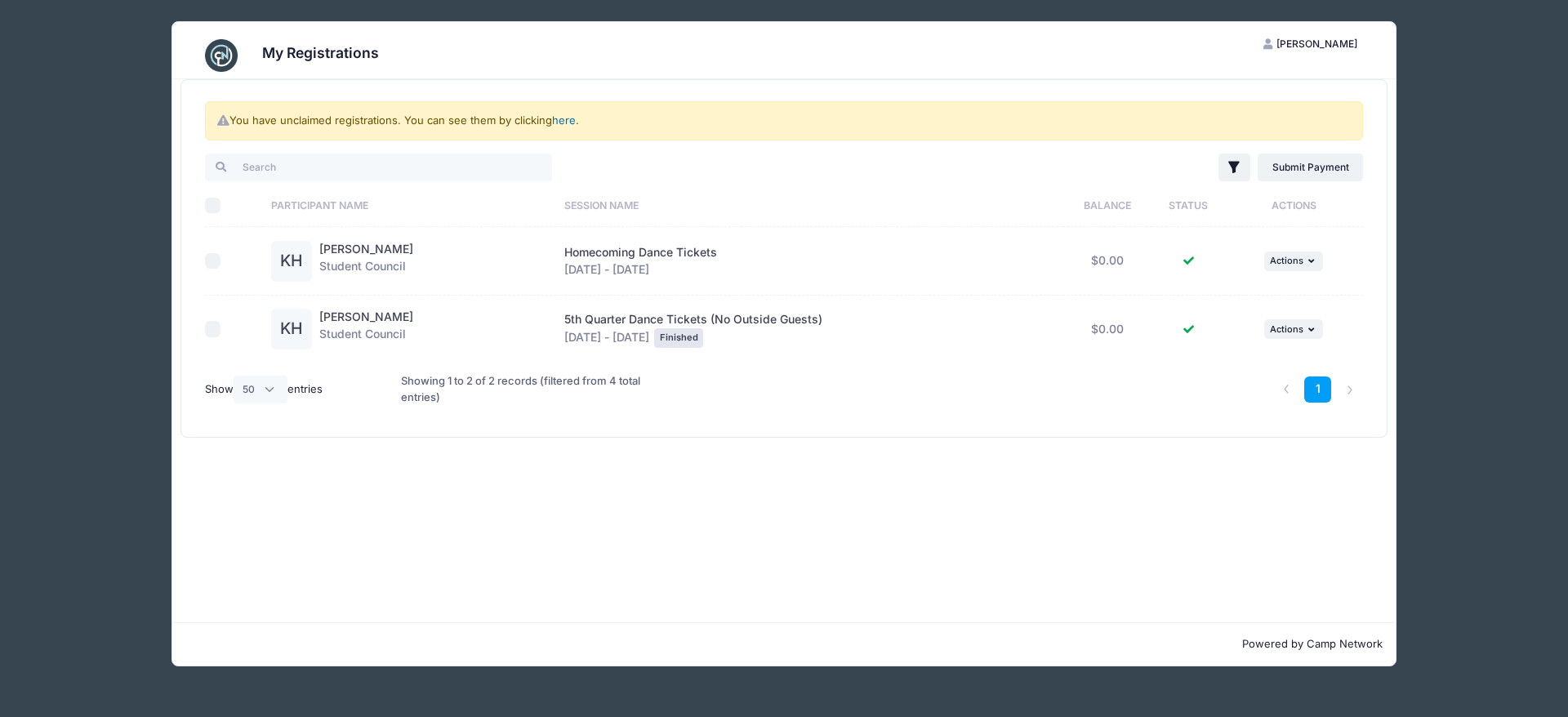
click at [575, 120] on link "here" at bounding box center [564, 120] width 24 height 13
